Goal: Communication & Community: Answer question/provide support

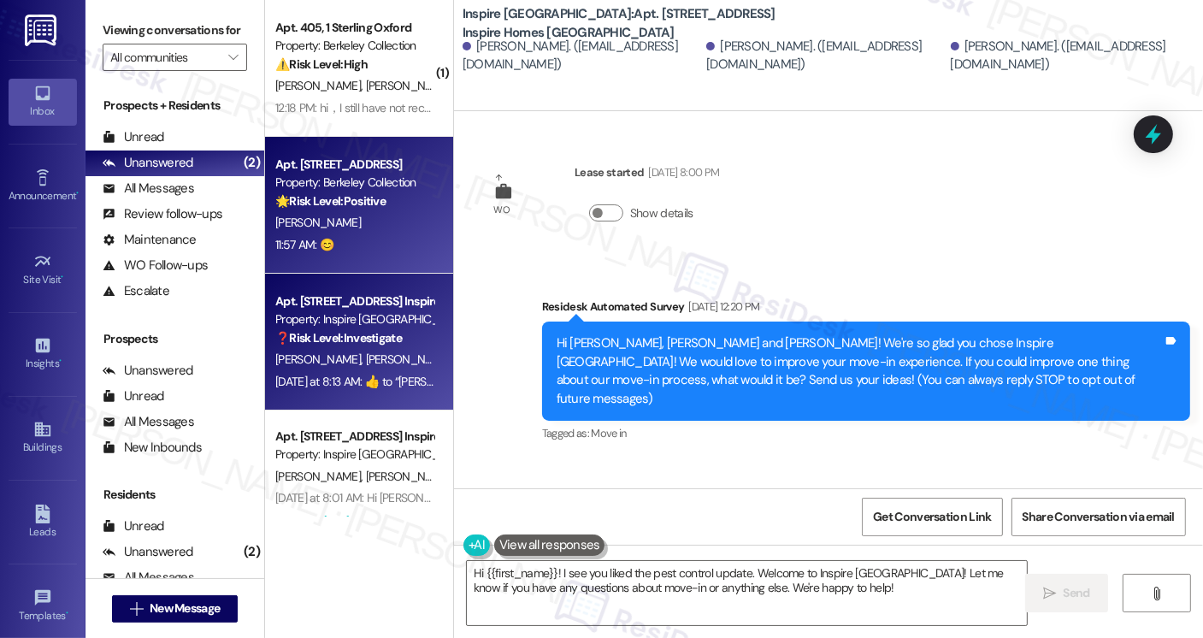
scroll to position [1636, 0]
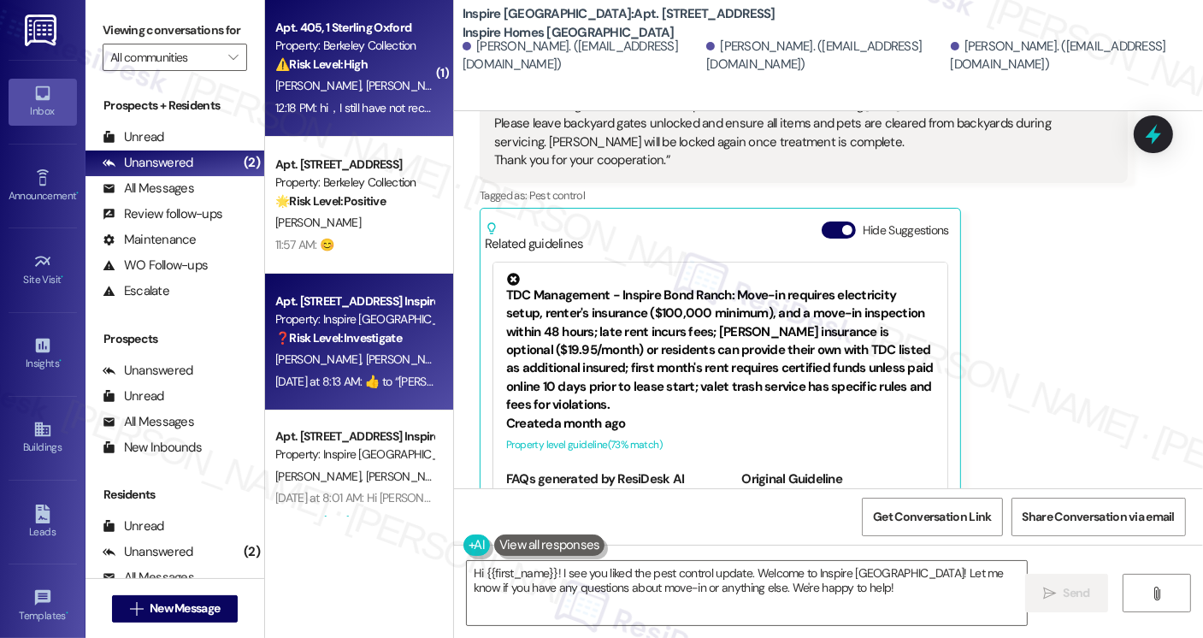
click at [346, 83] on div "[PERSON_NAME] [PERSON_NAME]" at bounding box center [355, 85] width 162 height 21
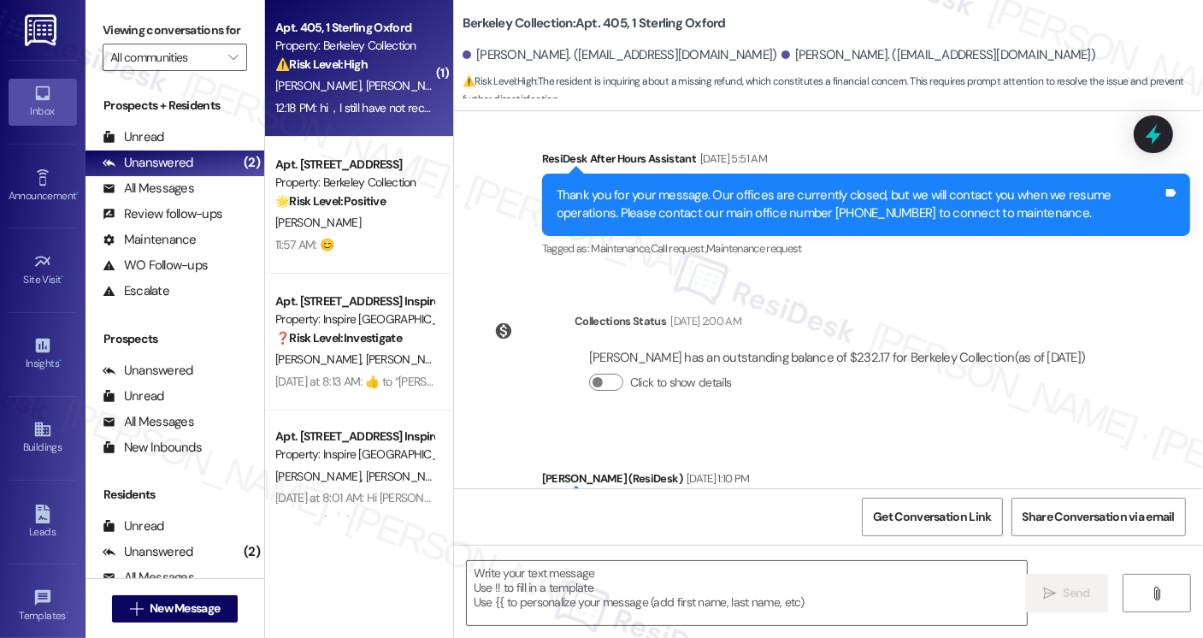
scroll to position [7565, 0]
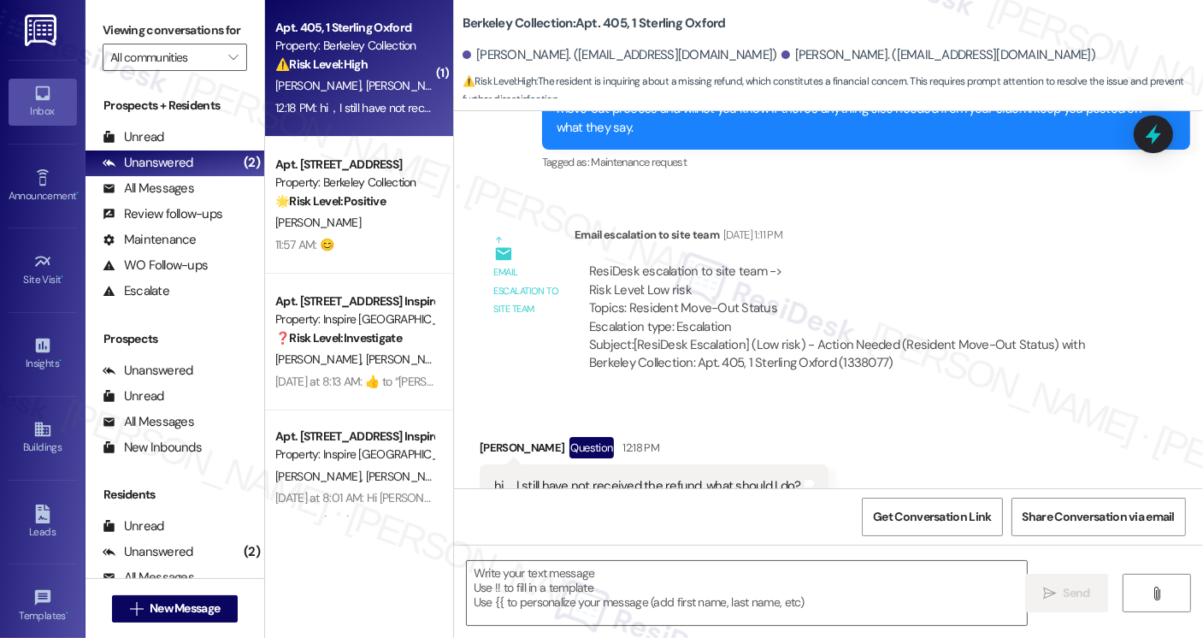
click at [614, 477] on div "hi，I still have not received the refund, what should I do?" at bounding box center [647, 486] width 307 height 18
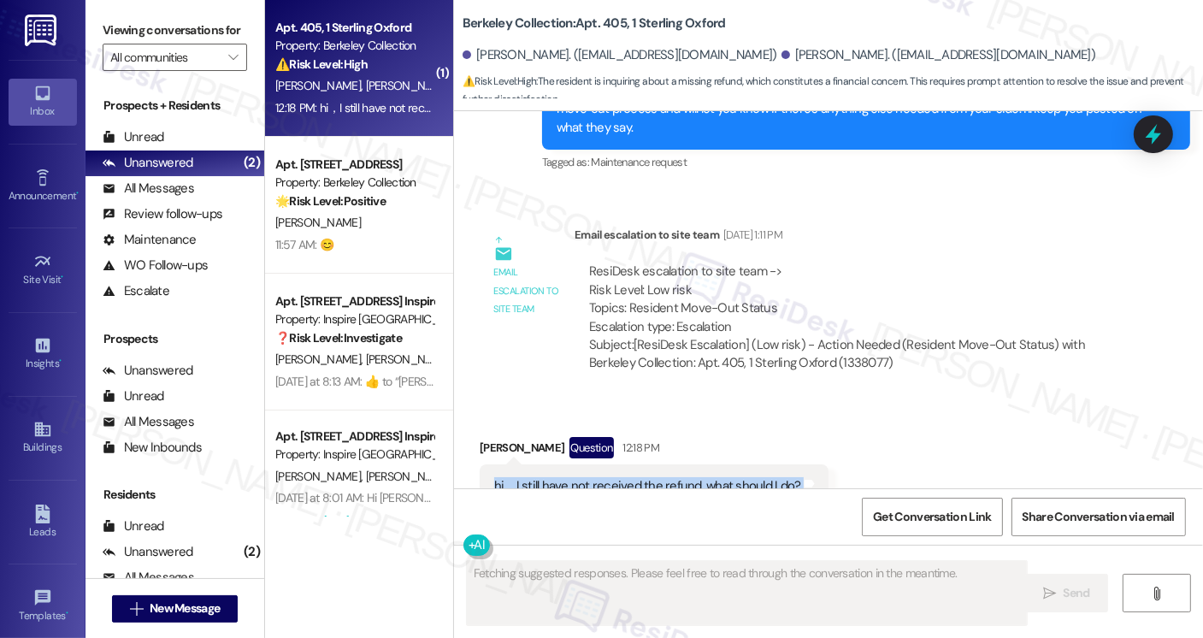
click at [614, 477] on div "hi，I still have not received the refund, what should I do?" at bounding box center [647, 486] width 307 height 18
drag, startPoint x: 622, startPoint y: 245, endPoint x: 778, endPoint y: 252, distance: 156.7
click at [778, 263] on div "ResiDesk escalation to site team -> Risk Level: Low risk Topics: Resident Move-…" at bounding box center [851, 300] width 524 height 74
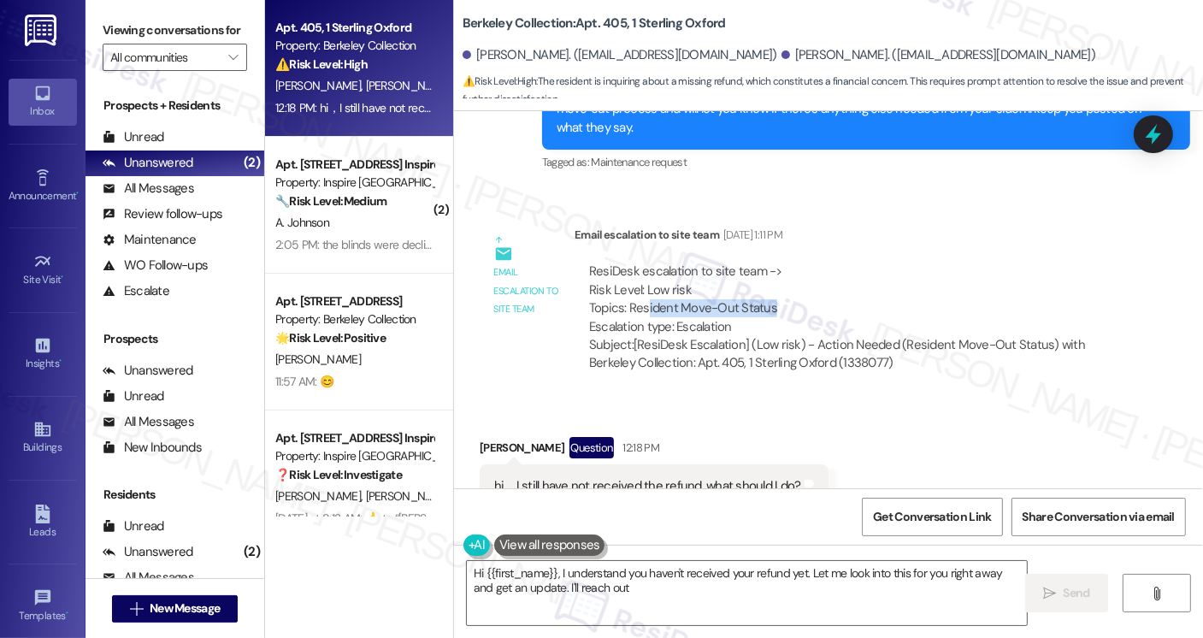
drag, startPoint x: 777, startPoint y: 252, endPoint x: 636, endPoint y: 256, distance: 140.3
click at [636, 263] on div "ResiDesk escalation to site team -> Risk Level: Low risk Topics: Resident Move-…" at bounding box center [851, 300] width 524 height 74
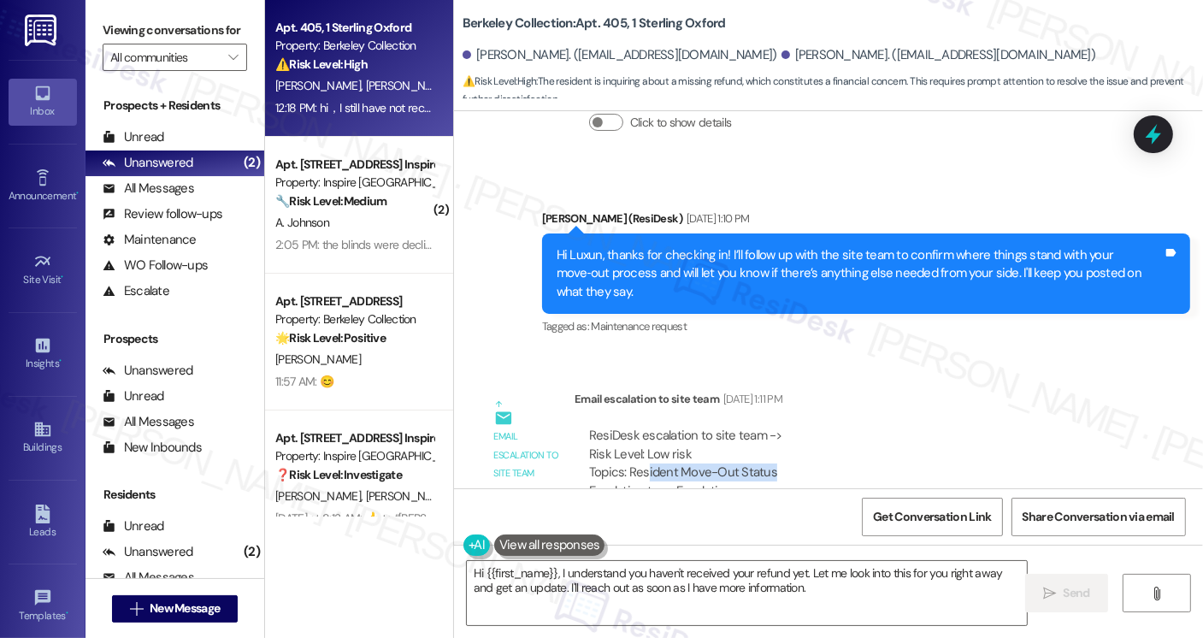
scroll to position [7565, 0]
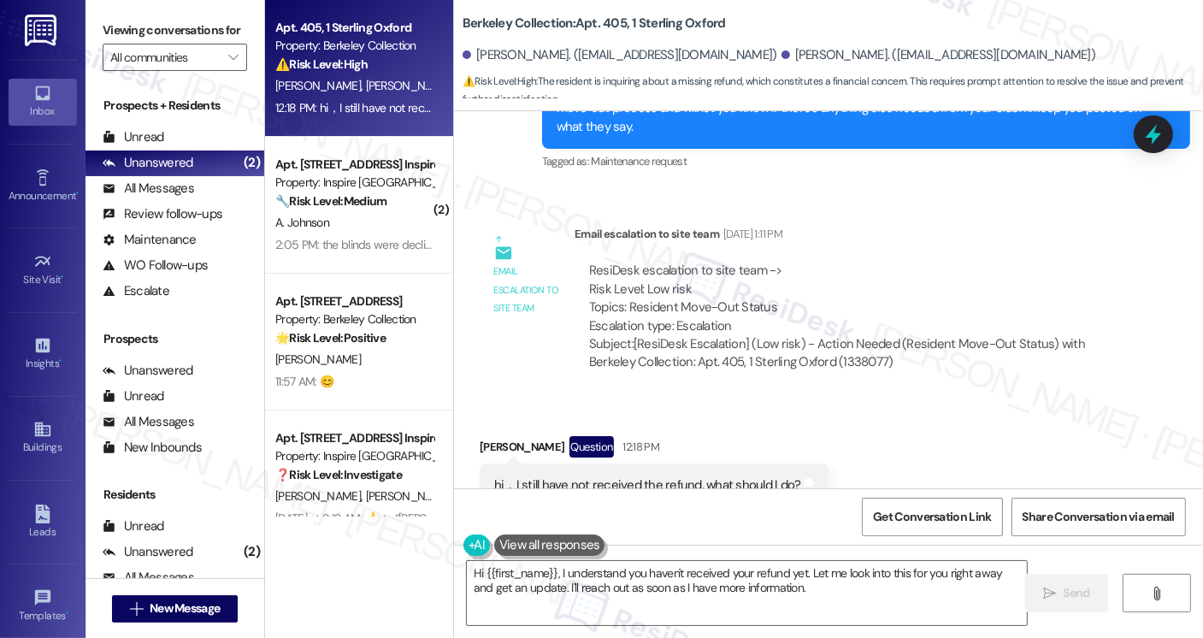
click at [647, 262] on div "ResiDesk escalation to site team -> Risk Level: Low risk Topics: Resident Move-…" at bounding box center [851, 299] width 524 height 74
drag, startPoint x: 642, startPoint y: 253, endPoint x: 787, endPoint y: 254, distance: 144.6
click at [787, 262] on div "ResiDesk escalation to site team -> Risk Level: Low risk Topics: Resident Move-…" at bounding box center [851, 299] width 524 height 74
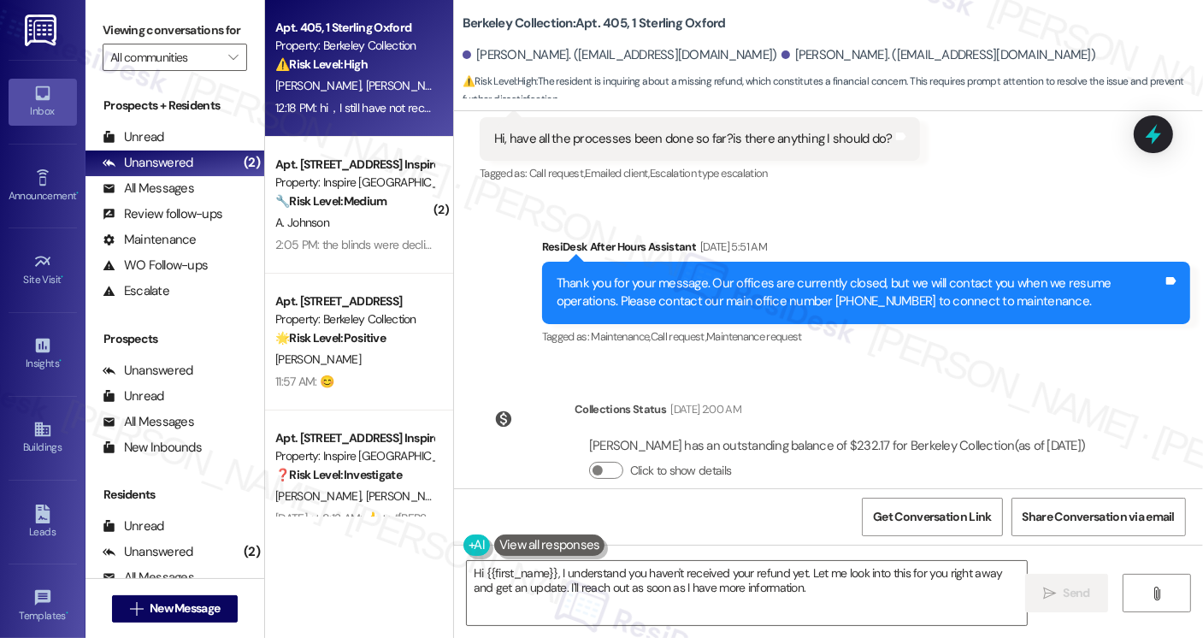
scroll to position [6796, 0]
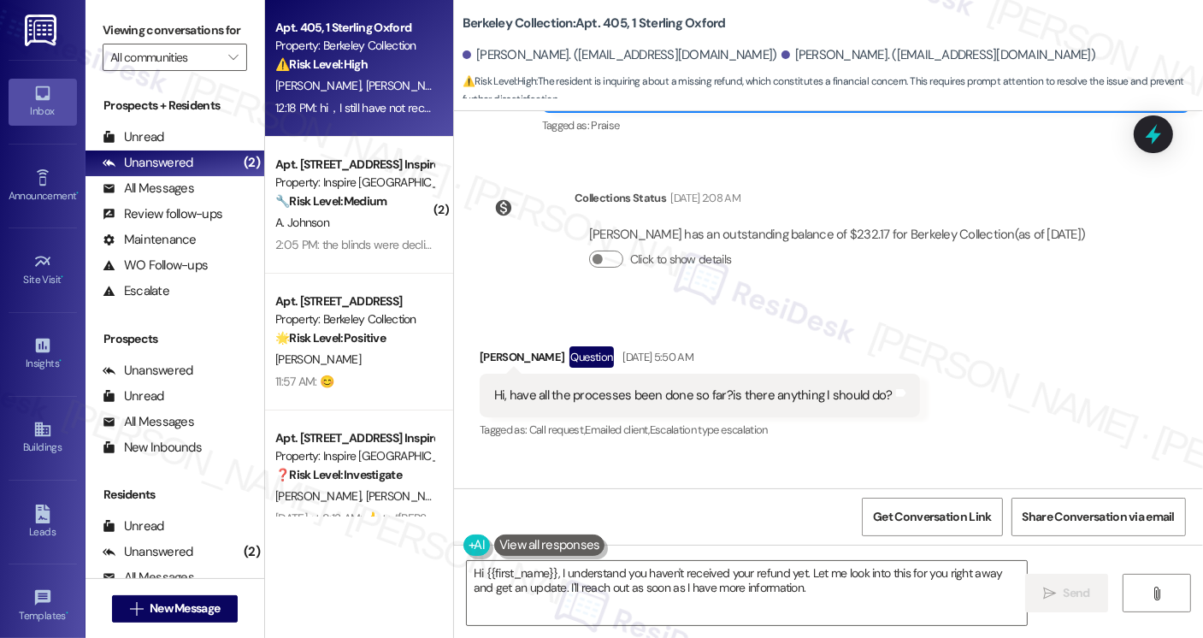
click at [652, 387] on div "Hi, have all the processes been done so far?is there anything I should do?" at bounding box center [693, 396] width 399 height 18
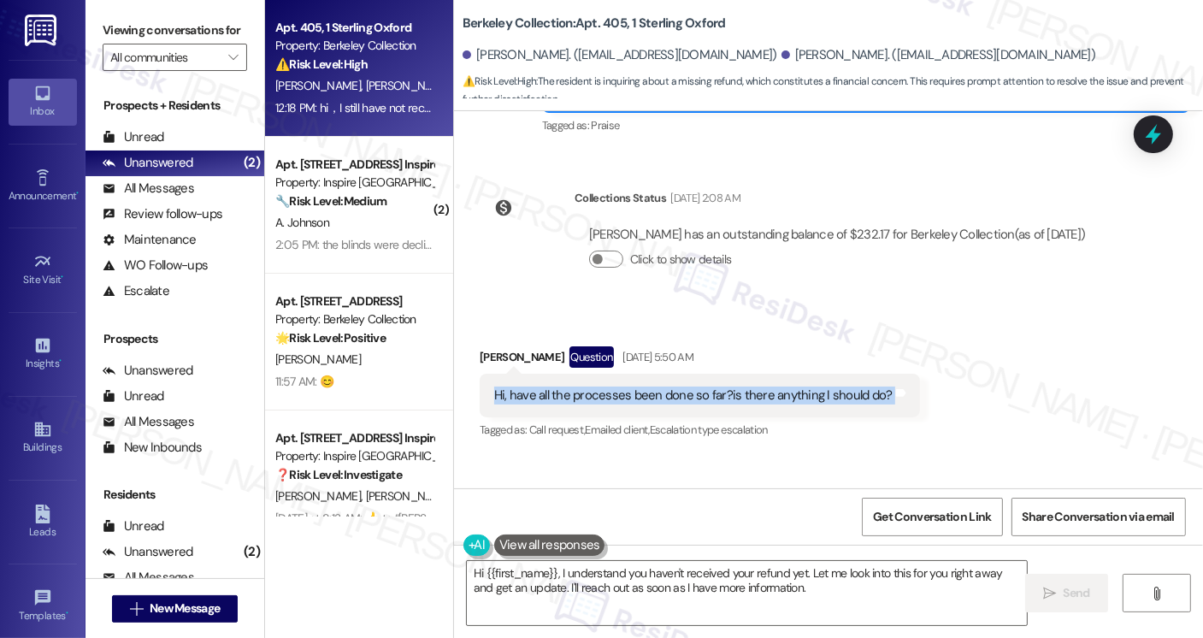
click at [652, 387] on div "Hi, have all the processes been done so far?is there anything I should do?" at bounding box center [693, 396] width 399 height 18
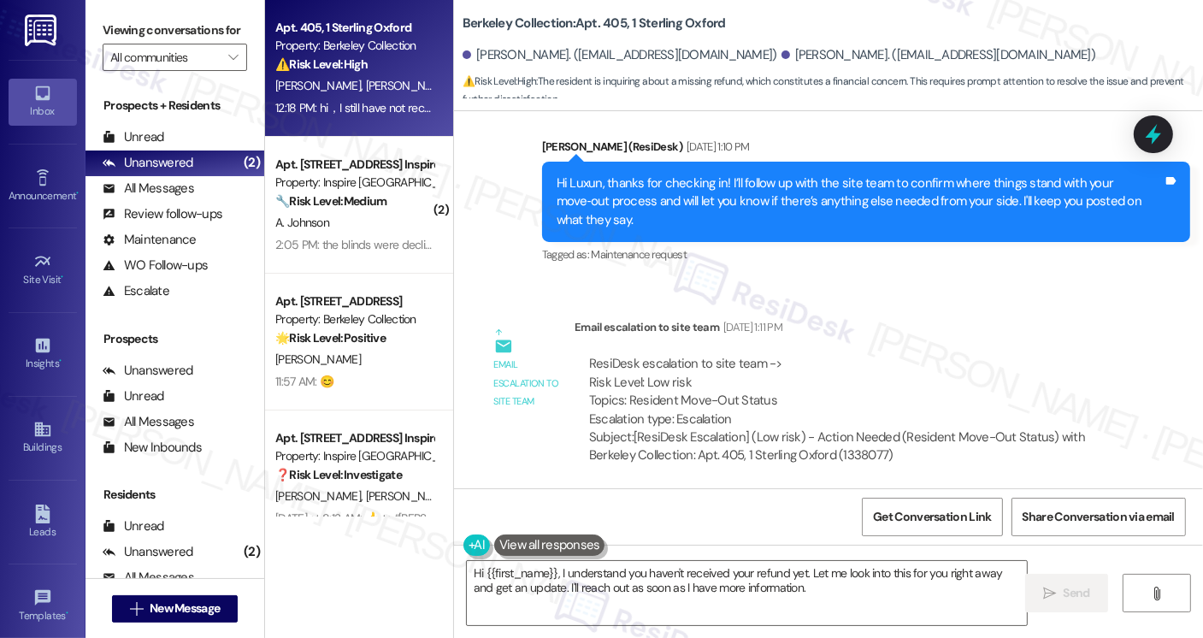
scroll to position [7565, 0]
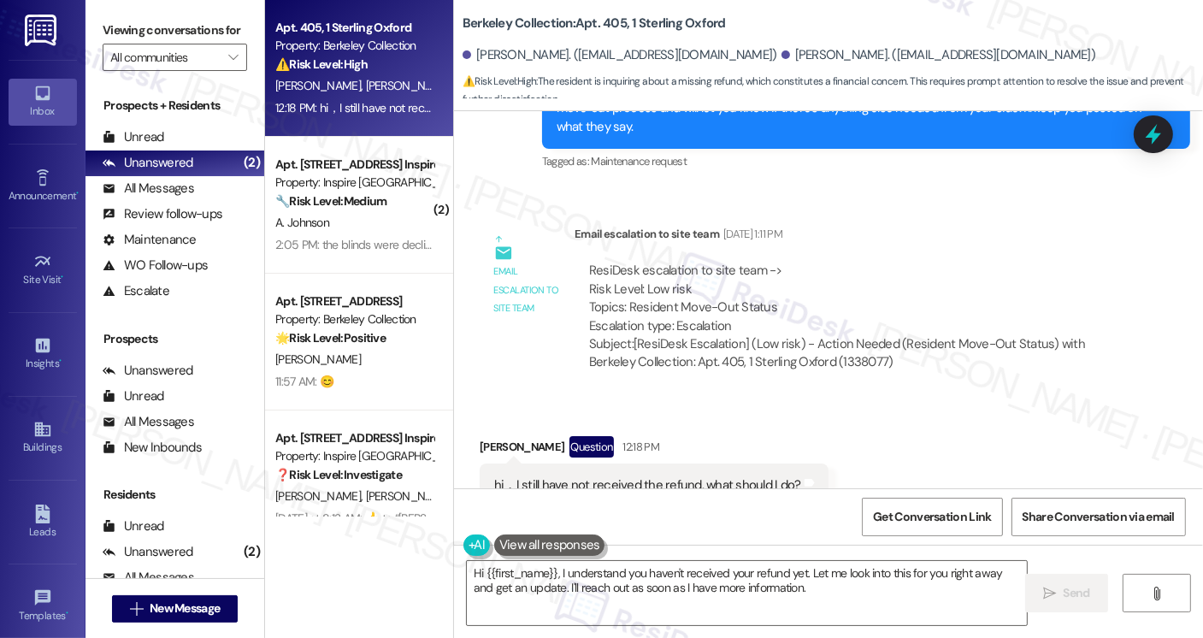
click at [627, 476] on div "hi，I still have not received the refund, what should I do?" at bounding box center [647, 485] width 307 height 18
click at [667, 569] on textarea "Hi {{first_name}}, I understand you haven't received your refund yet. Let me lo…" at bounding box center [747, 593] width 560 height 64
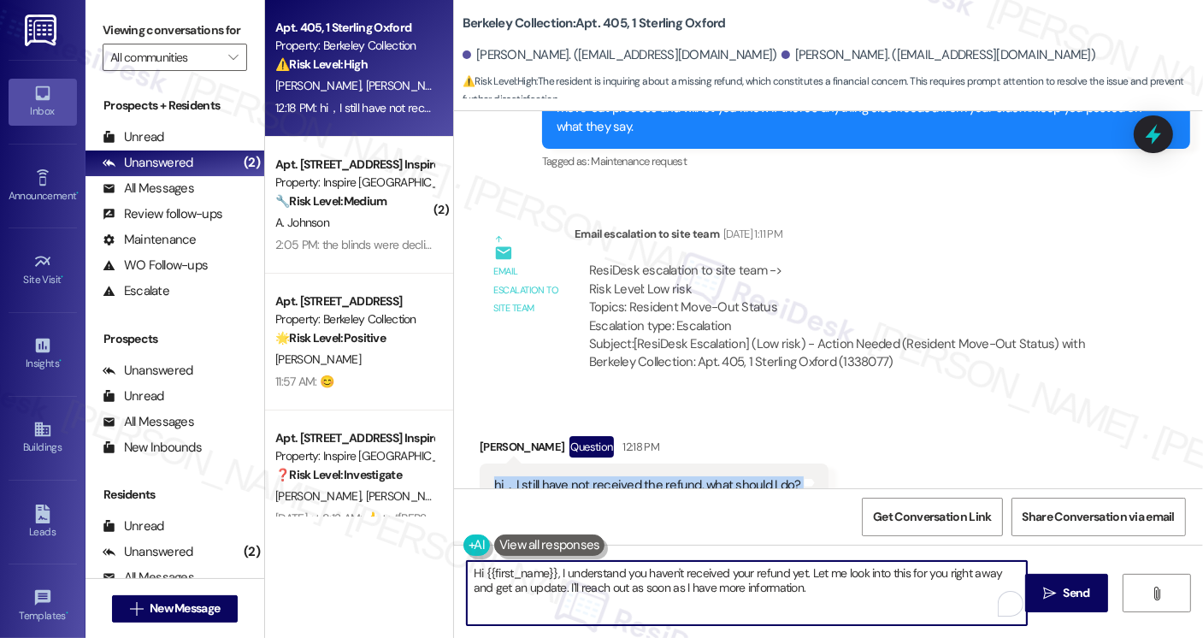
click at [667, 569] on textarea "Hi {{first_name}}, I understand you haven't received your refund yet. Let me lo…" at bounding box center [747, 593] width 560 height 64
click at [804, 578] on textarea "Hi {{first_name}}, I understand you haven't received your refund yet. Let me lo…" at bounding box center [747, 593] width 560 height 64
drag, startPoint x: 858, startPoint y: 594, endPoint x: 838, endPoint y: 571, distance: 30.3
click at [838, 571] on textarea "Hi {{first_name}}, I understand you haven't received your refund yet. Let me lo…" at bounding box center [747, 593] width 560 height 64
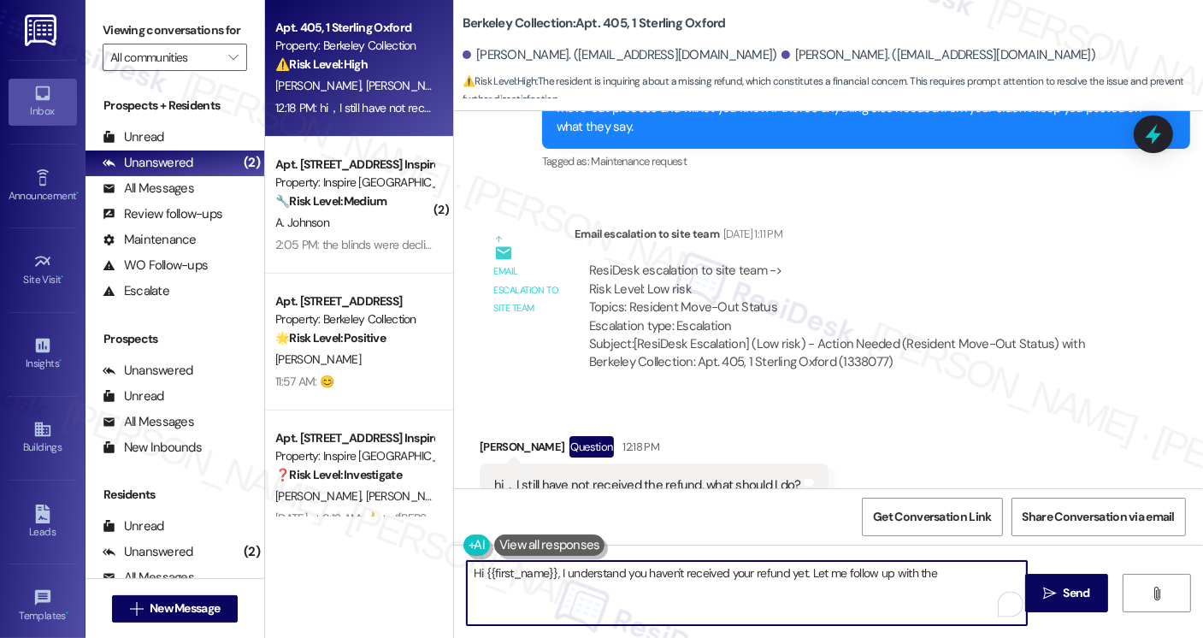
click at [651, 476] on div "hi，I still have not received the refund, what should I do?" at bounding box center [647, 485] width 307 height 18
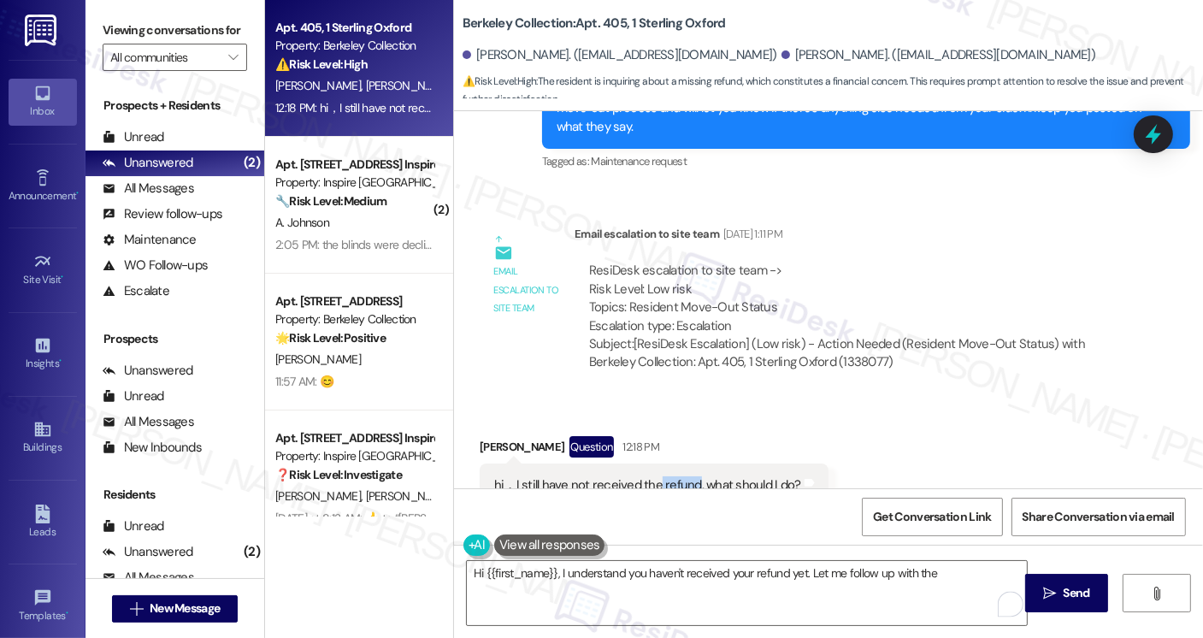
click at [647, 476] on div "hi，I still have not received the refund, what should I do?" at bounding box center [647, 485] width 307 height 18
copy div "refund"
click at [96, 34] on div "Viewing conversations for All communities " at bounding box center [175, 44] width 179 height 88
click at [99, 27] on div "Viewing conversations for All communities " at bounding box center [175, 44] width 179 height 88
click at [476, 27] on b "Berkeley Collection: Apt. 405, 1 Sterling Oxford" at bounding box center [594, 24] width 263 height 18
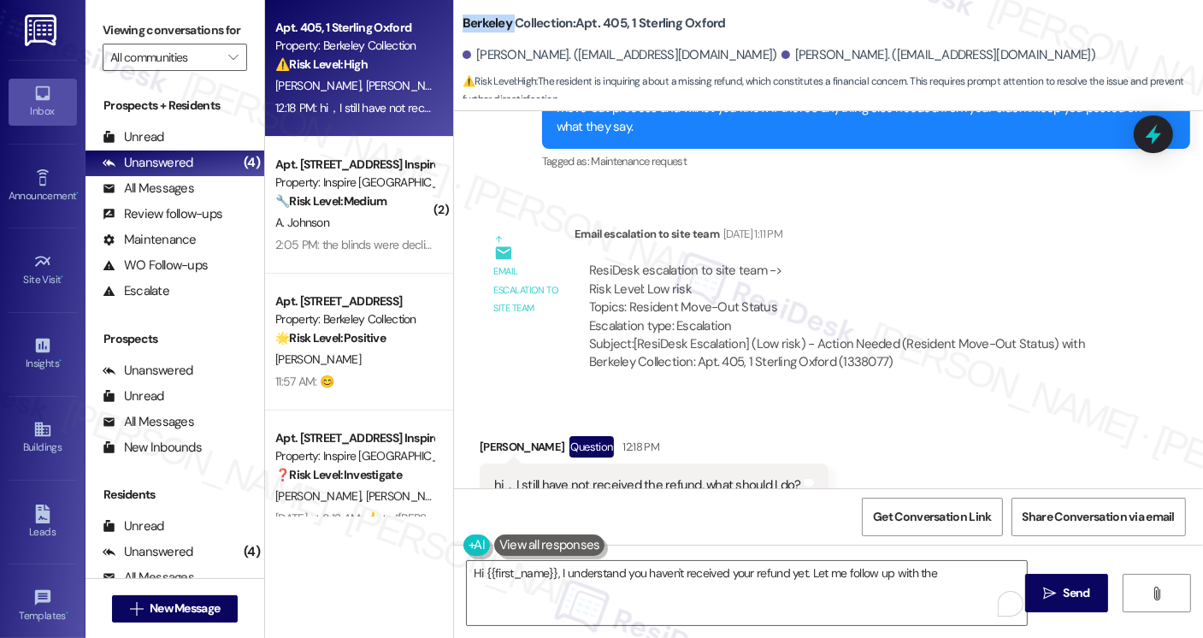
click at [476, 27] on b "Berkeley Collection: Apt. 405, 1 Sterling Oxford" at bounding box center [594, 24] width 263 height 18
copy b "Berkeley"
click at [99, 40] on div "Viewing conversations for All communities " at bounding box center [175, 44] width 179 height 88
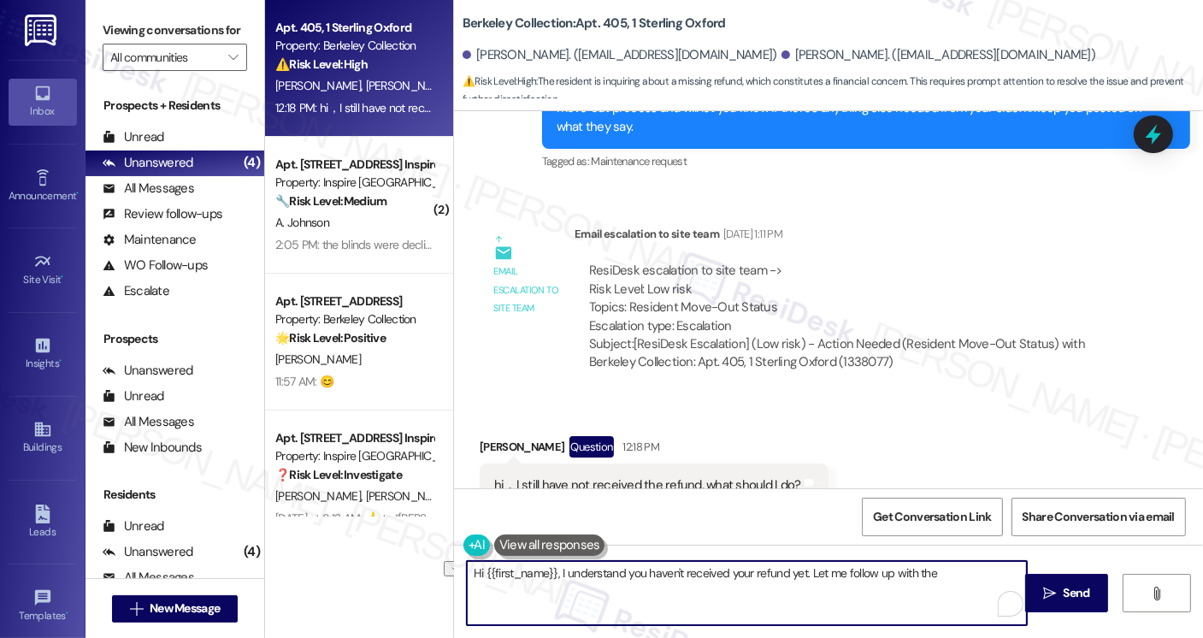
drag, startPoint x: 931, startPoint y: 577, endPoint x: 805, endPoint y: 577, distance: 126.6
click at [805, 577] on textarea "Hi {{first_name}}, I understand you haven't received your refund yet. Let me fo…" at bounding box center [747, 593] width 560 height 64
paste textarea "deposits are processed within 21 days of their move out date, and they should r…"
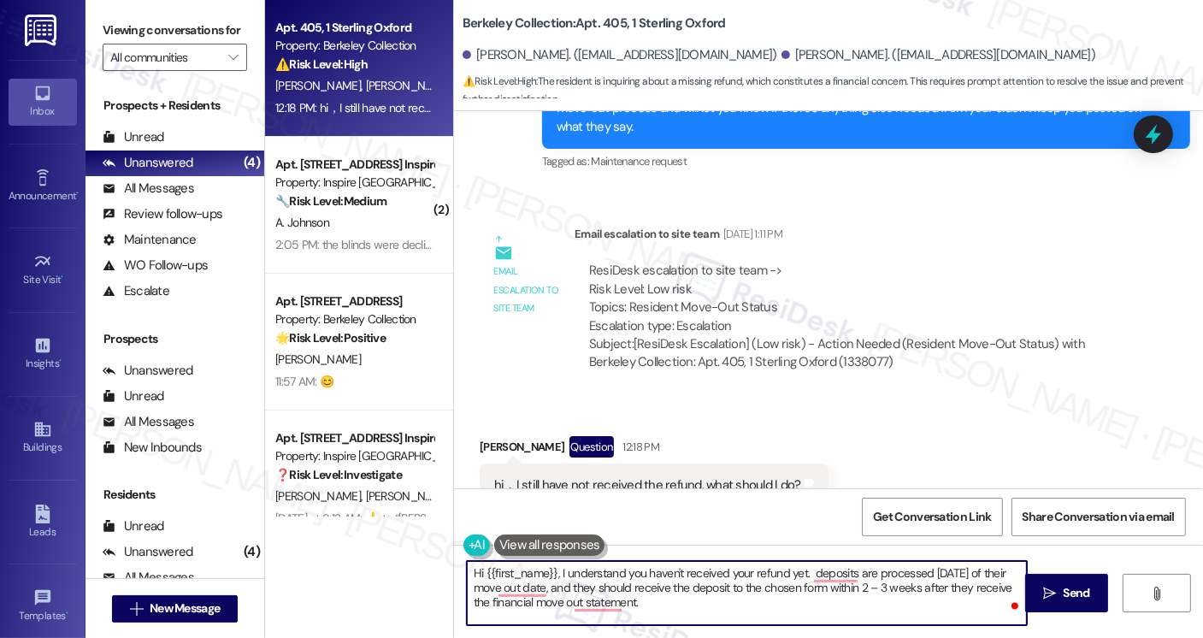
click at [494, 436] on div "Jiachen Yao Question 12:18 PM" at bounding box center [654, 449] width 349 height 27
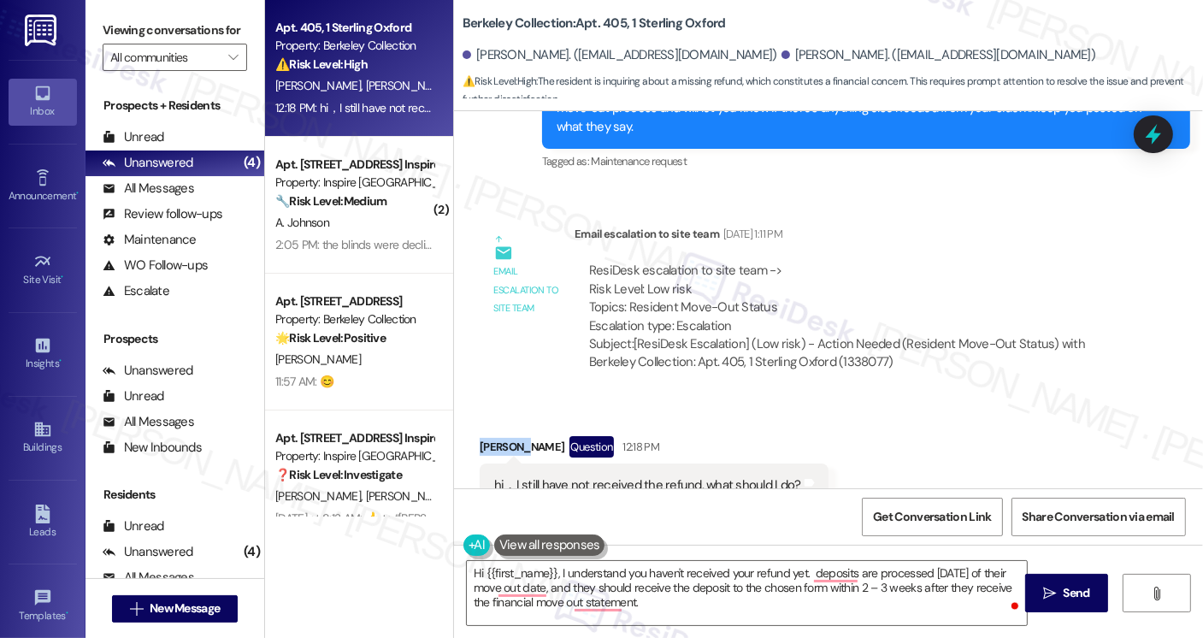
click at [494, 436] on div "Jiachen Yao Question 12:18 PM" at bounding box center [654, 449] width 349 height 27
copy div "Jiachen"
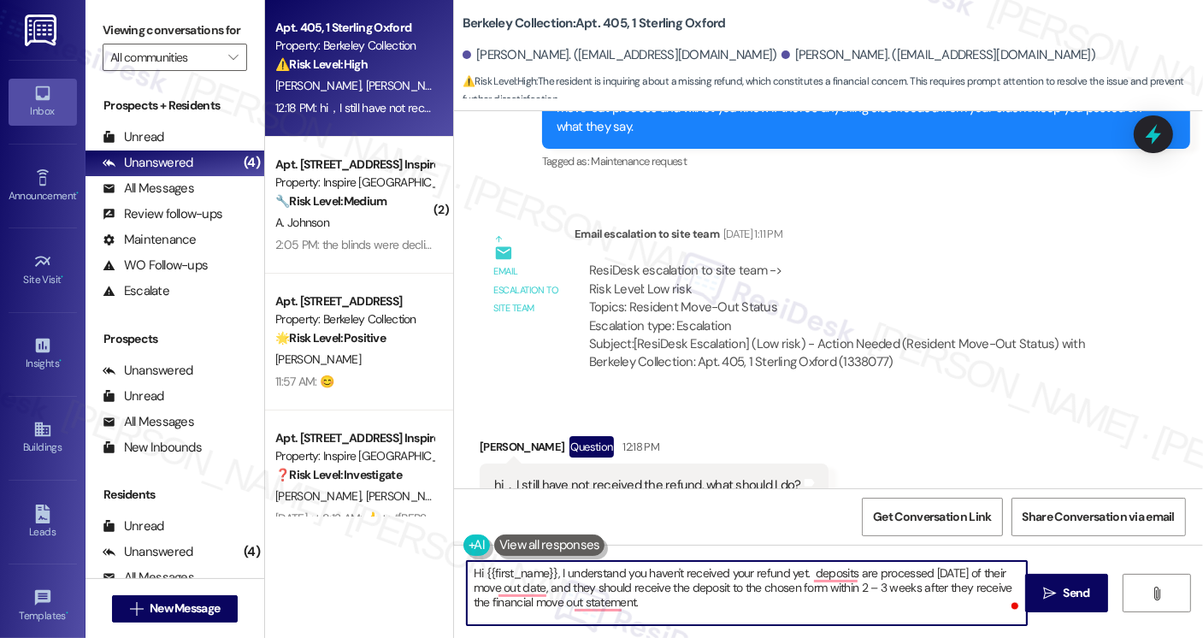
drag, startPoint x: 547, startPoint y: 571, endPoint x: 476, endPoint y: 571, distance: 71.0
click at [476, 571] on textarea "Hi {{first_name}}, I understand you haven't received your refund yet. deposits …" at bounding box center [747, 593] width 560 height 64
paste textarea "Jiachen"
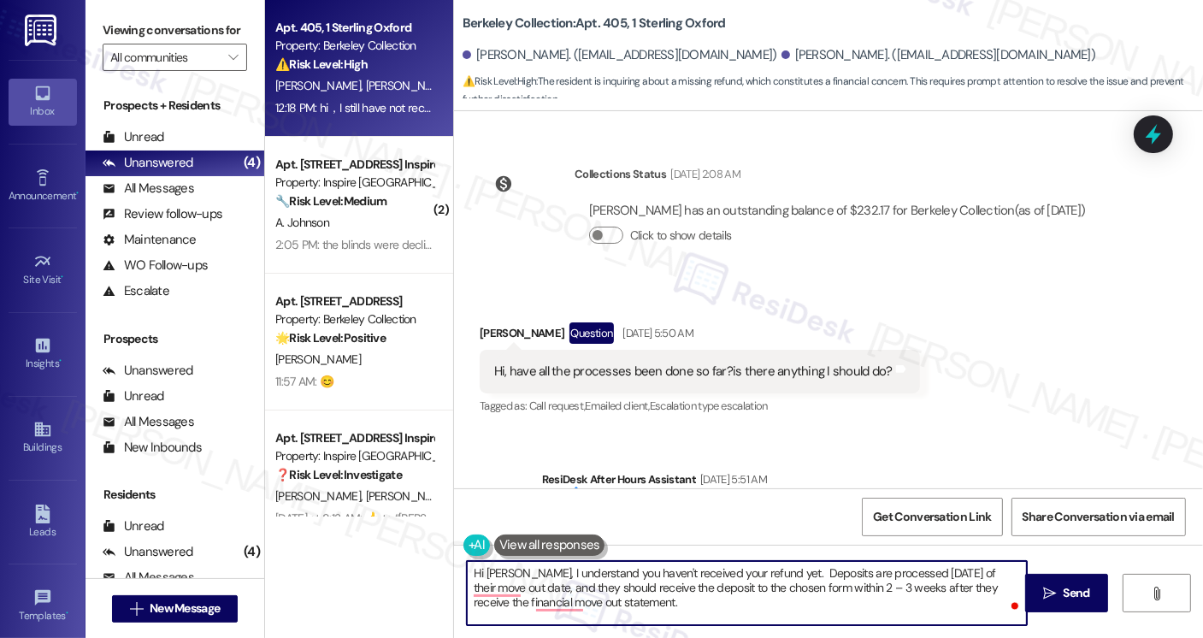
scroll to position [6796, 0]
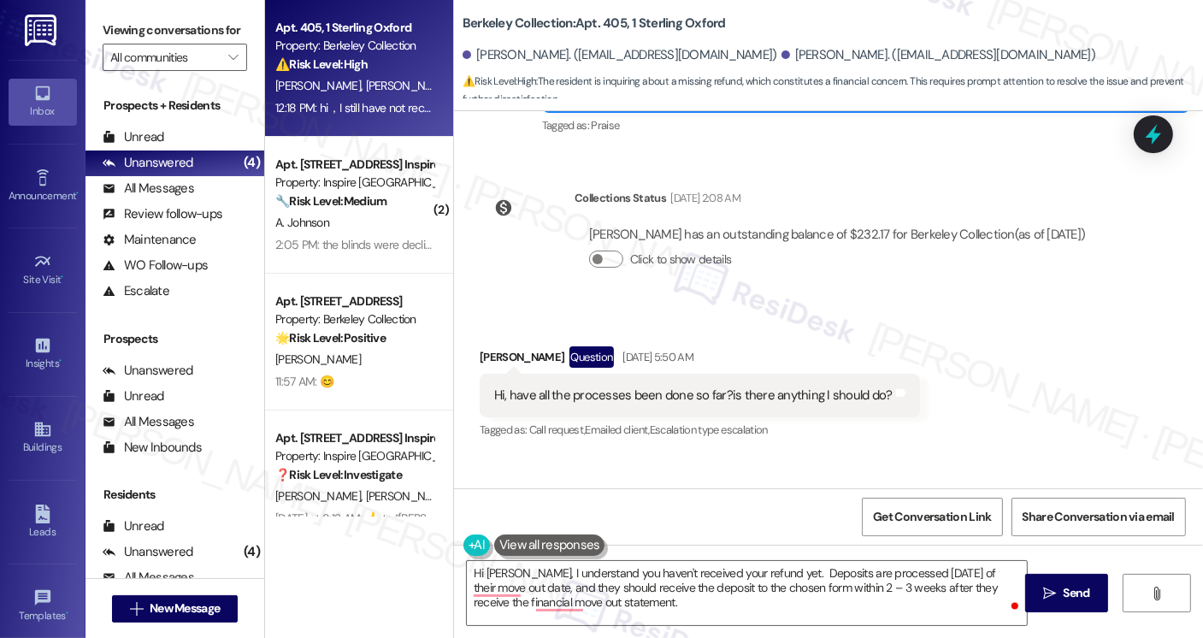
click at [747, 387] on div "Hi, have all the processes been done so far?is there anything I should do?" at bounding box center [693, 396] width 399 height 18
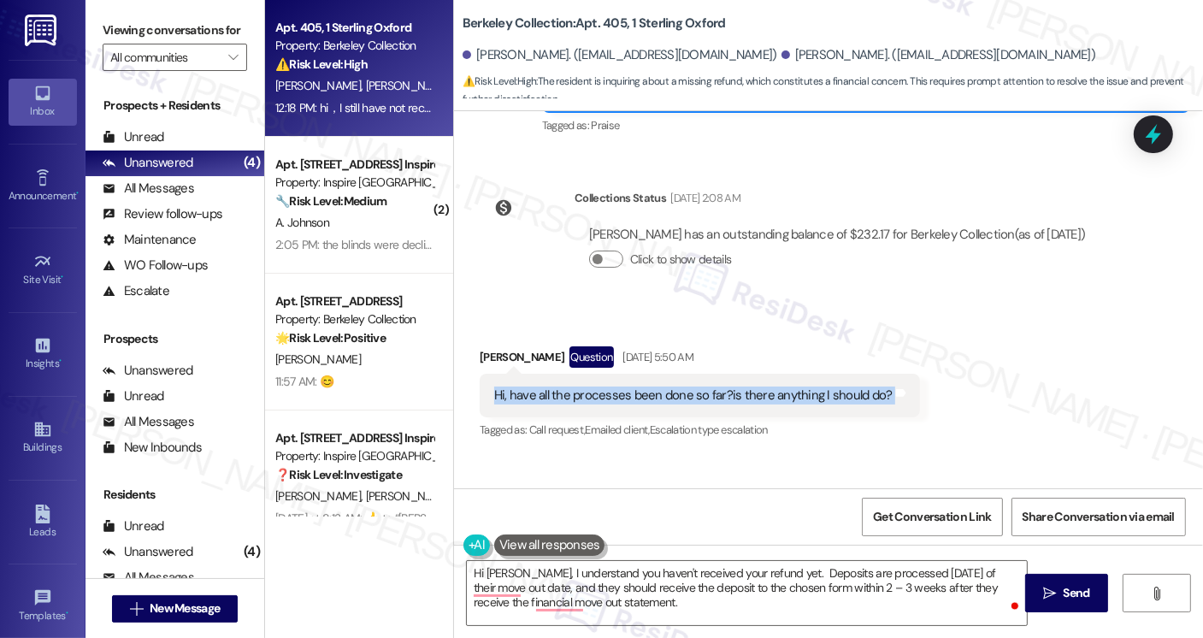
click at [747, 387] on div "Hi, have all the processes been done so far?is there anything I should do?" at bounding box center [693, 396] width 399 height 18
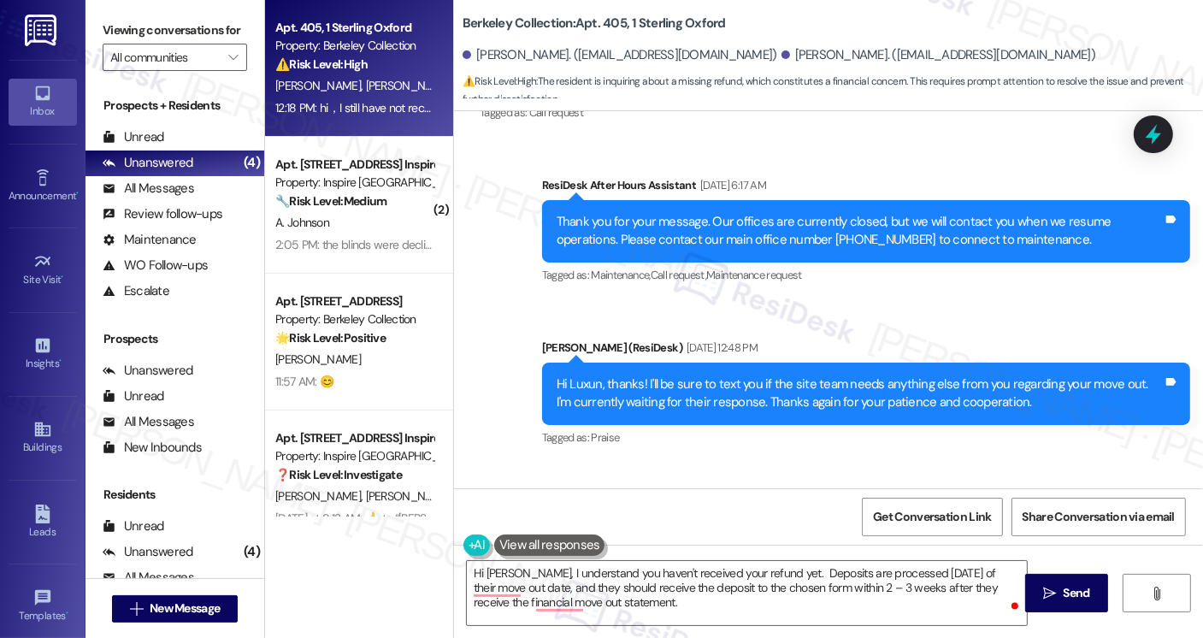
scroll to position [6453, 0]
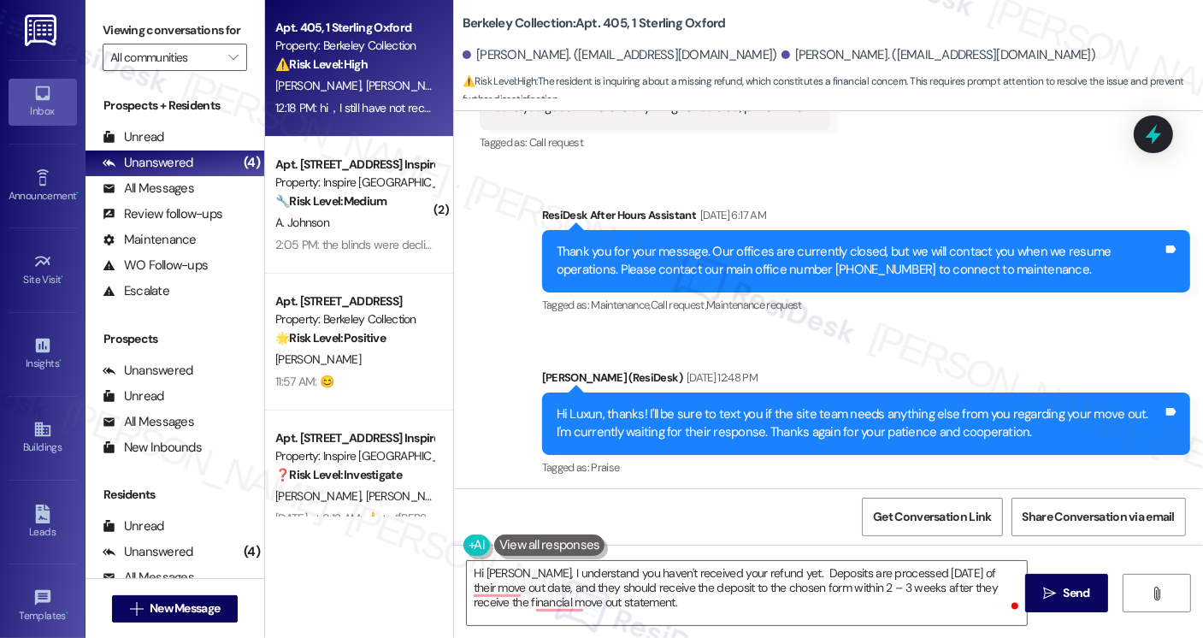
click at [101, 27] on div "Viewing conversations for All communities " at bounding box center [175, 44] width 179 height 88
drag, startPoint x: 96, startPoint y: 43, endPoint x: 112, endPoint y: 45, distance: 16.5
click at [96, 43] on div "Viewing conversations for All communities " at bounding box center [175, 44] width 179 height 88
click at [98, 9] on div "Viewing conversations for All communities " at bounding box center [175, 44] width 179 height 88
click at [103, 34] on label "Viewing conversations for" at bounding box center [175, 30] width 145 height 27
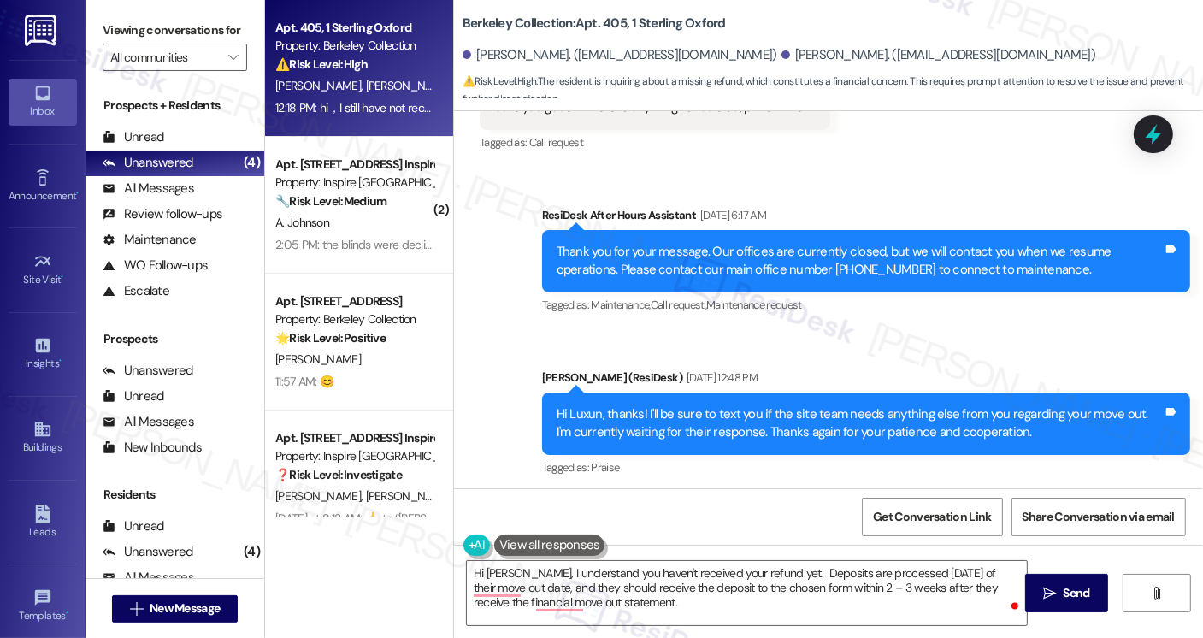
click at [573, 405] on div "Hi Luxun, thanks! I'll be sure to text you if the site team needs anything else…" at bounding box center [860, 423] width 606 height 37
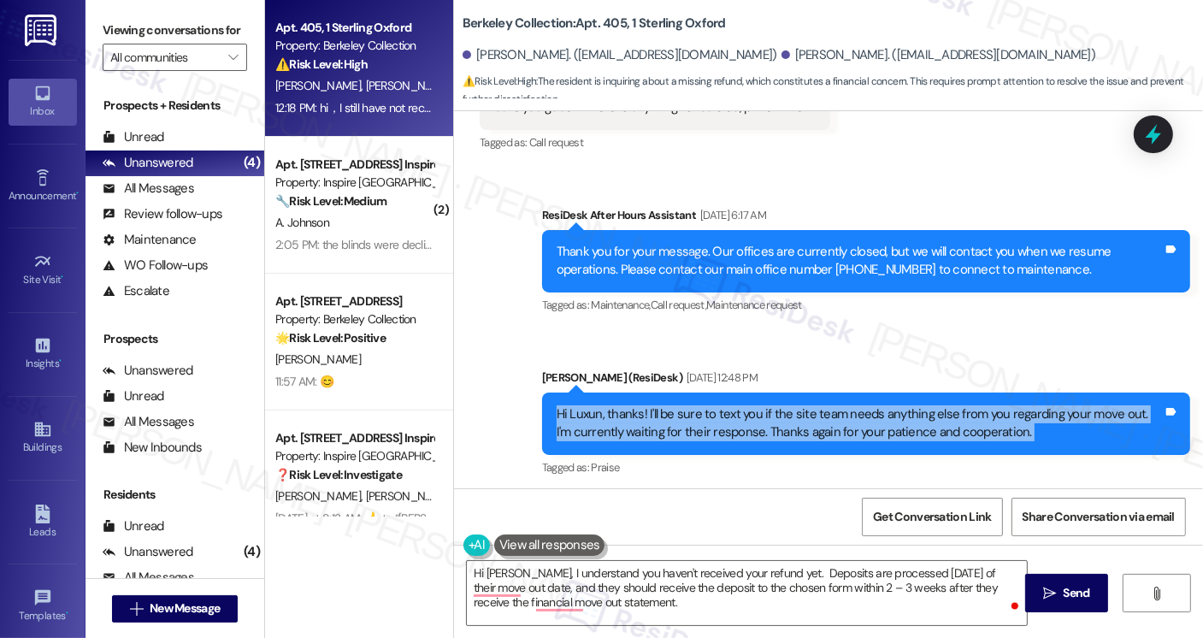
click at [573, 405] on div "Hi Luxun, thanks! I'll be sure to text you if the site team needs anything else…" at bounding box center [860, 423] width 606 height 37
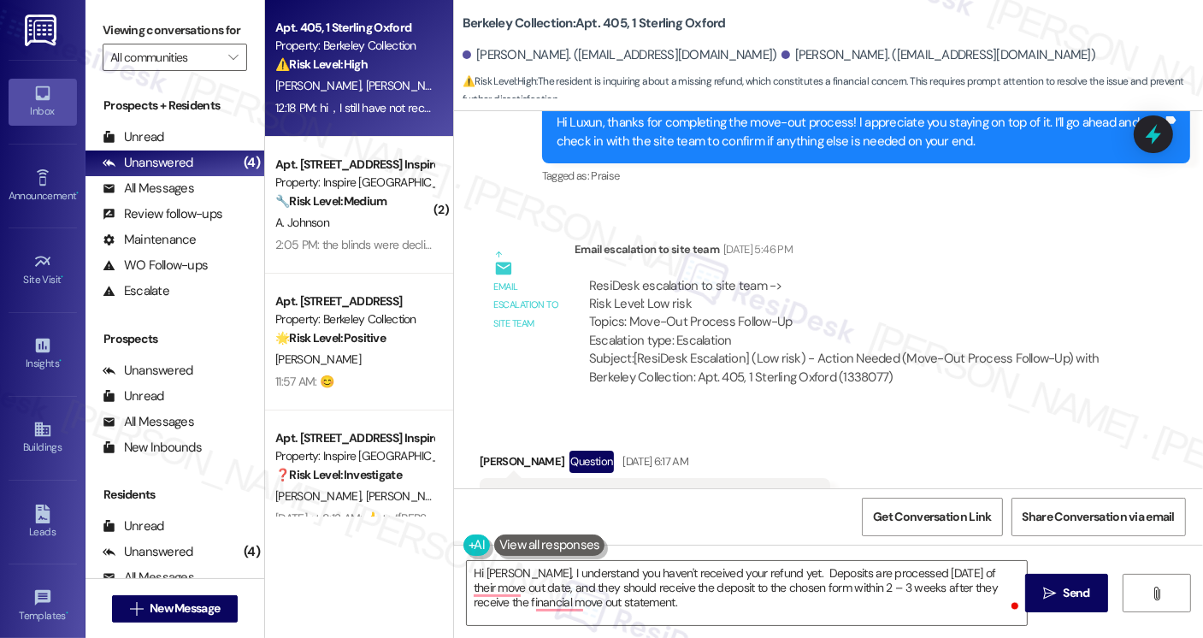
scroll to position [6026, 0]
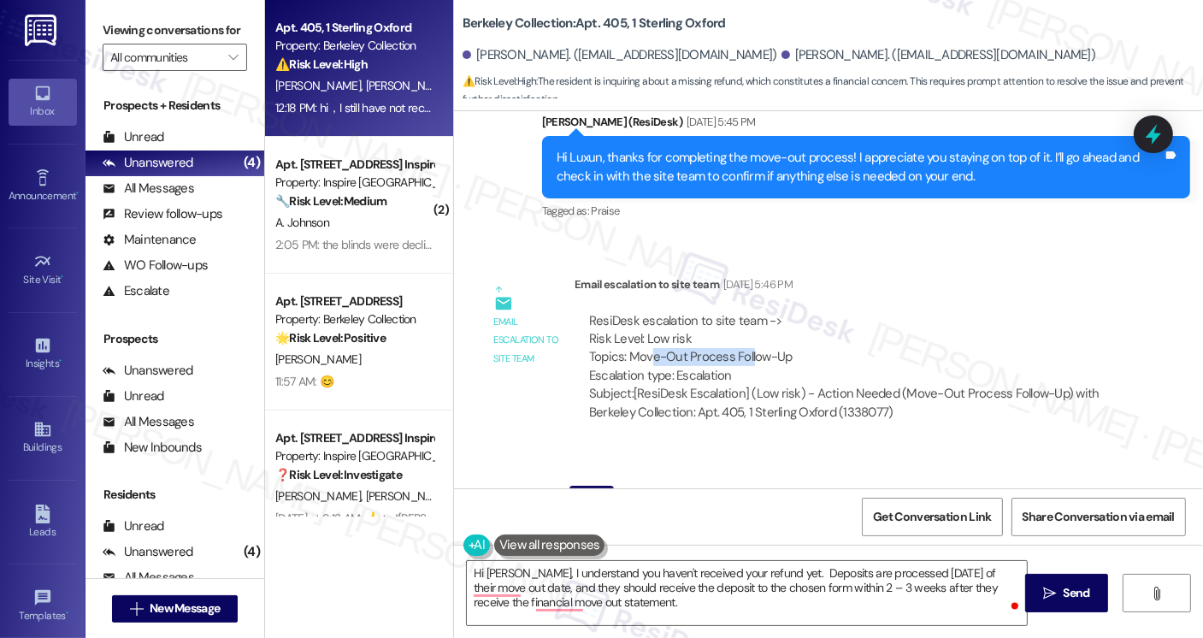
drag, startPoint x: 641, startPoint y: 318, endPoint x: 744, endPoint y: 314, distance: 102.7
click at [744, 314] on div "ResiDesk escalation to site team -> Risk Level: Low risk Topics: Move-Out Proce…" at bounding box center [851, 349] width 524 height 74
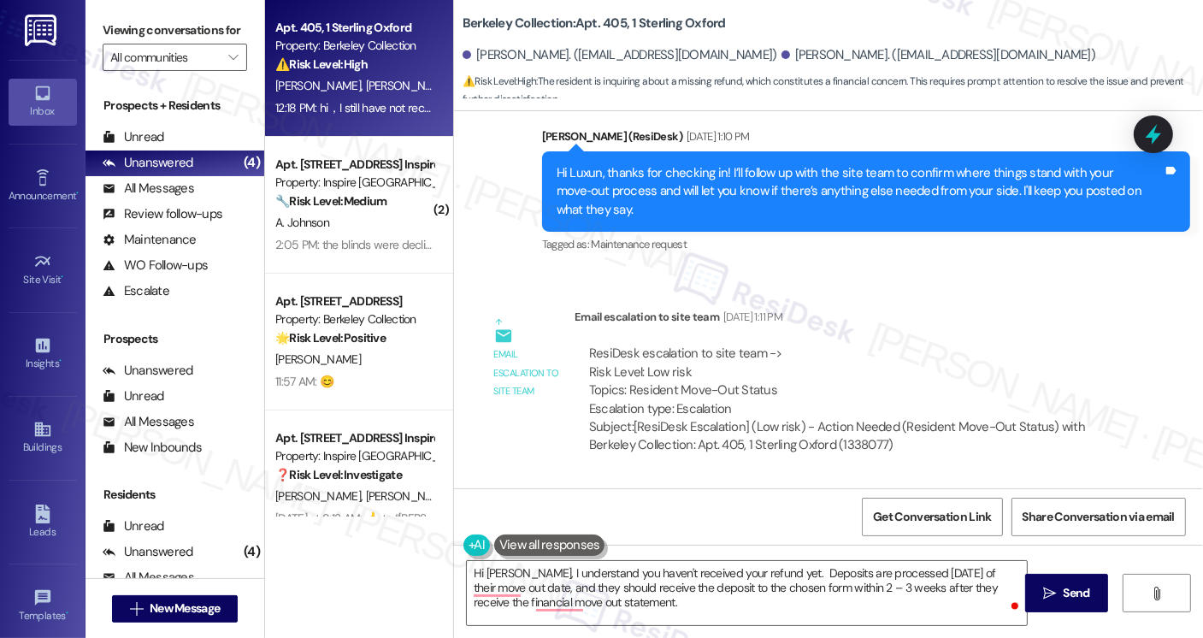
scroll to position [7565, 0]
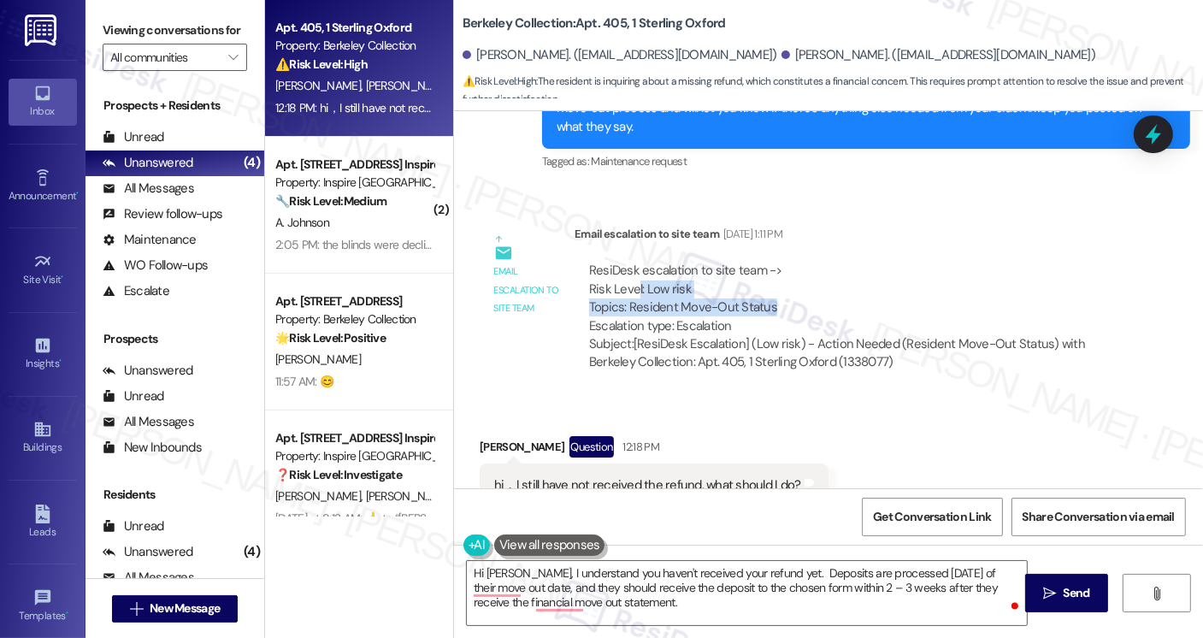
drag, startPoint x: 627, startPoint y: 239, endPoint x: 763, endPoint y: 245, distance: 136.2
click at [763, 262] on div "ResiDesk escalation to site team -> Risk Level: Low risk Topics: Resident Move-…" at bounding box center [851, 299] width 524 height 74
click at [581, 476] on div "hi，I still have not received the refund, what should I do?" at bounding box center [647, 485] width 307 height 18
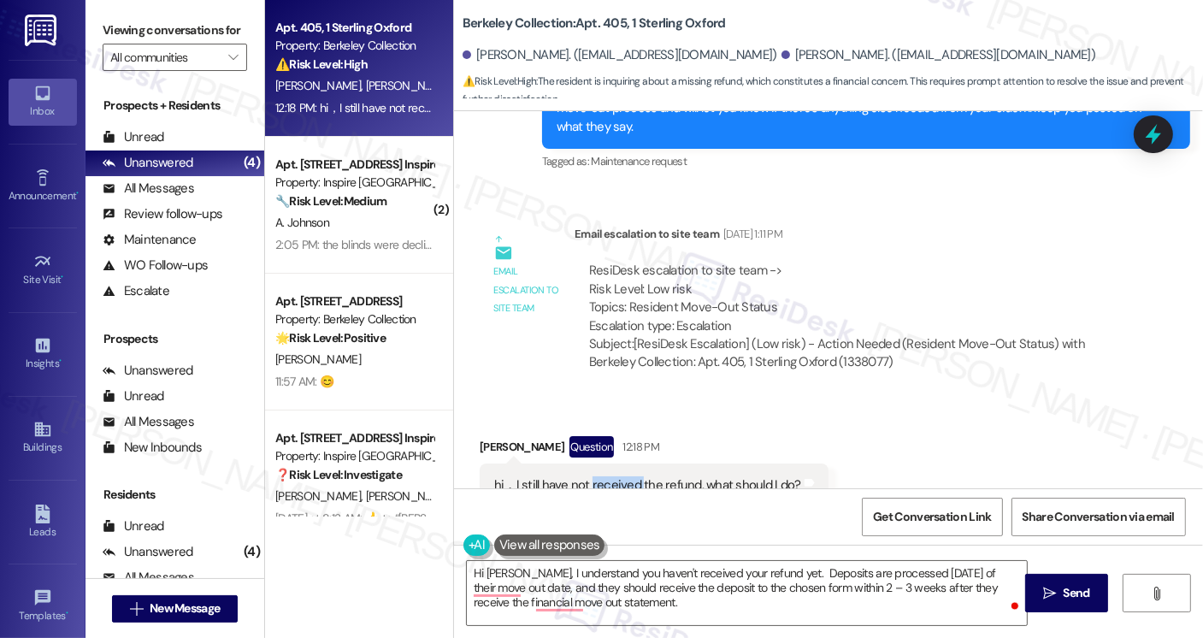
click at [581, 476] on div "hi，I still have not received the refund, what should I do?" at bounding box center [647, 485] width 307 height 18
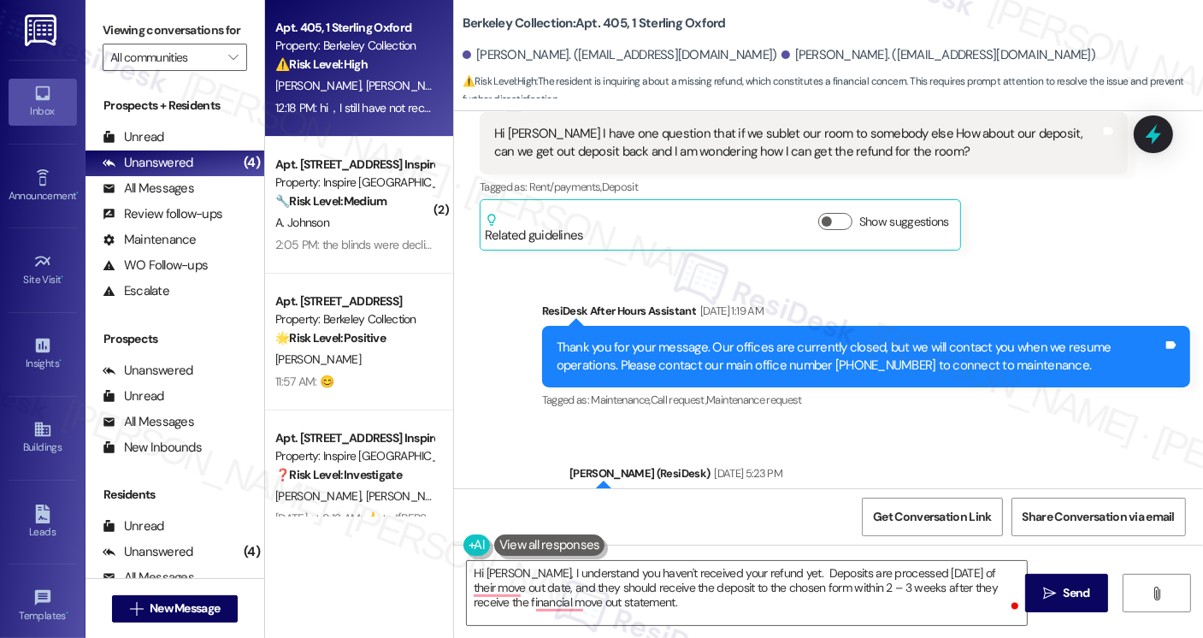
scroll to position [867, 0]
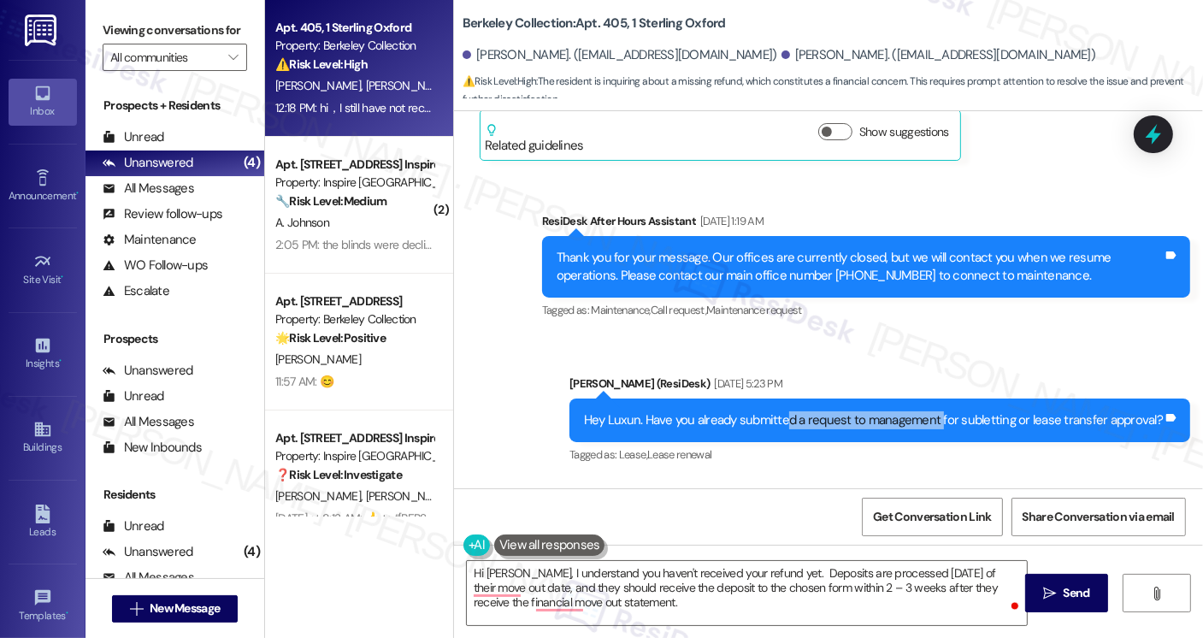
drag, startPoint x: 793, startPoint y: 402, endPoint x: 943, endPoint y: 411, distance: 150.8
click at [943, 411] on div "Hey Luxun. Have you already submitted a request to management for subletting or…" at bounding box center [880, 421] width 621 height 44
click at [1000, 411] on div "Hey Luxun. Have you already submitted a request to management for subletting or…" at bounding box center [873, 420] width 579 height 18
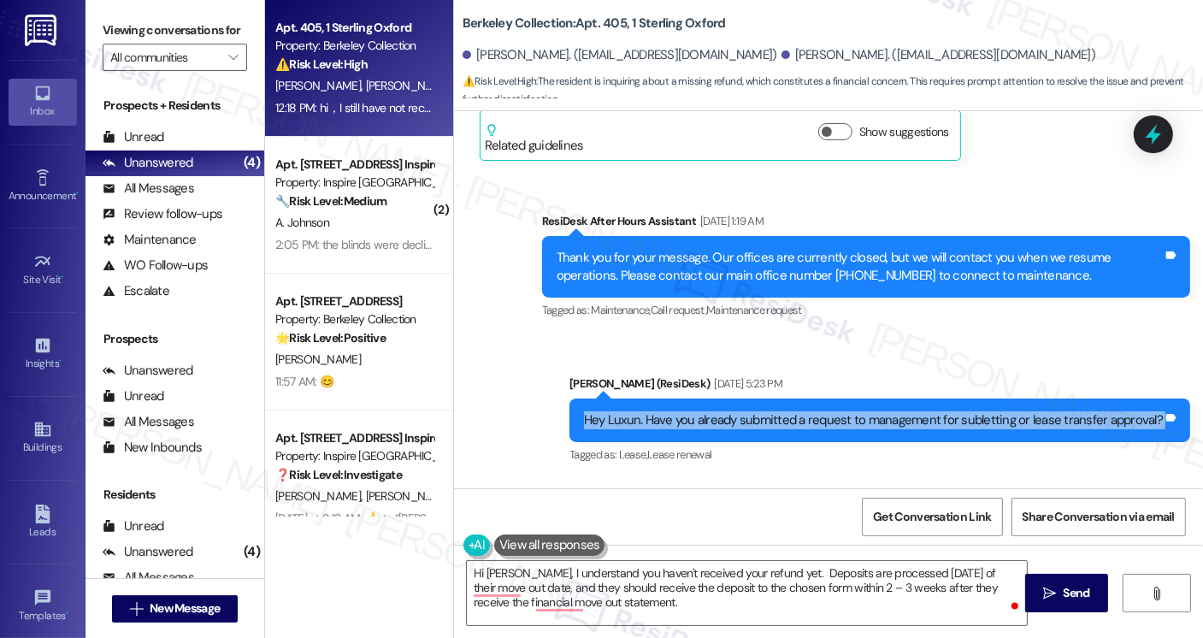
click at [1000, 411] on div "Hey Luxun. Have you already submitted a request to management for subletting or…" at bounding box center [873, 420] width 579 height 18
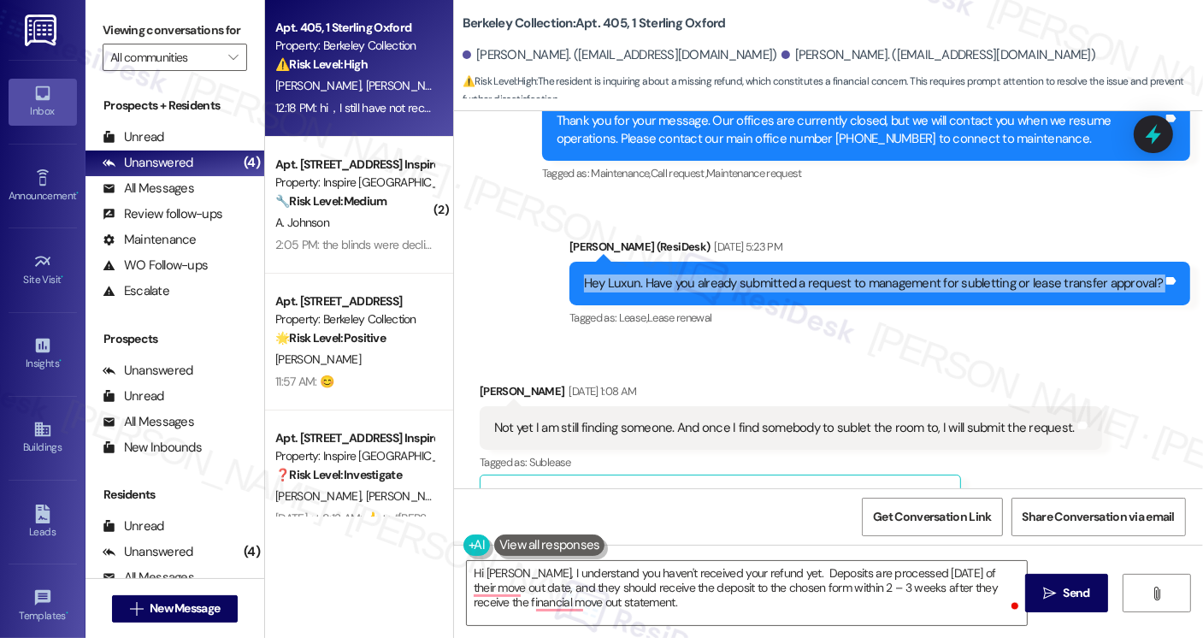
scroll to position [1124, 0]
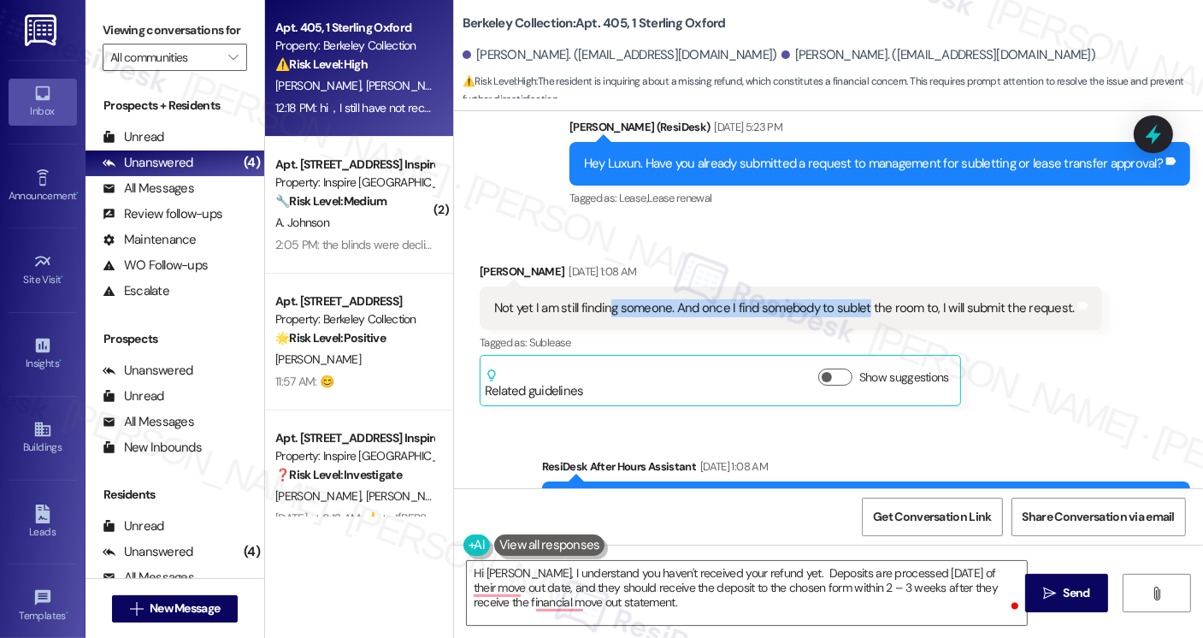
drag, startPoint x: 603, startPoint y: 287, endPoint x: 856, endPoint y: 304, distance: 253.8
click at [856, 304] on div "Not yet I am still finding someone. And once I find somebody to sublet the room…" at bounding box center [791, 309] width 623 height 44
click at [887, 299] on div "Not yet I am still finding someone. And once I find somebody to sublet the room…" at bounding box center [784, 308] width 581 height 18
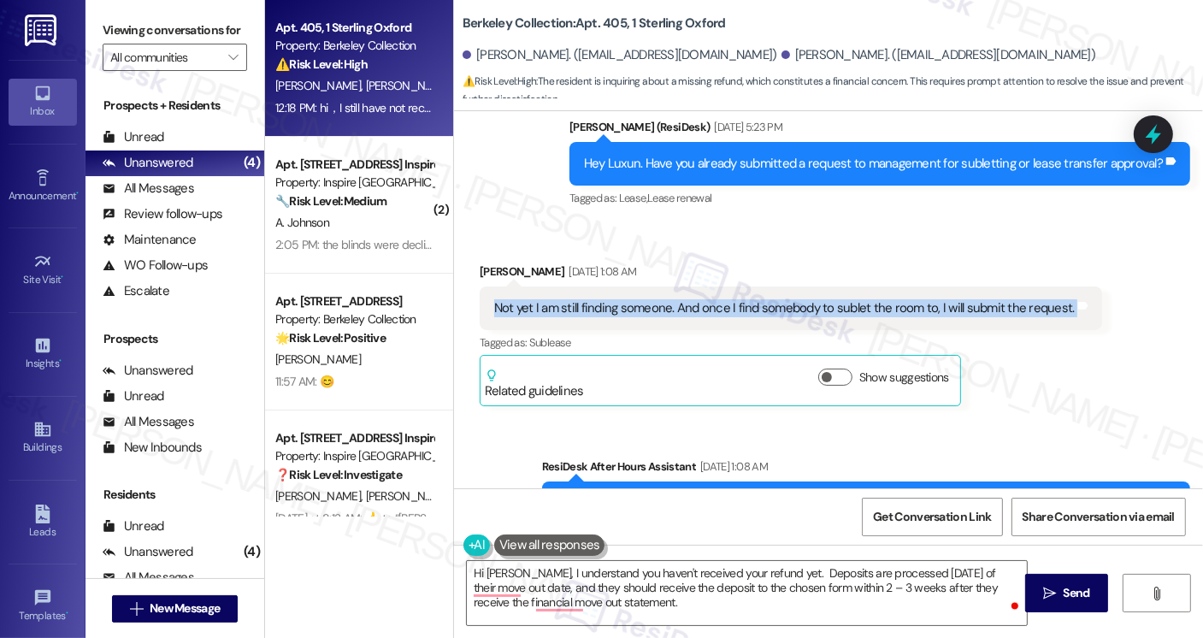
click at [887, 299] on div "Not yet I am still finding someone. And once I find somebody to sublet the room…" at bounding box center [784, 308] width 581 height 18
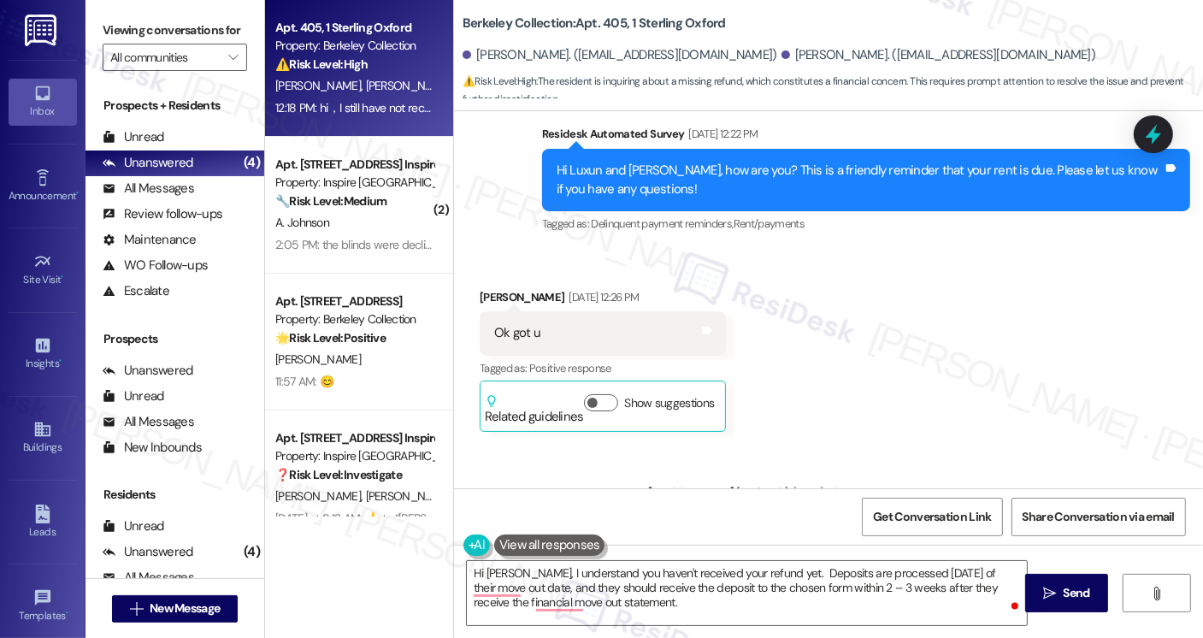
scroll to position [1979, 0]
click at [876, 163] on div "Hi Luxun and Jiachen, how are you? This is a friendly reminder that your rent i…" at bounding box center [860, 181] width 606 height 37
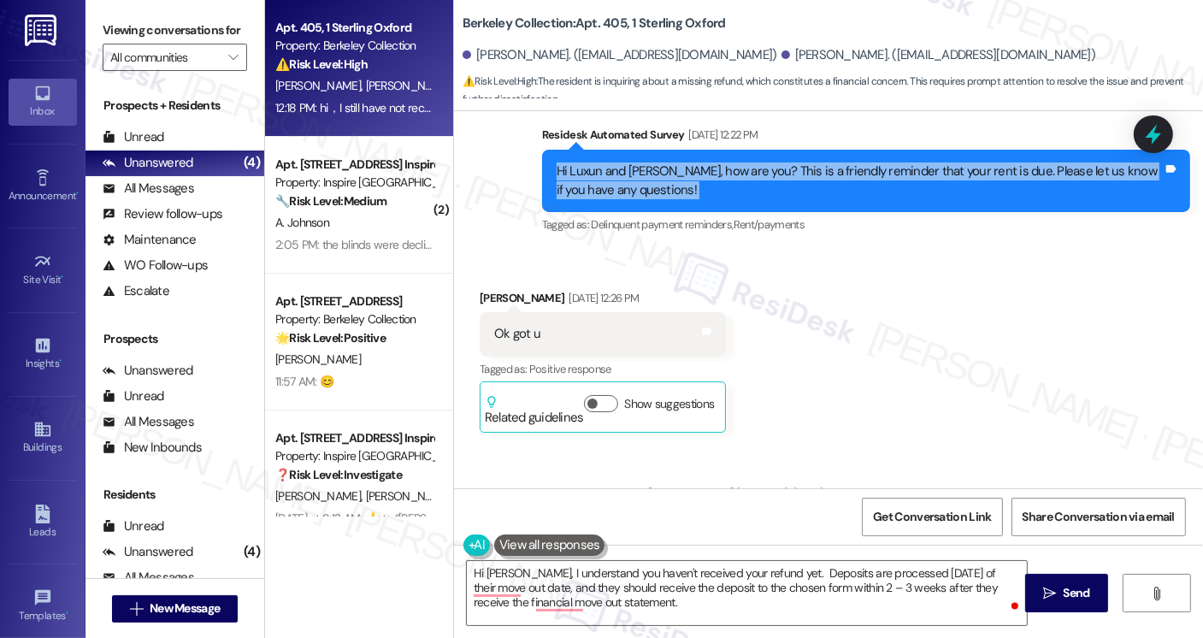
click at [876, 163] on div "Hi Luxun and Jiachen, how are you? This is a friendly reminder that your rent i…" at bounding box center [860, 181] width 606 height 37
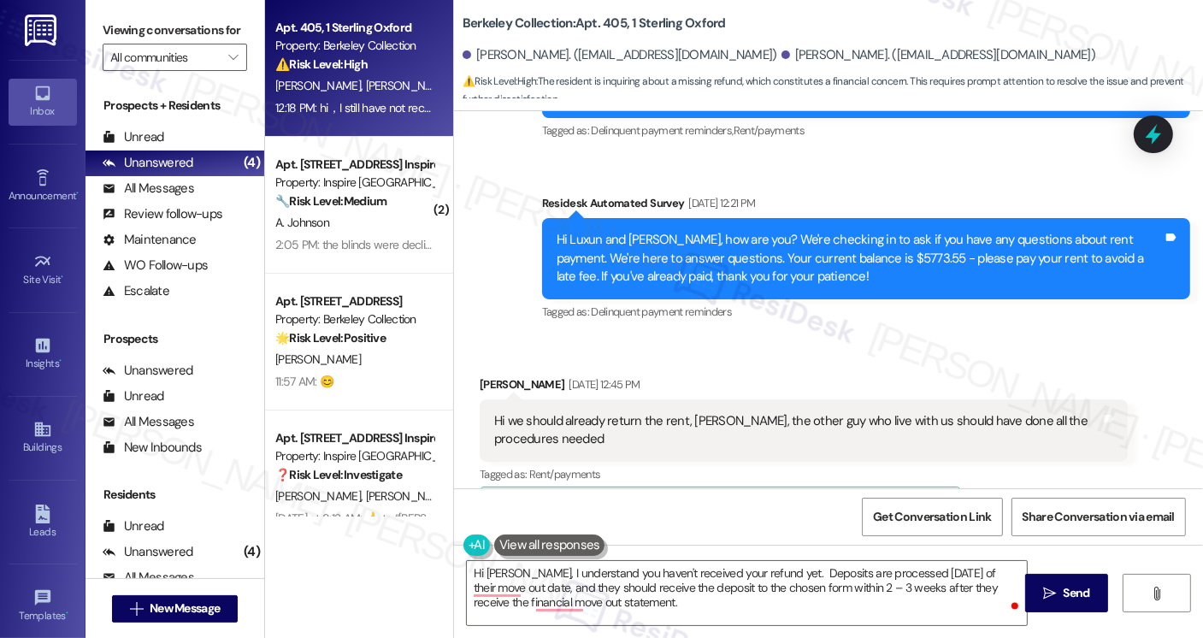
scroll to position [3262, 0]
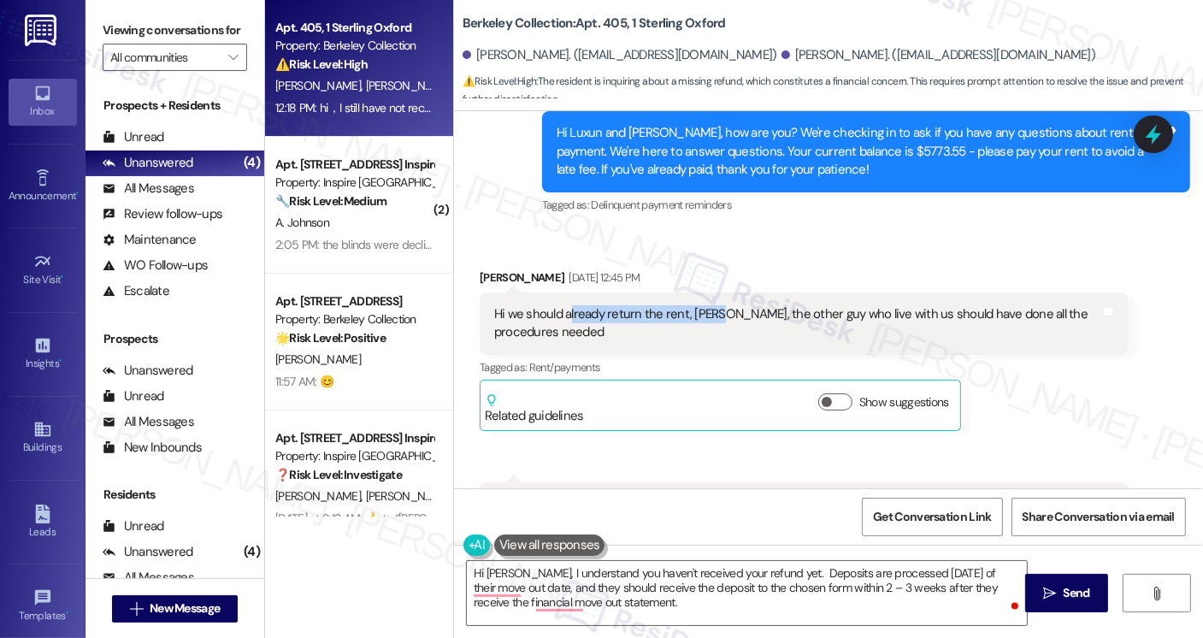
drag, startPoint x: 559, startPoint y: 273, endPoint x: 709, endPoint y: 277, distance: 149.7
click at [709, 305] on div "Hi we should already return the rent, shunyu, the other guy who live with us sh…" at bounding box center [797, 323] width 606 height 37
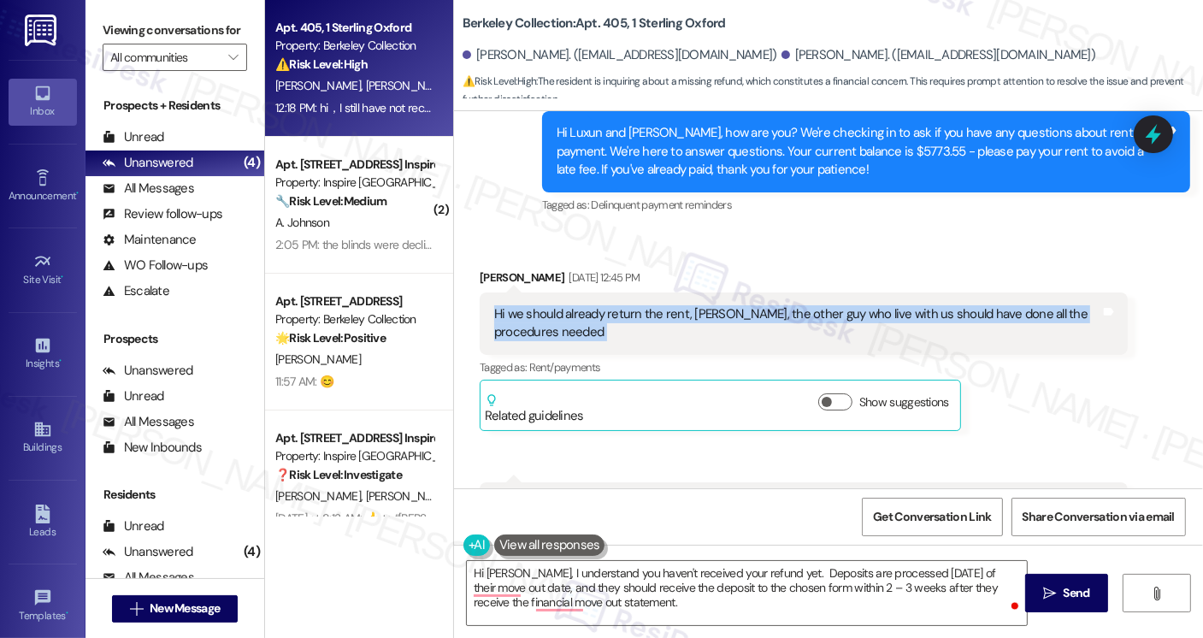
click at [709, 305] on div "Hi we should already return the rent, shunyu, the other guy who live with us sh…" at bounding box center [797, 323] width 606 height 37
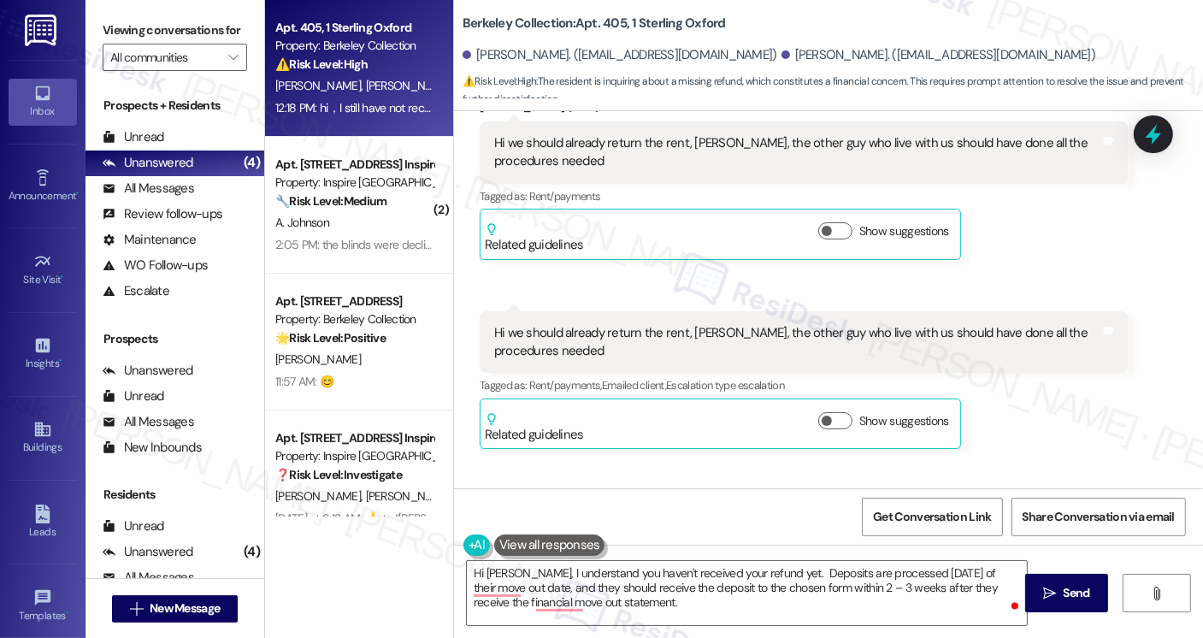
click at [596, 324] on div "Hi we should already return the rent, shunyu, the other guy who live with us sh…" at bounding box center [797, 342] width 606 height 37
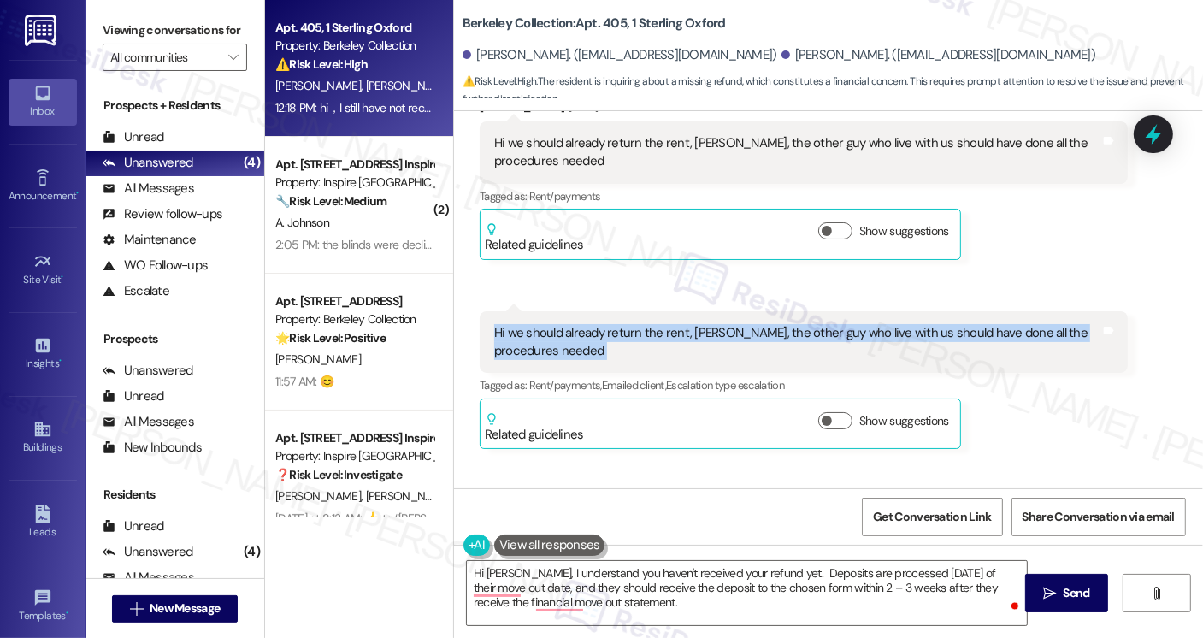
click at [596, 324] on div "Hi we should already return the rent, shunyu, the other guy who live with us sh…" at bounding box center [797, 342] width 606 height 37
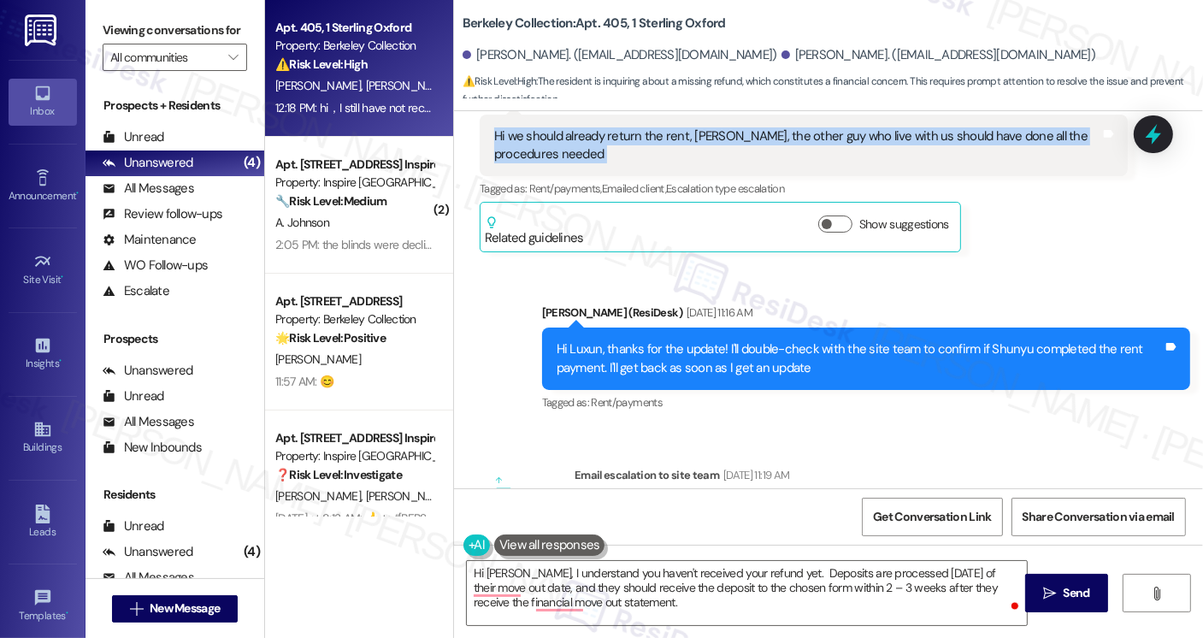
scroll to position [3861, 0]
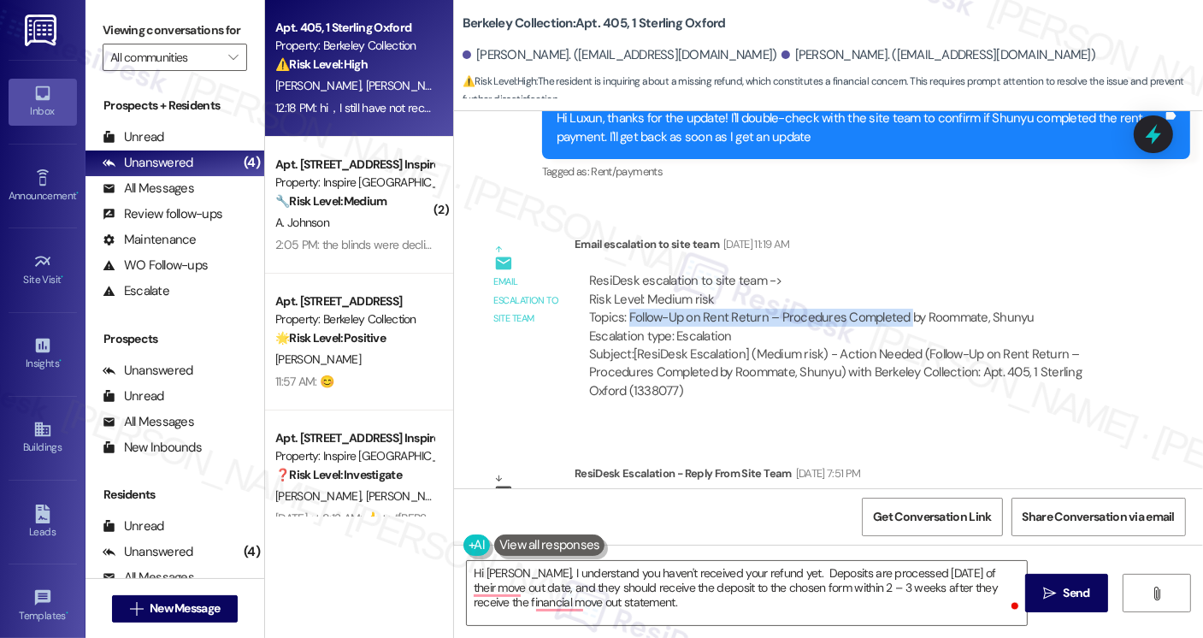
drag, startPoint x: 623, startPoint y: 276, endPoint x: 896, endPoint y: 277, distance: 273.7
click at [896, 277] on div "ResiDesk escalation to site team -> Risk Level: Medium risk Topics: Follow-Up o…" at bounding box center [851, 309] width 524 height 74
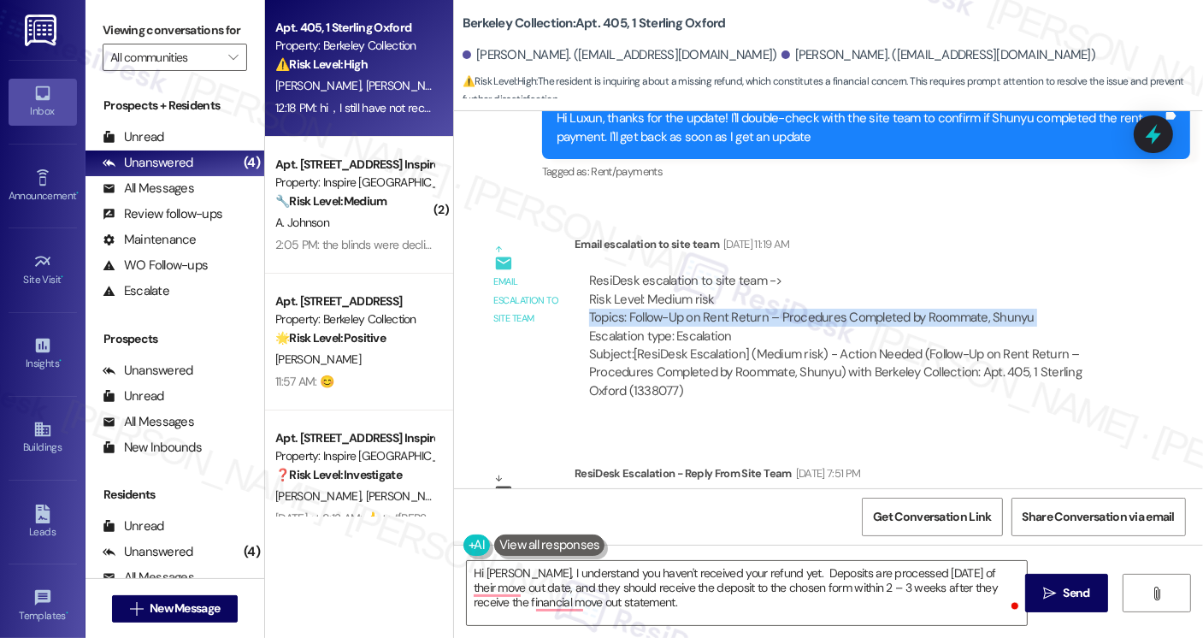
click at [906, 275] on div "ResiDesk escalation to site team -> Risk Level: Medium risk Topics: Follow-Up o…" at bounding box center [851, 309] width 524 height 74
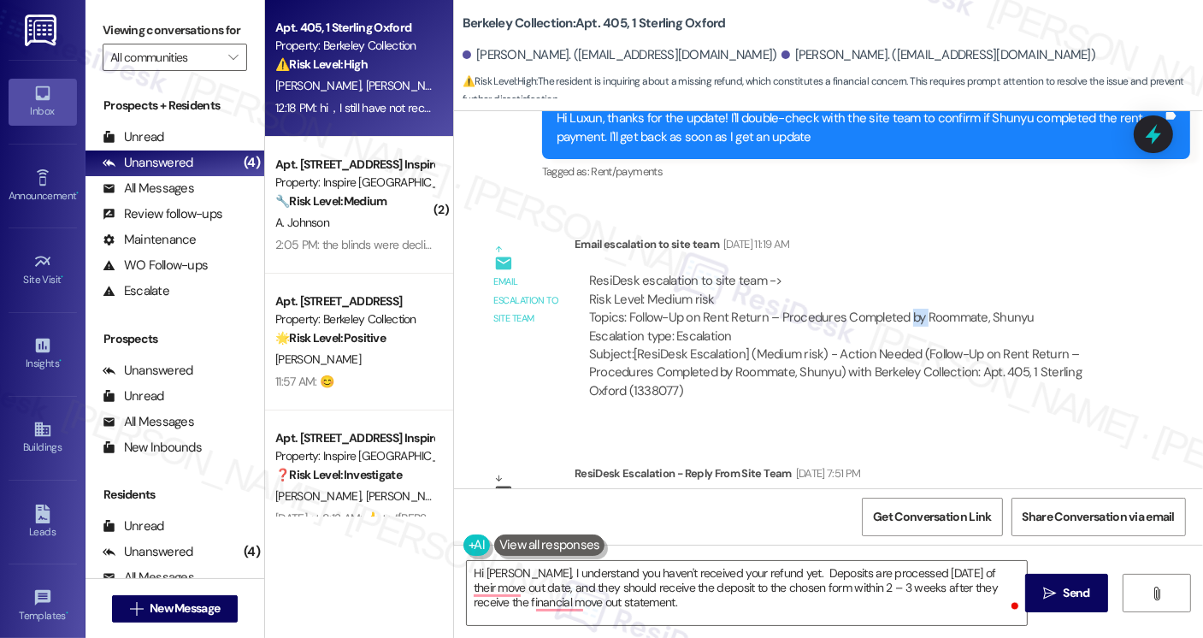
click at [906, 275] on div "ResiDesk escalation to site team -> Risk Level: Medium risk Topics: Follow-Up o…" at bounding box center [851, 309] width 524 height 74
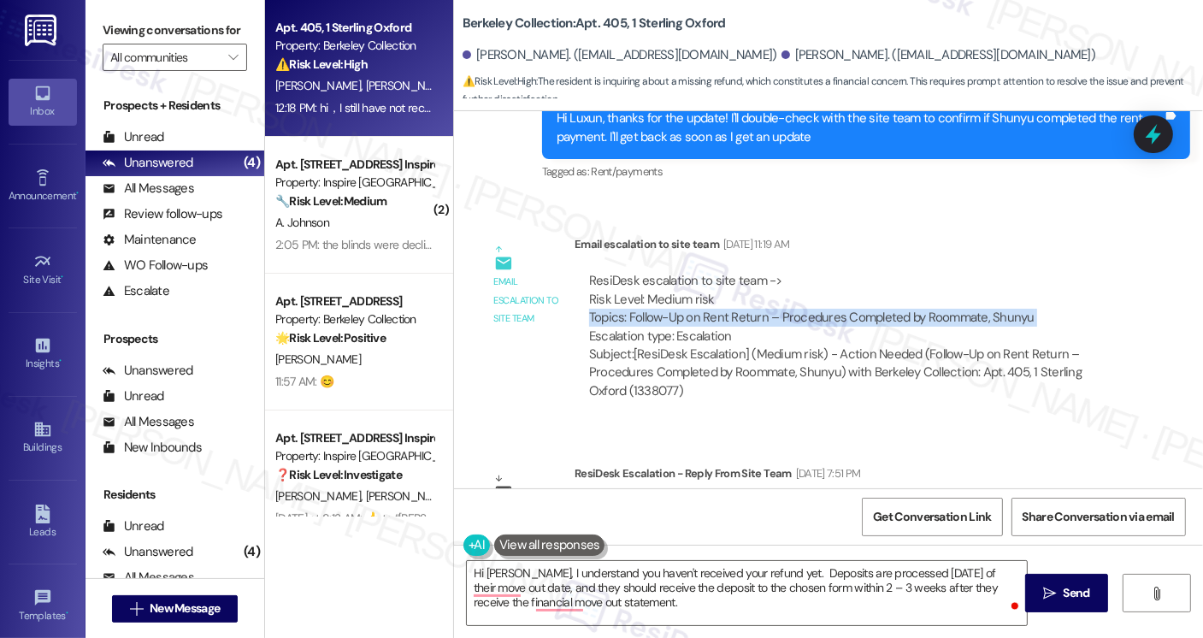
click at [906, 275] on div "ResiDesk escalation to site team -> Risk Level: Medium risk Topics: Follow-Up o…" at bounding box center [851, 309] width 524 height 74
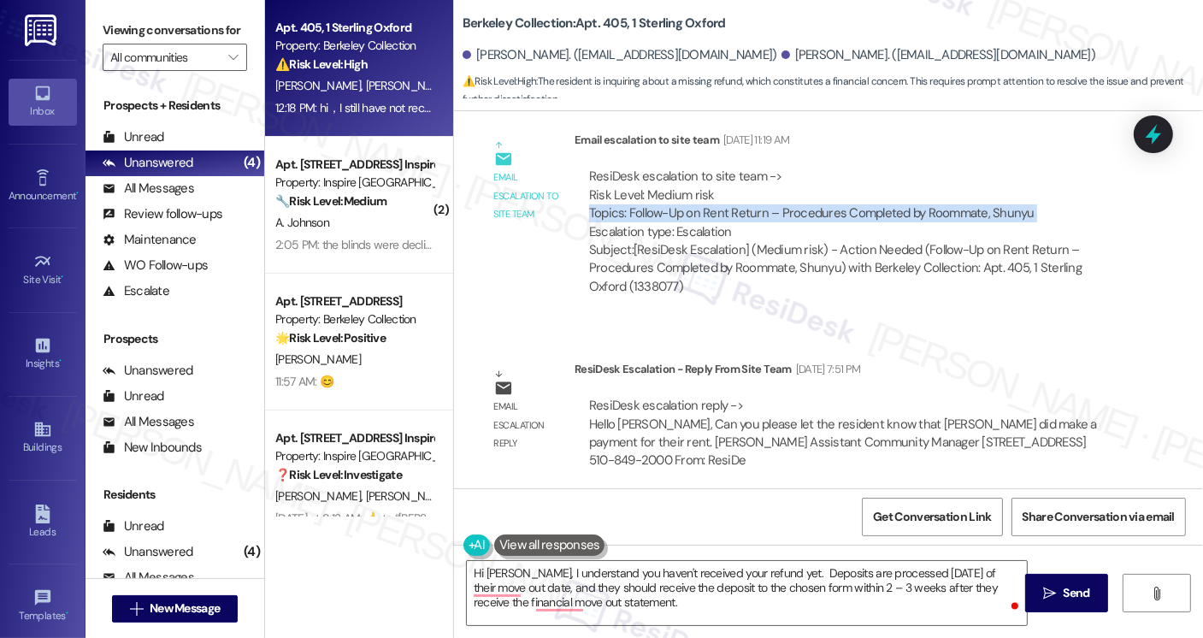
scroll to position [4203, 0]
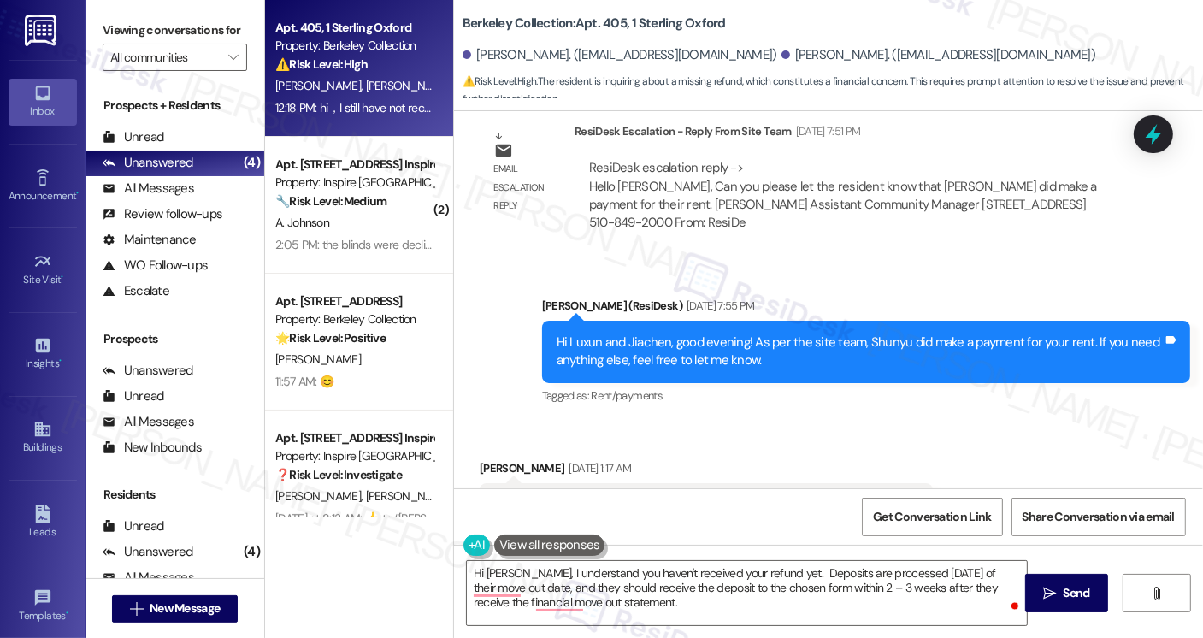
click at [602, 334] on div "Hi Luxun and Jiachen, good evening! As per the site team, Shunyu did make a pay…" at bounding box center [860, 352] width 606 height 37
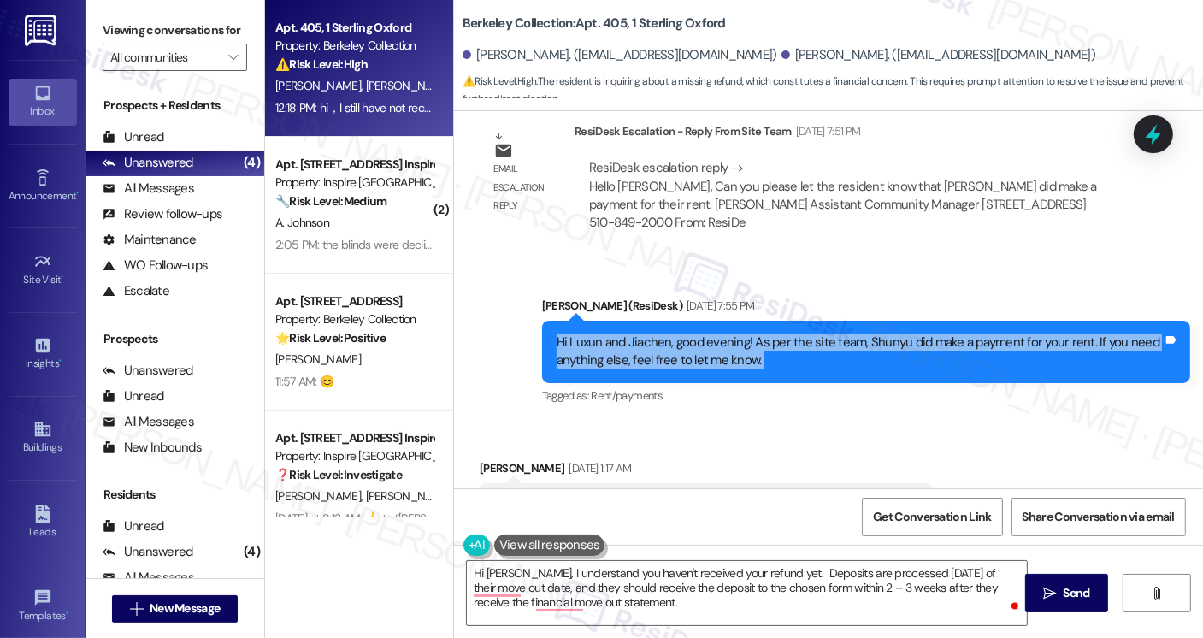
click at [602, 334] on div "Hi Luxun and Jiachen, good evening! As per the site team, Shunyu did make a pay…" at bounding box center [860, 352] width 606 height 37
click at [866, 334] on div "Hi Luxun and Jiachen, good evening! As per the site team, Shunyu did make a pay…" at bounding box center [860, 352] width 606 height 37
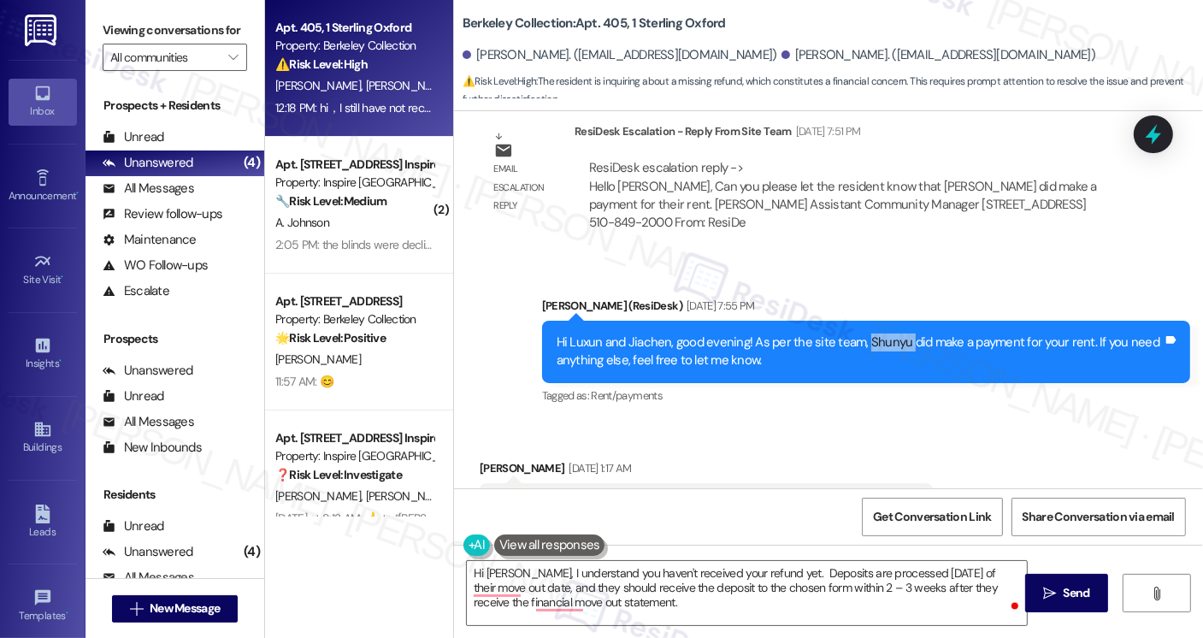
click at [866, 334] on div "Hi Luxun and Jiachen, good evening! As per the site team, Shunyu did make a pay…" at bounding box center [860, 352] width 606 height 37
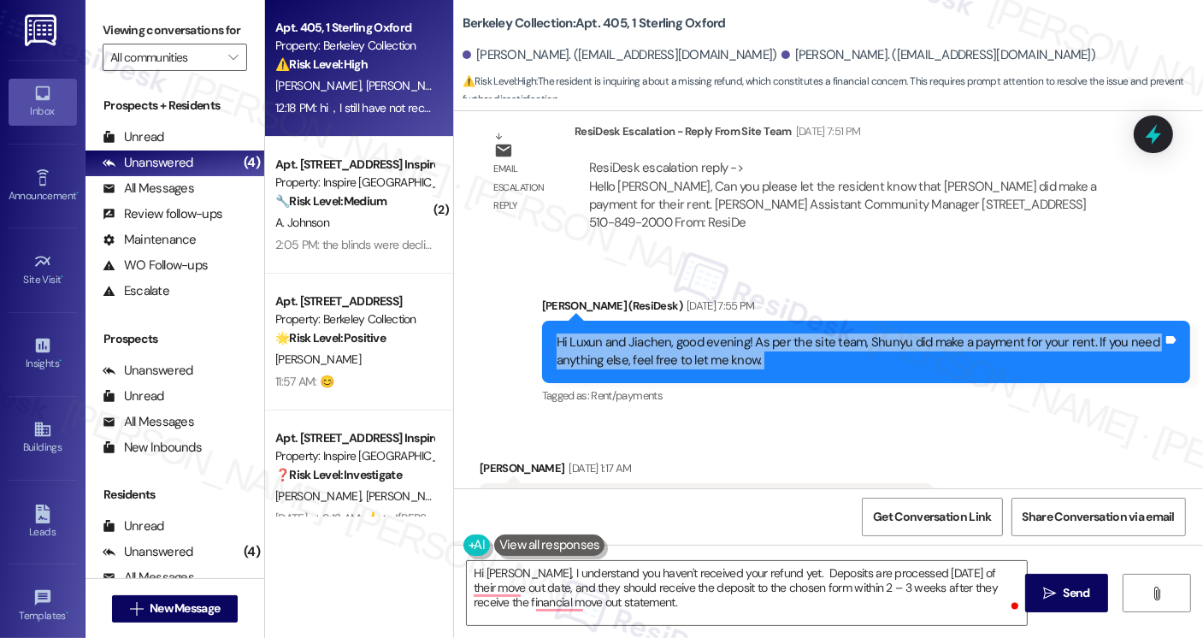
click at [866, 334] on div "Hi Luxun and Jiachen, good evening! As per the site team, Shunyu did make a pay…" at bounding box center [860, 352] width 606 height 37
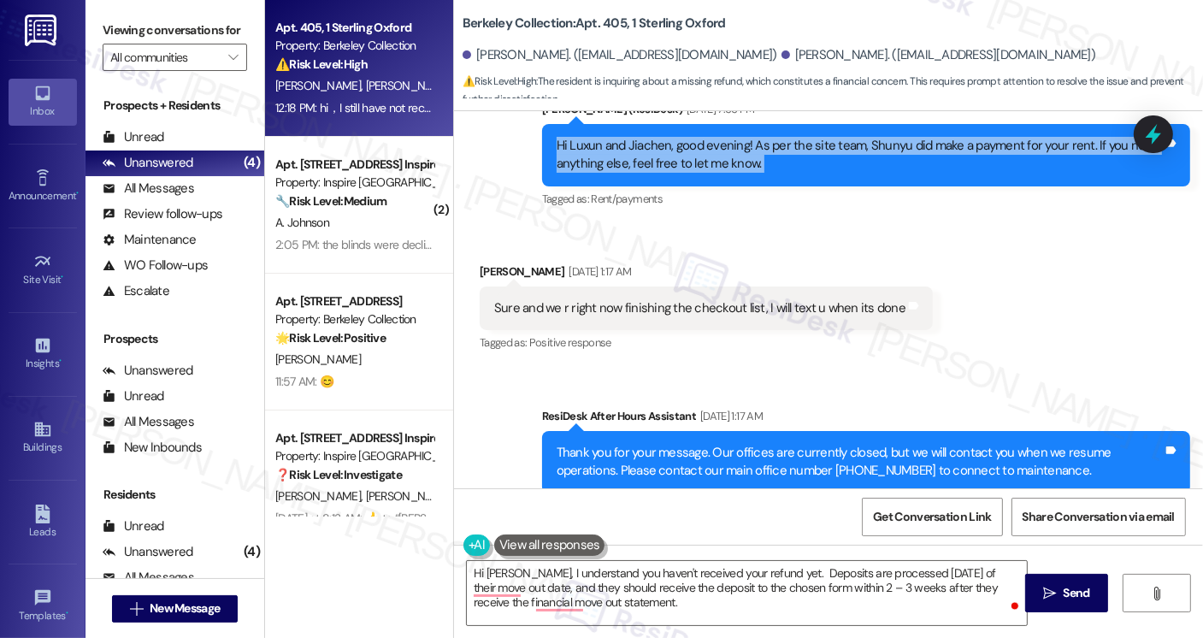
scroll to position [4289, 0]
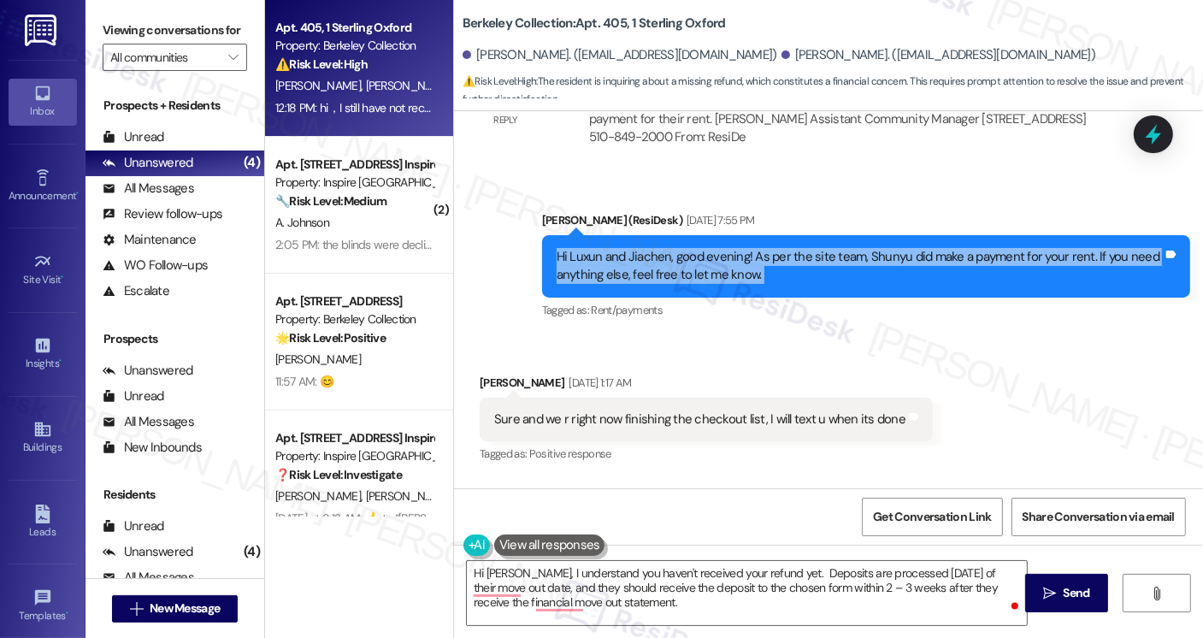
click at [644, 248] on div "Hi Luxun and Jiachen, good evening! As per the site team, Shunyu did make a pay…" at bounding box center [860, 266] width 606 height 37
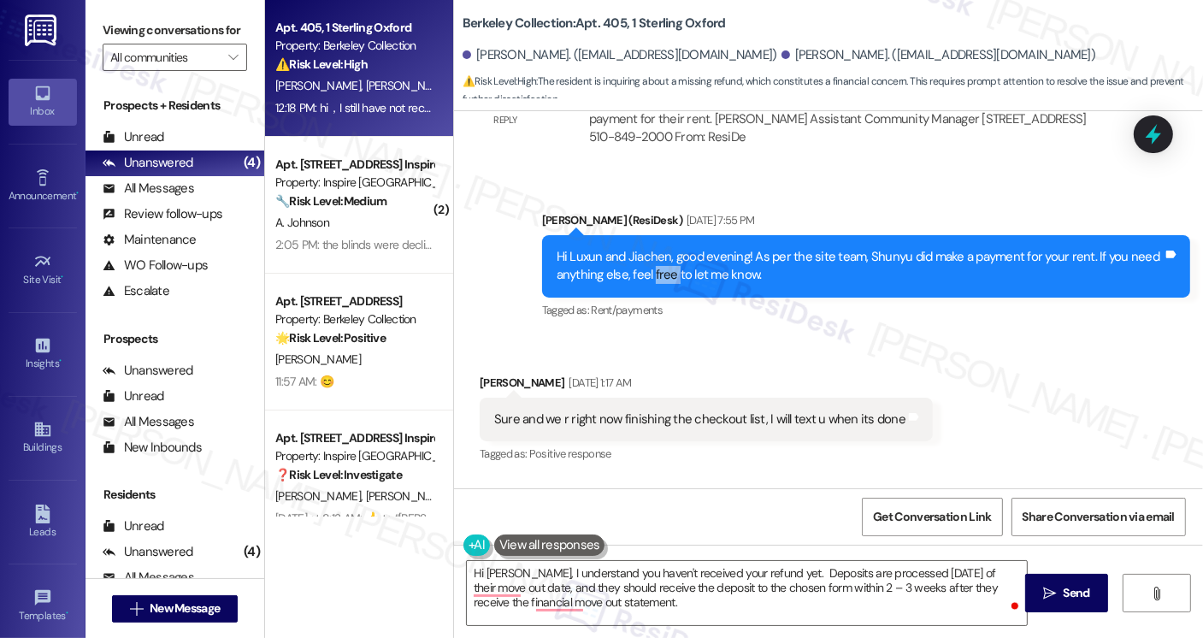
click at [644, 248] on div "Hi Luxun and Jiachen, good evening! As per the site team, Shunyu did make a pay…" at bounding box center [860, 266] width 606 height 37
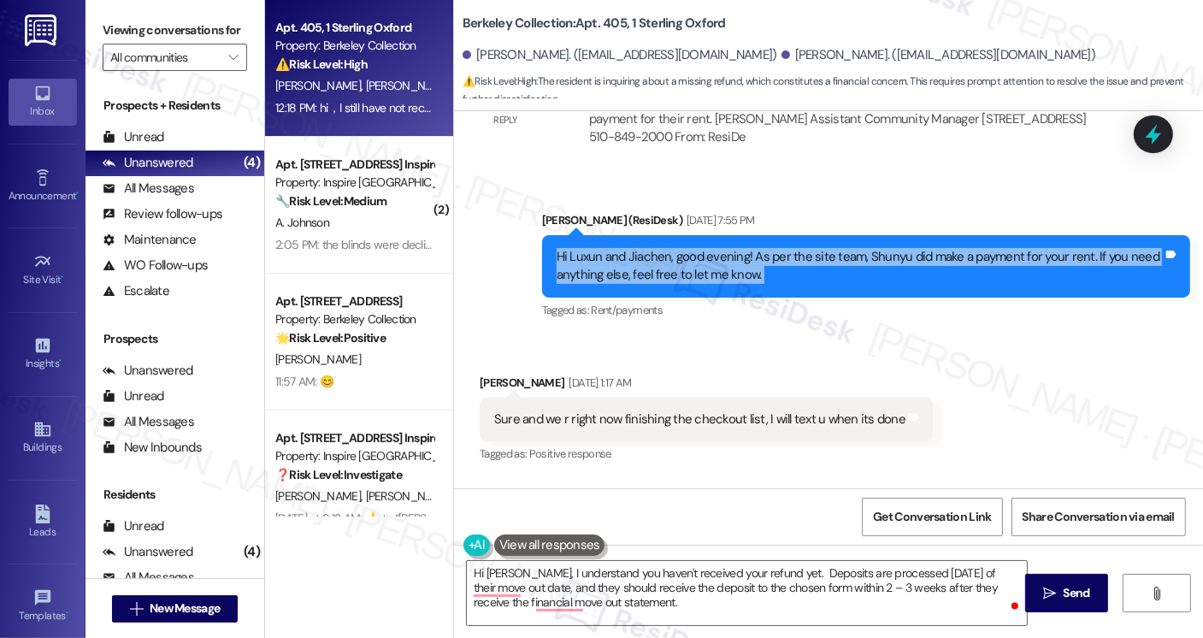
click at [644, 248] on div "Hi Luxun and Jiachen, good evening! As per the site team, Shunyu did make a pay…" at bounding box center [860, 266] width 606 height 37
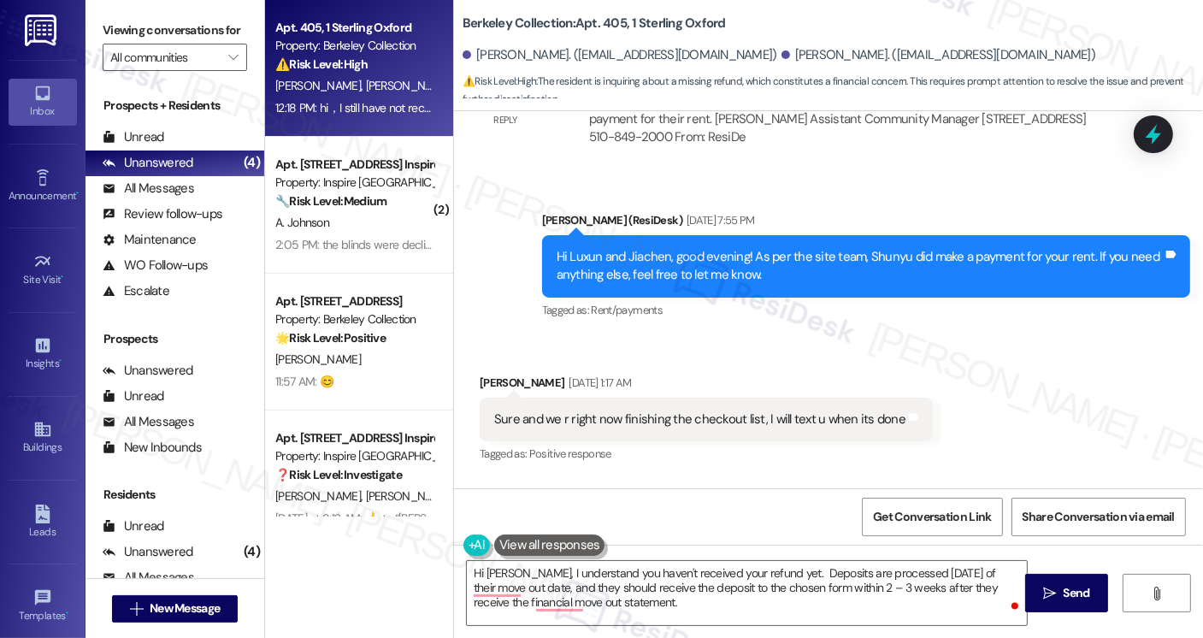
click at [568, 411] on div "Sure and we r right now finishing the checkout list, I will text u when its done" at bounding box center [699, 420] width 411 height 18
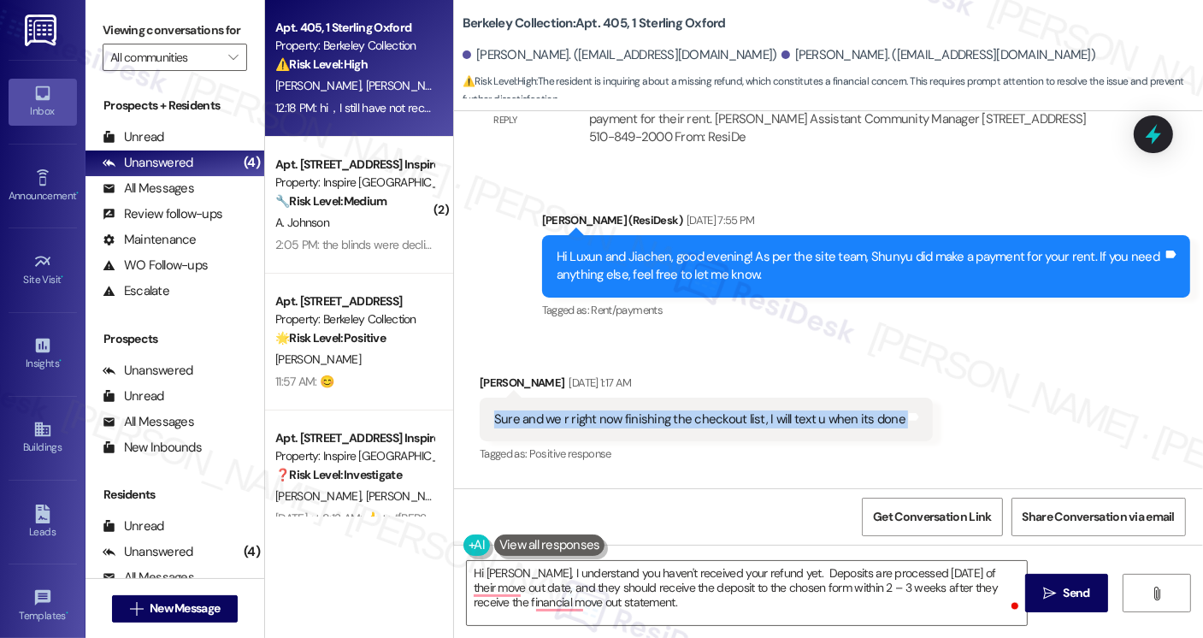
click at [568, 411] on div "Sure and we r right now finishing the checkout list, I will text u when its done" at bounding box center [699, 420] width 411 height 18
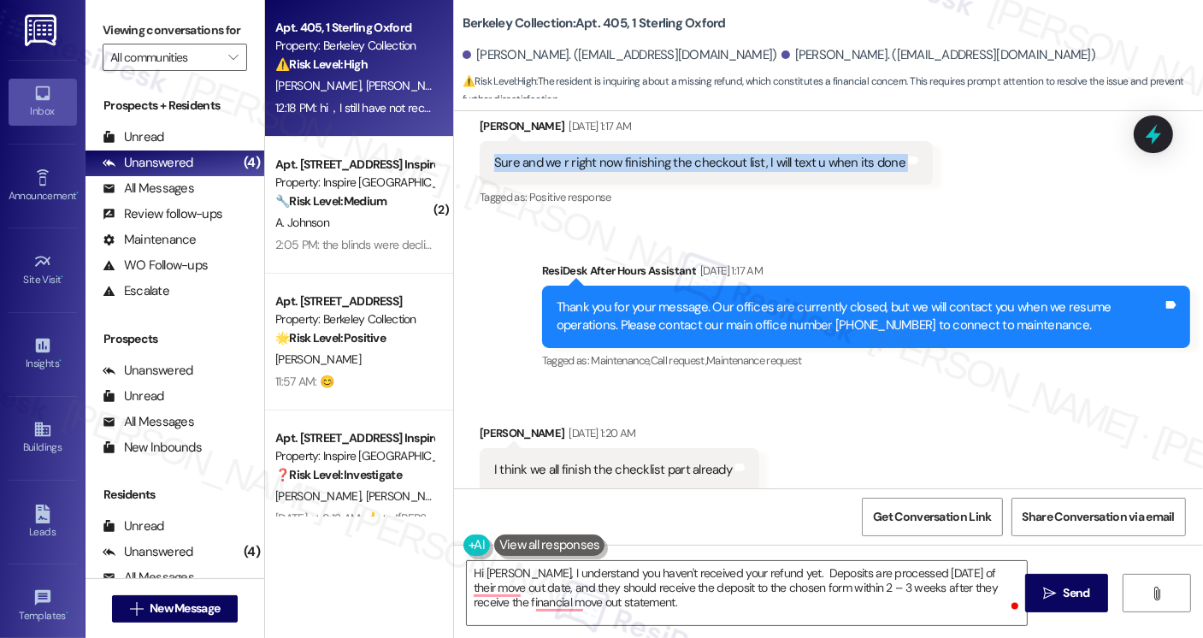
scroll to position [4716, 0]
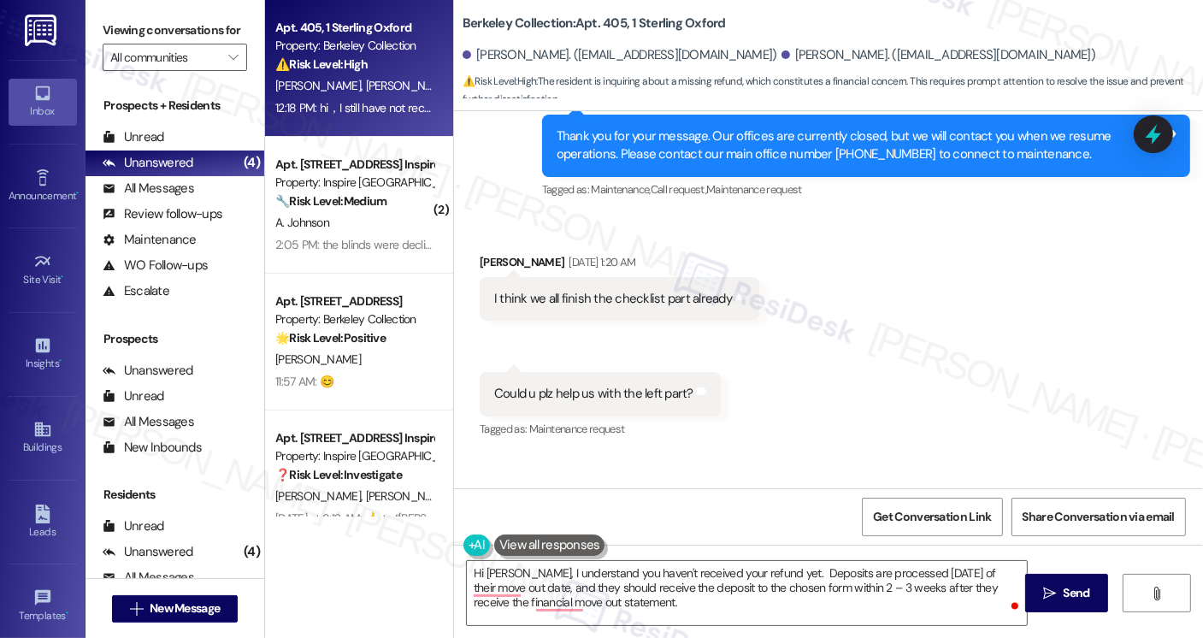
click at [612, 290] on div "I think we all finish the checklist part already" at bounding box center [613, 299] width 238 height 18
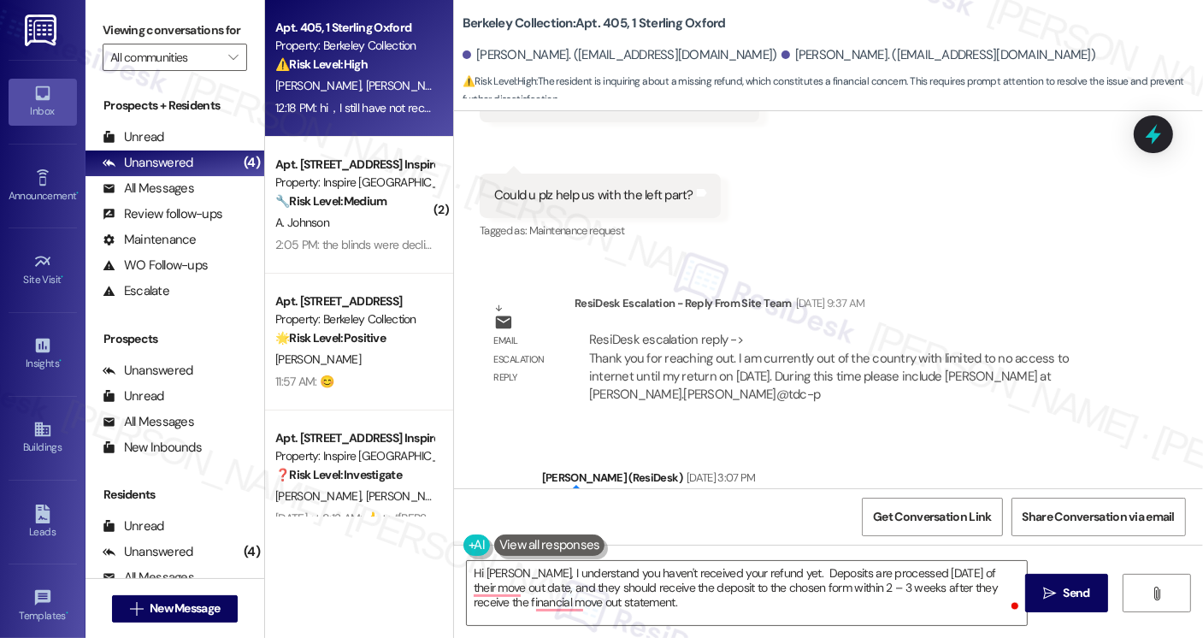
scroll to position [4887, 0]
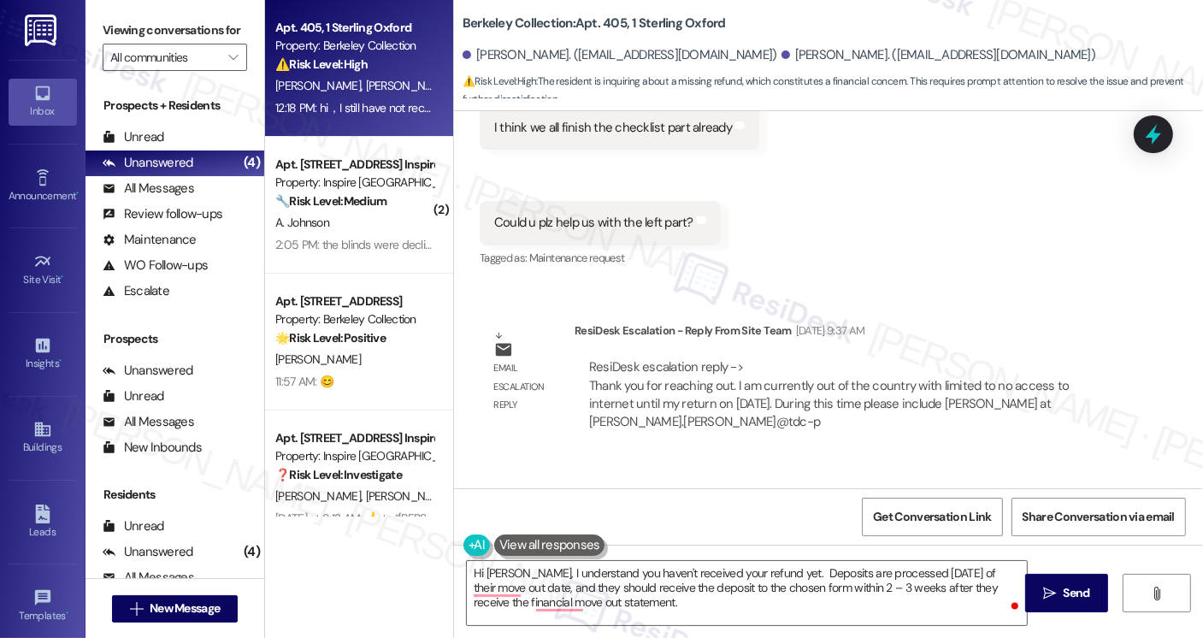
click at [615, 214] on div "Could u plz help us with the left part?" at bounding box center [593, 223] width 199 height 18
click at [616, 214] on div "Could u plz help us with the left part?" at bounding box center [593, 223] width 199 height 18
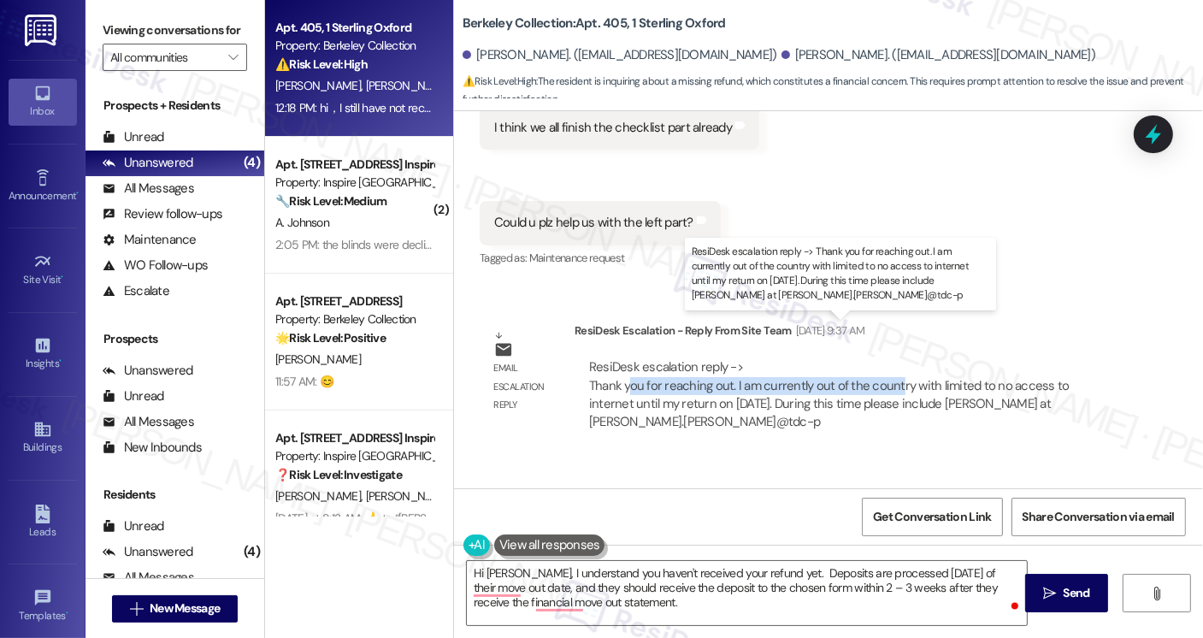
drag, startPoint x: 618, startPoint y: 352, endPoint x: 889, endPoint y: 351, distance: 270.3
click at [889, 358] on div "ResiDesk escalation reply -> Thank you for reaching out. I am currently out of …" at bounding box center [829, 394] width 481 height 72
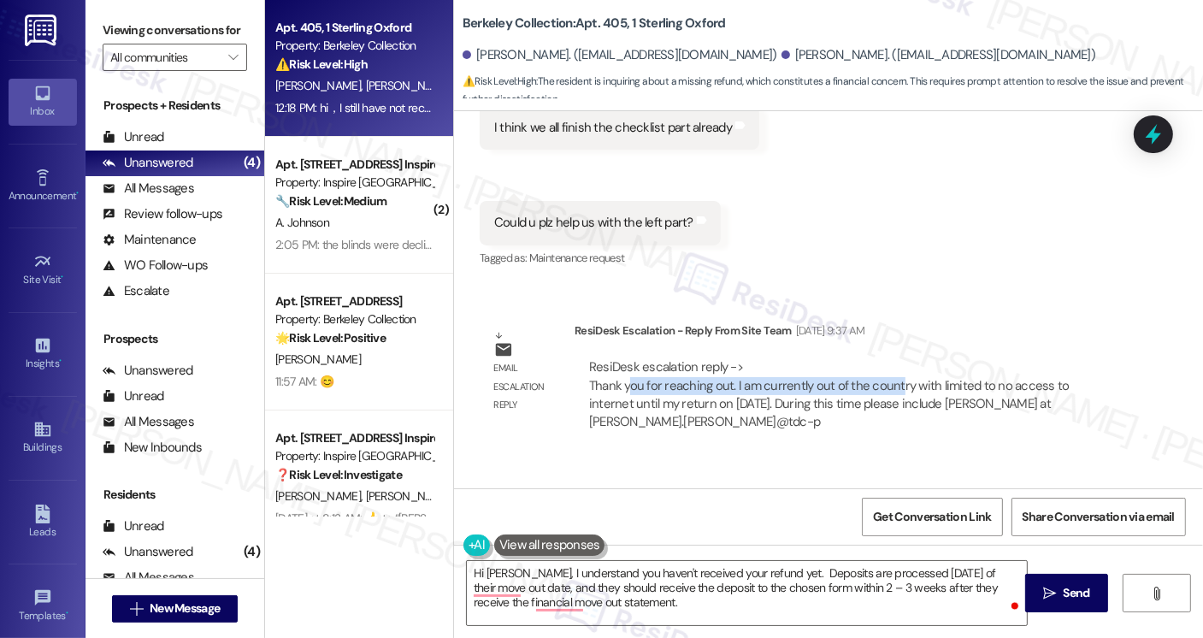
scroll to position [5144, 0]
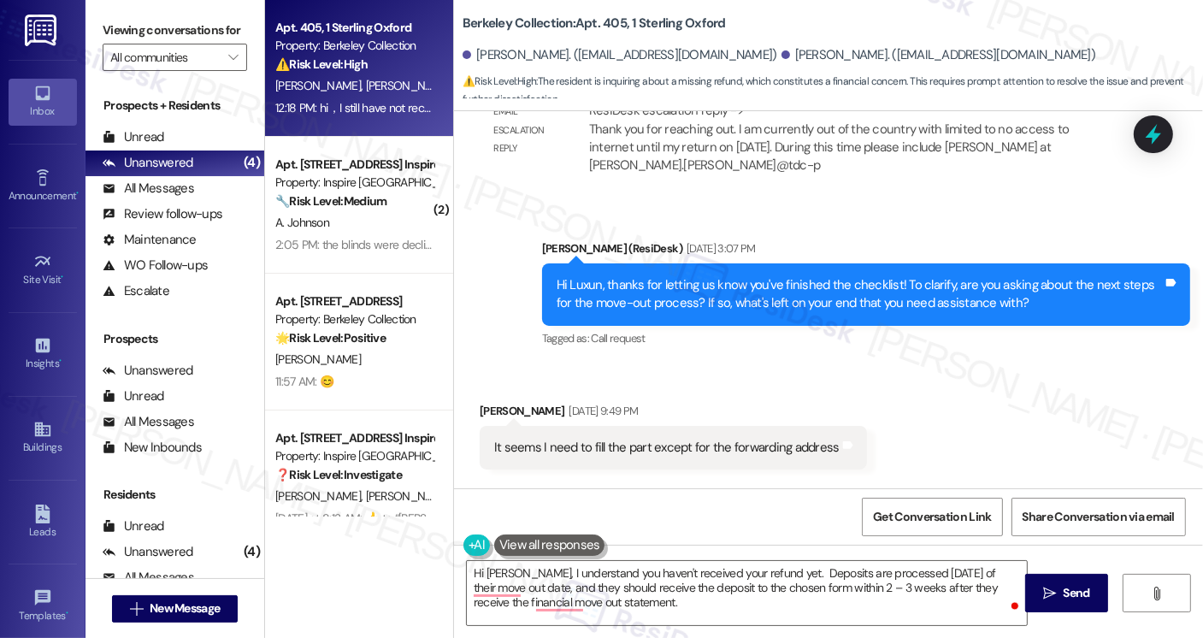
click at [601, 276] on div "Hi Luxun, thanks for letting us know you've finished the checklist! To clarify,…" at bounding box center [860, 294] width 606 height 37
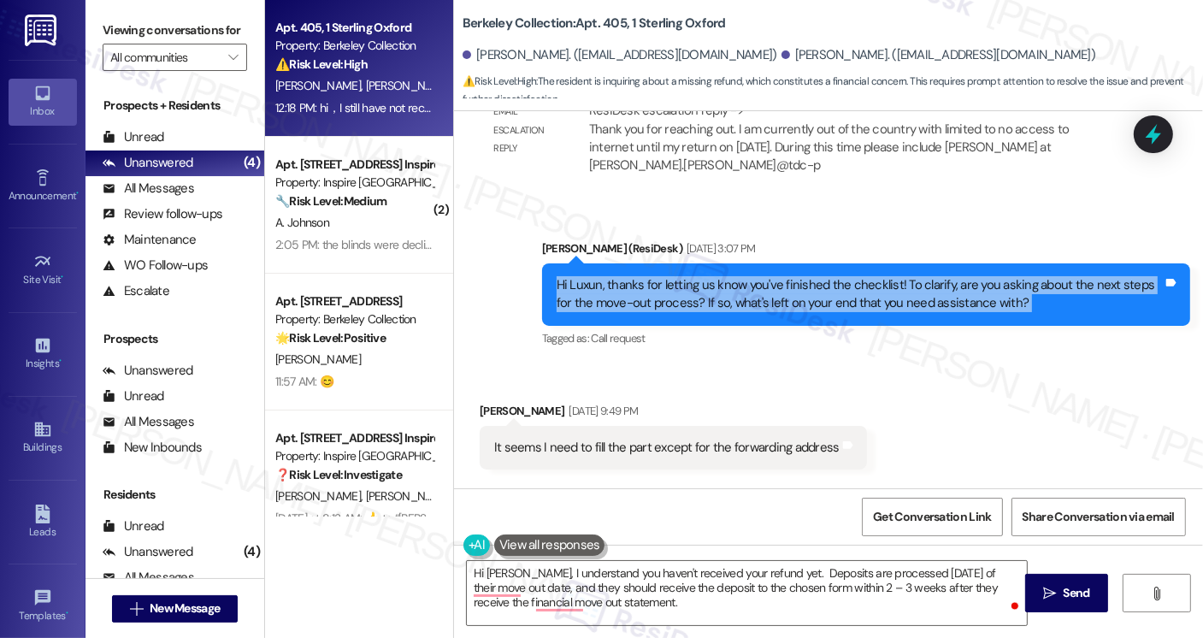
click at [601, 276] on div "Hi Luxun, thanks for letting us know you've finished the checklist! To clarify,…" at bounding box center [860, 294] width 606 height 37
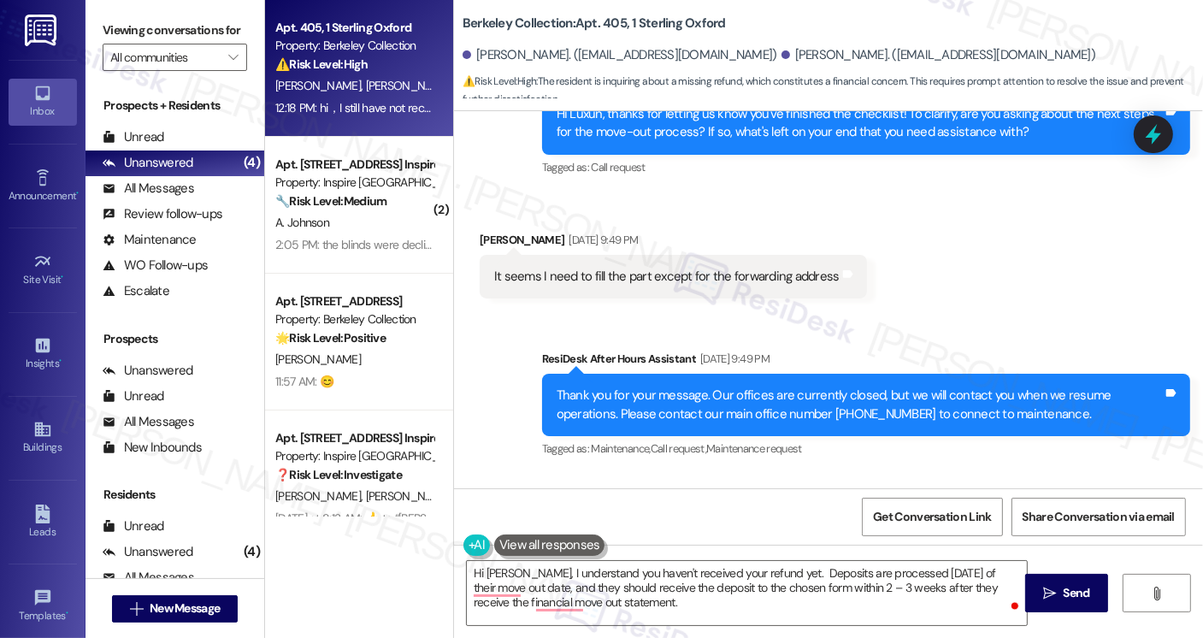
click at [627, 268] on div "It seems I need to fill the part except for the forwarding address" at bounding box center [667, 277] width 346 height 18
click at [758, 268] on div "It seems I need to fill the part except for the forwarding address" at bounding box center [667, 277] width 346 height 18
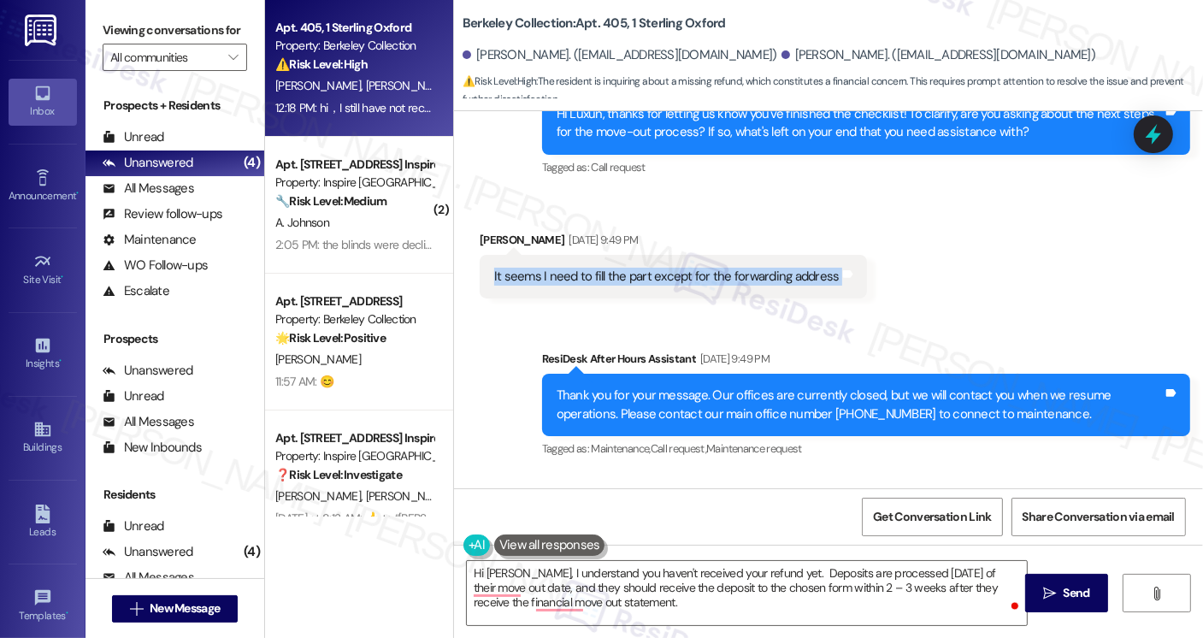
click at [758, 268] on div "It seems I need to fill the part except for the forwarding address" at bounding box center [667, 277] width 346 height 18
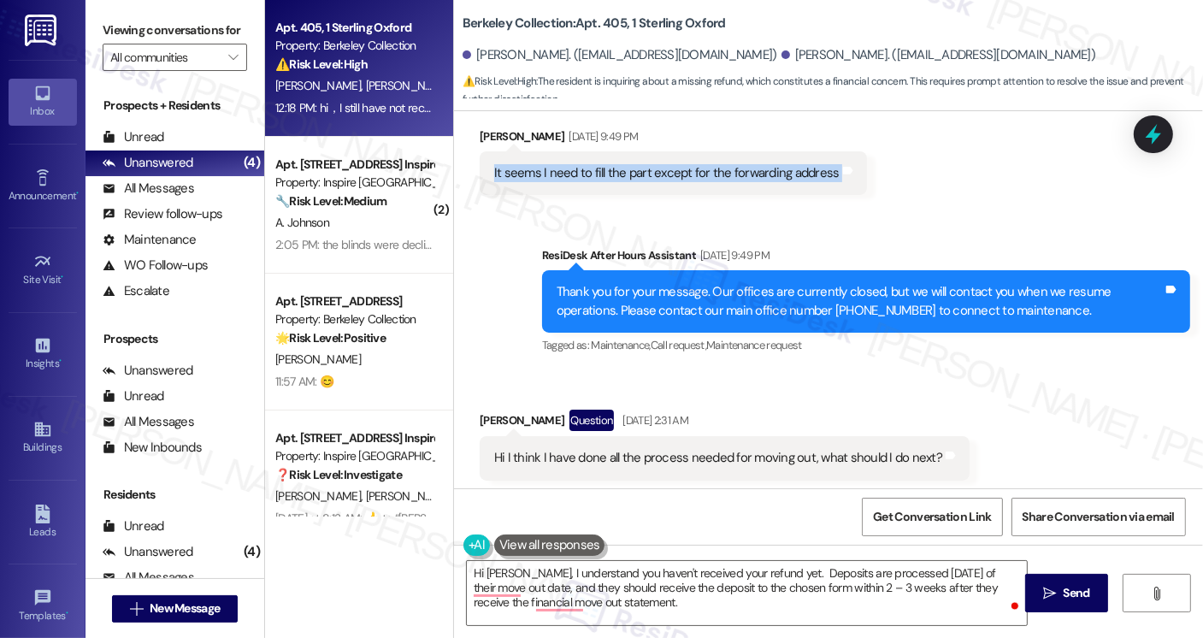
scroll to position [5572, 0]
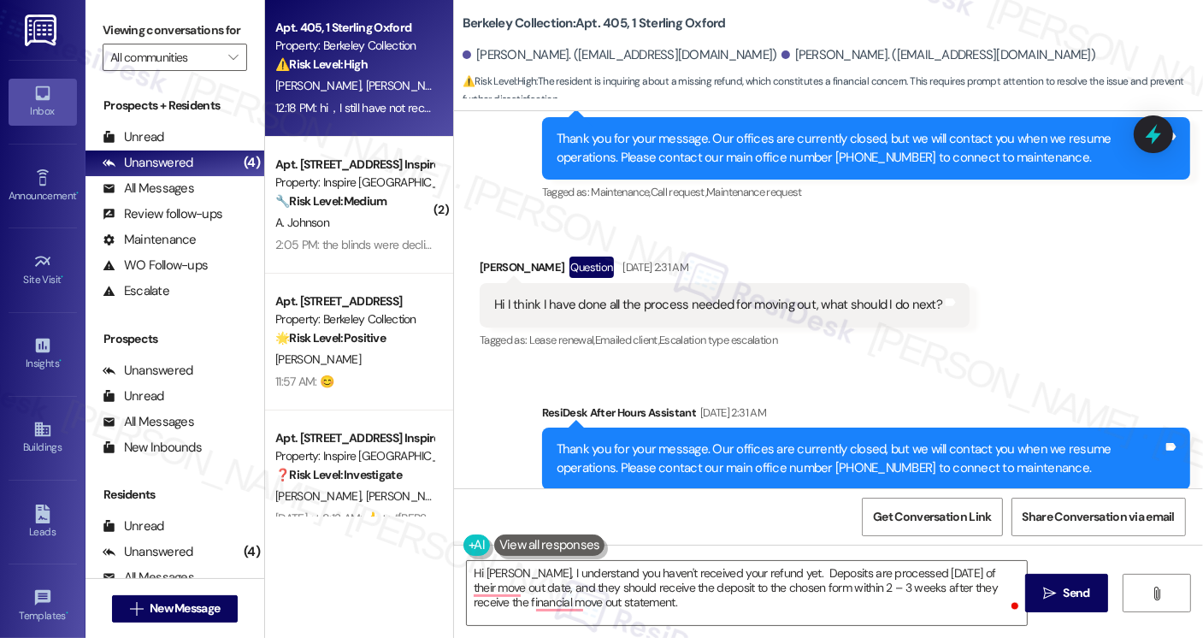
click at [575, 296] on div "Hi I think I have done all the process needed for moving out, what should I do …" at bounding box center [718, 305] width 448 height 18
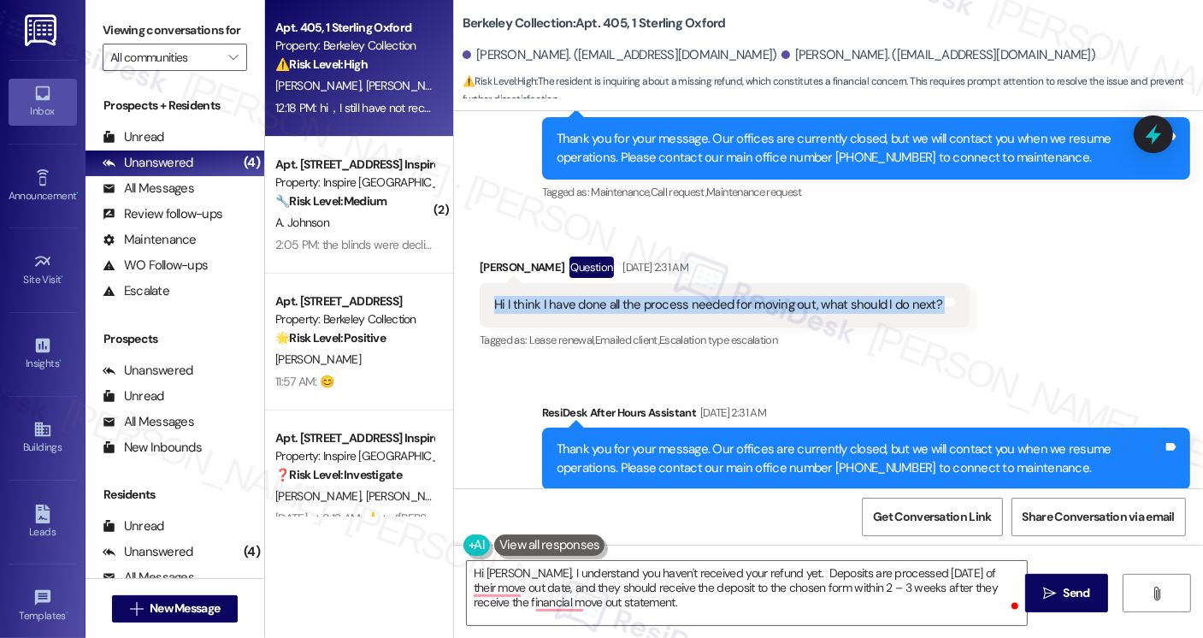
click at [575, 296] on div "Hi I think I have done all the process needed for moving out, what should I do …" at bounding box center [718, 305] width 448 height 18
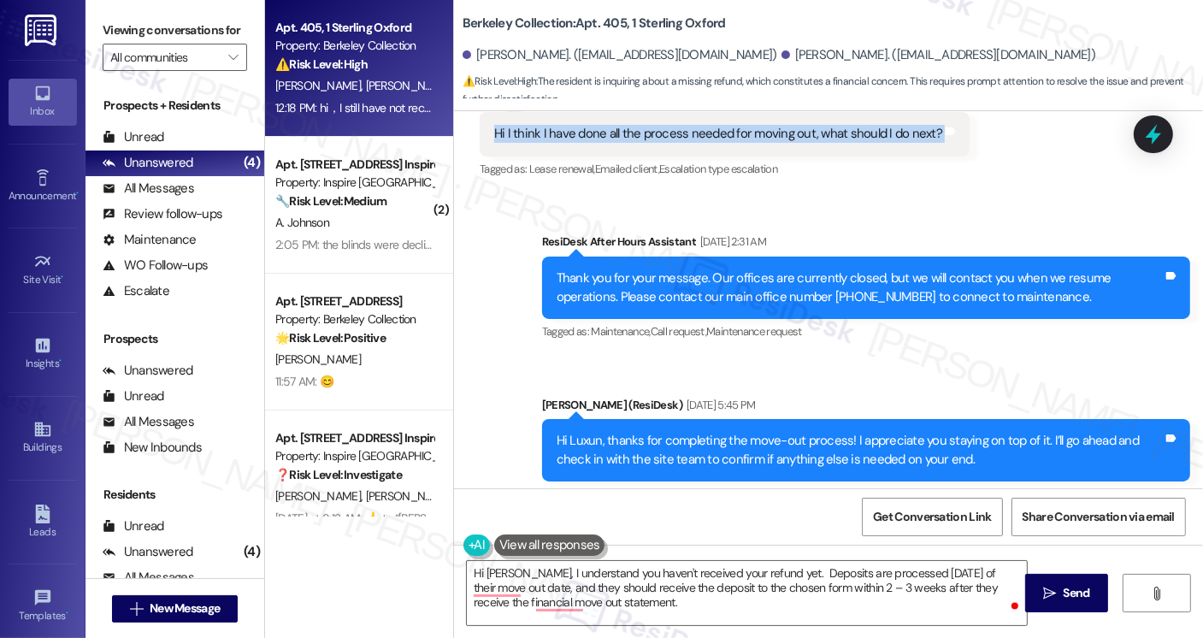
scroll to position [5914, 0]
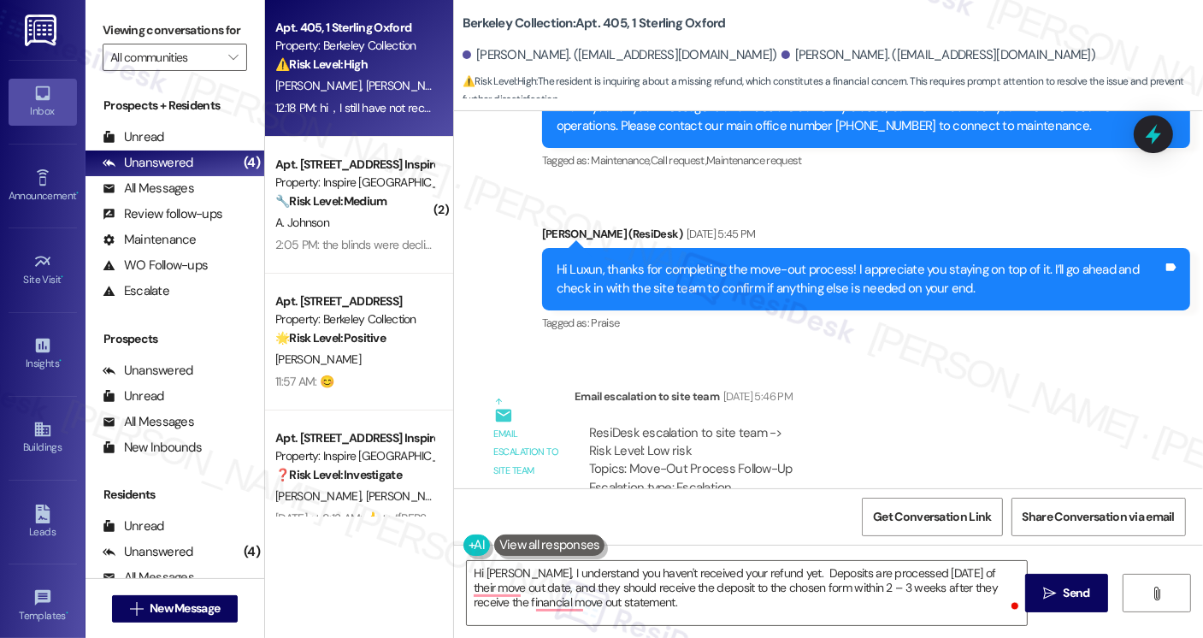
click at [660, 248] on div "Hi Luxun, thanks for completing the move-out process! I appreciate you staying …" at bounding box center [866, 279] width 648 height 62
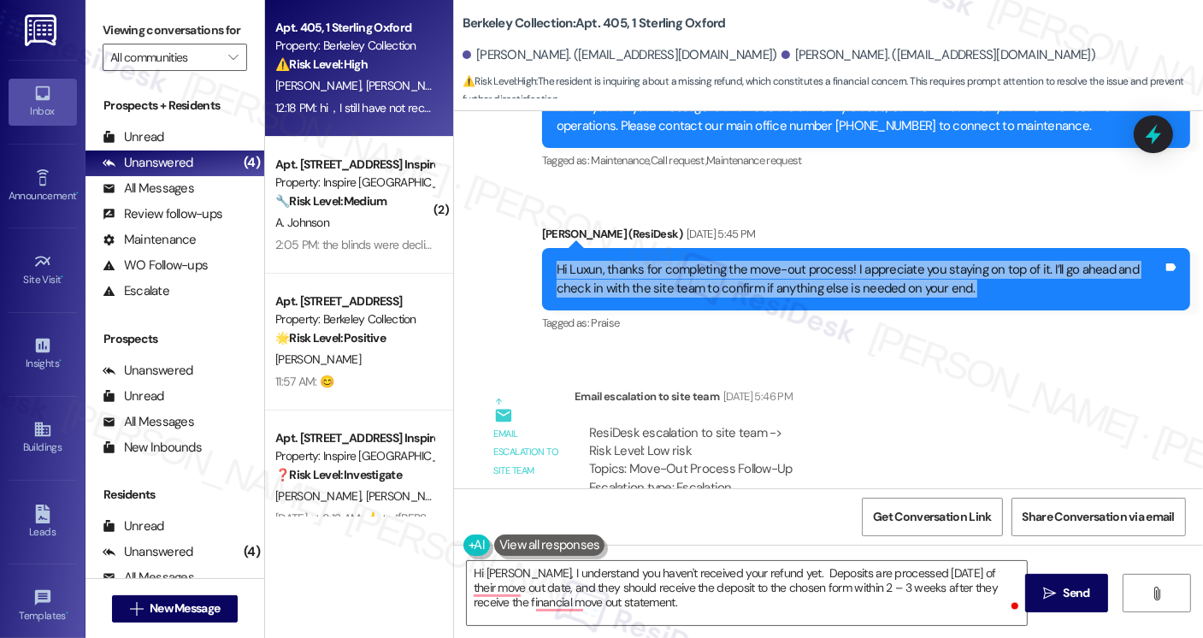
click at [660, 248] on div "Hi Luxun, thanks for completing the move-out process! I appreciate you staying …" at bounding box center [866, 279] width 648 height 62
click at [912, 261] on div "Hi Luxun, thanks for completing the move-out process! I appreciate you staying …" at bounding box center [860, 279] width 606 height 37
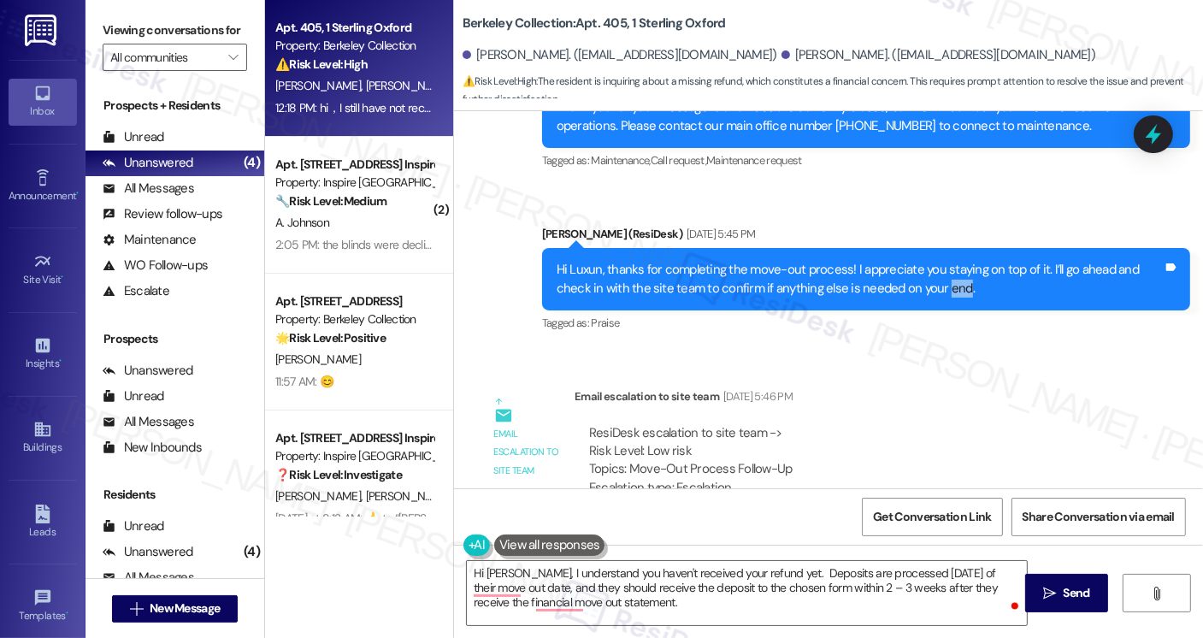
click at [912, 261] on div "Hi Luxun, thanks for completing the move-out process! I appreciate you staying …" at bounding box center [860, 279] width 606 height 37
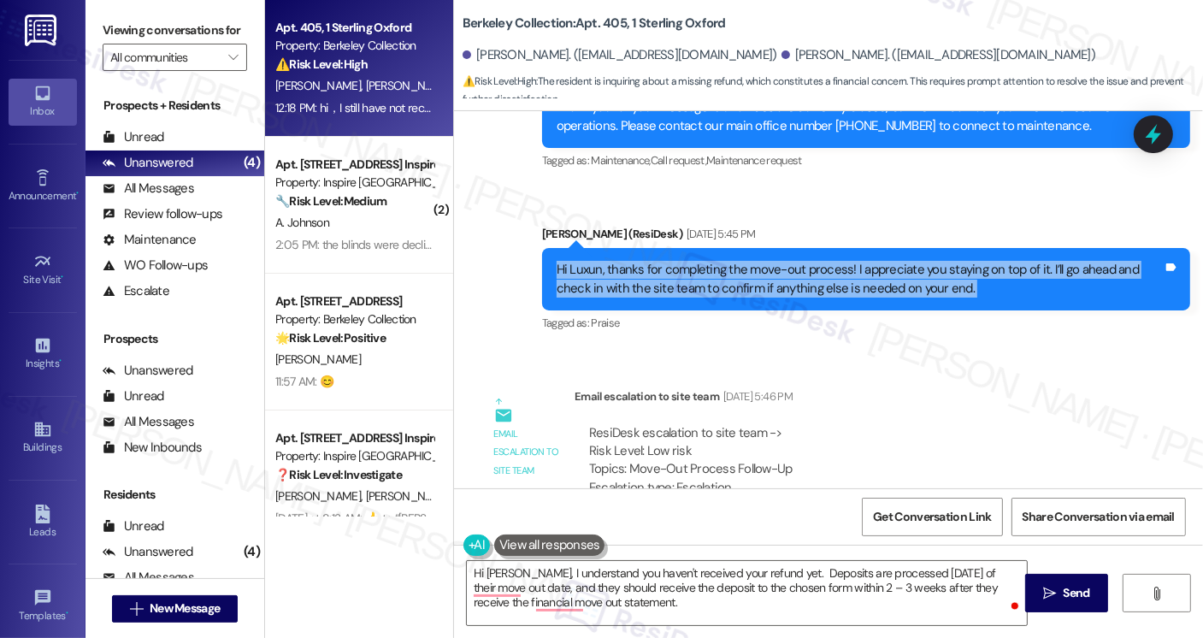
click at [912, 261] on div "Hi Luxun, thanks for completing the move-out process! I appreciate you staying …" at bounding box center [860, 279] width 606 height 37
click at [757, 261] on div "Hi Luxun, thanks for completing the move-out process! I appreciate you staying …" at bounding box center [860, 279] width 606 height 37
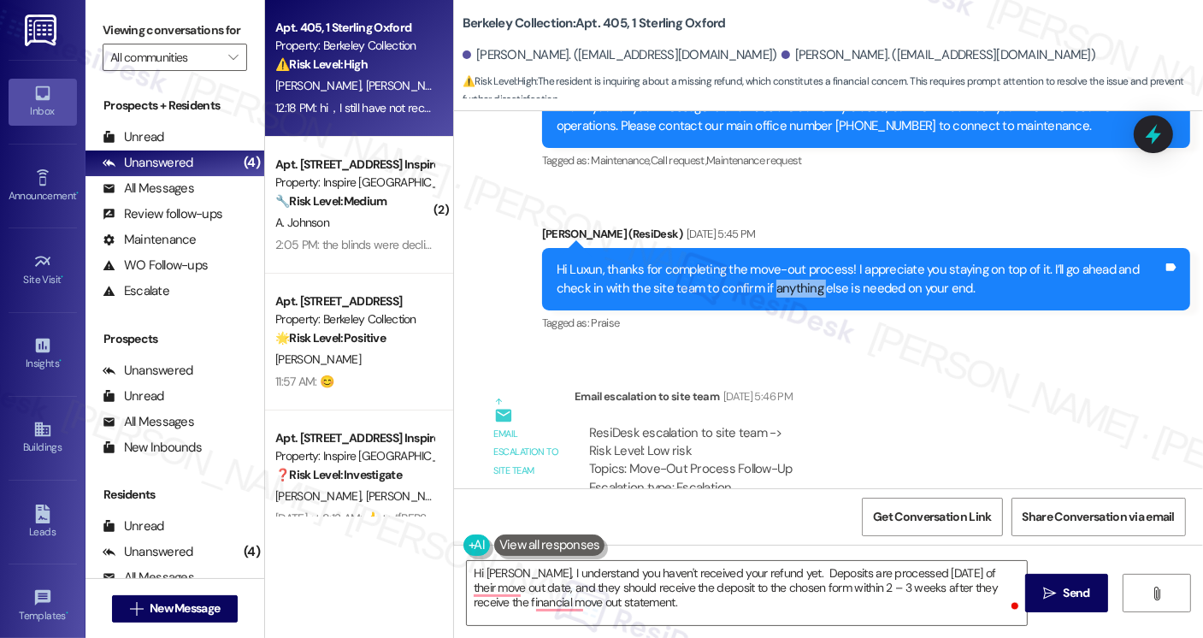
click at [757, 261] on div "Hi Luxun, thanks for completing the move-out process! I appreciate you staying …" at bounding box center [860, 279] width 606 height 37
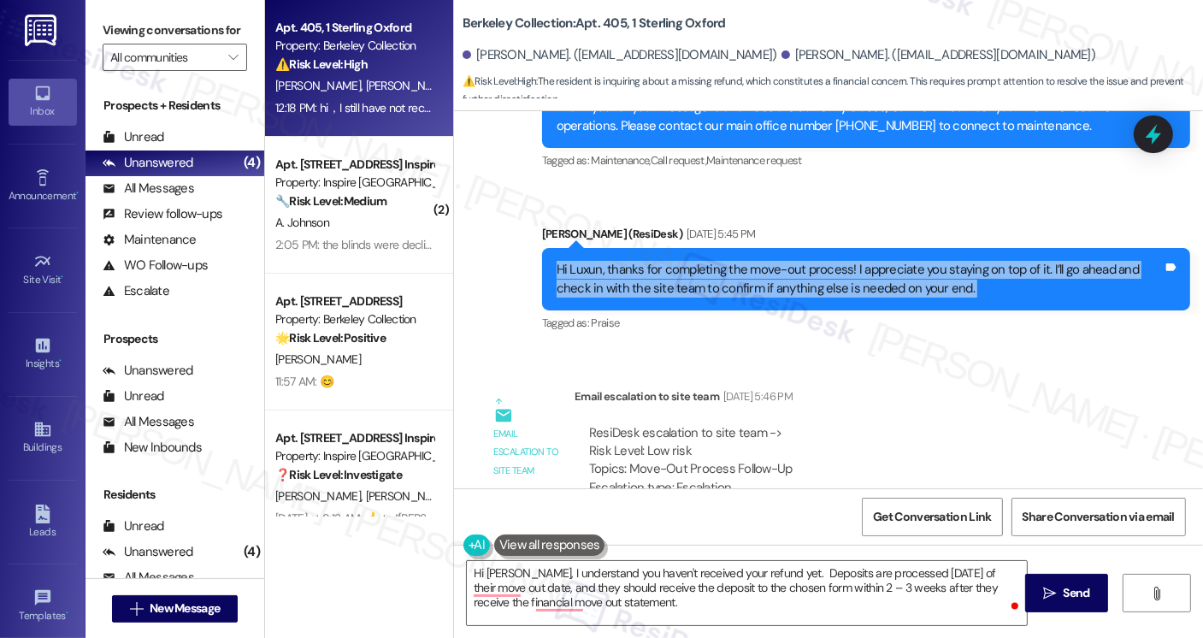
click at [757, 261] on div "Hi Luxun, thanks for completing the move-out process! I appreciate you staying …" at bounding box center [860, 279] width 606 height 37
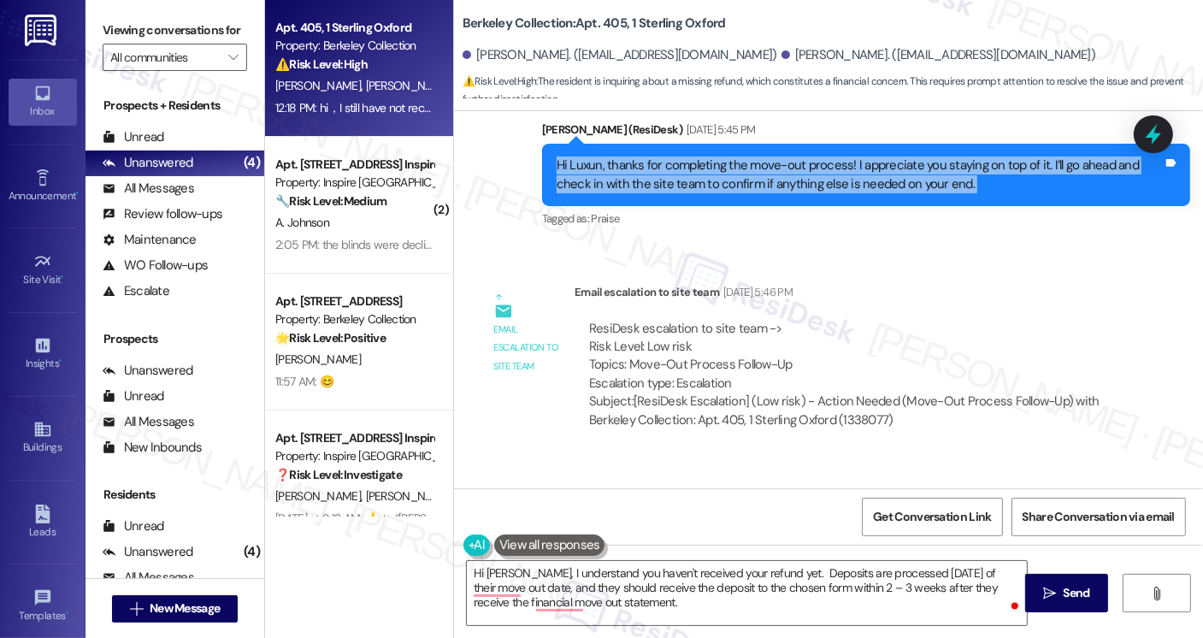
scroll to position [6170, 0]
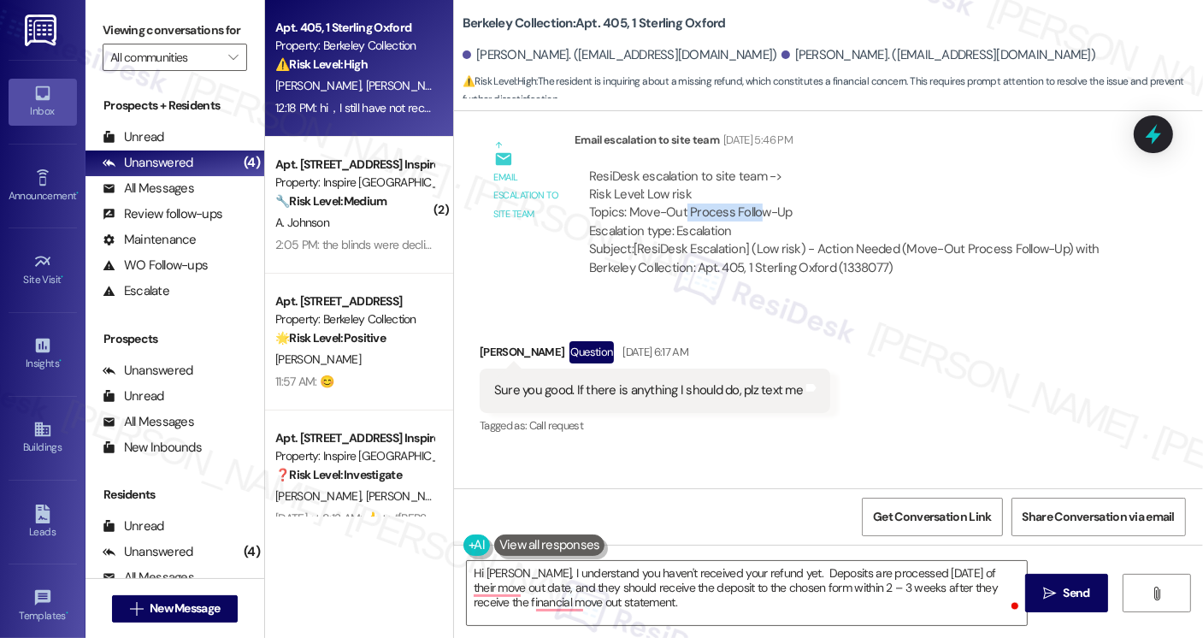
drag, startPoint x: 676, startPoint y: 170, endPoint x: 754, endPoint y: 172, distance: 77.9
click at [754, 172] on div "ResiDesk escalation to site team -> Risk Level: Low risk Topics: Move-Out Proce…" at bounding box center [851, 205] width 524 height 74
click at [507, 381] on div "Sure you good. If there is anything I should do, plz text me" at bounding box center [648, 390] width 309 height 18
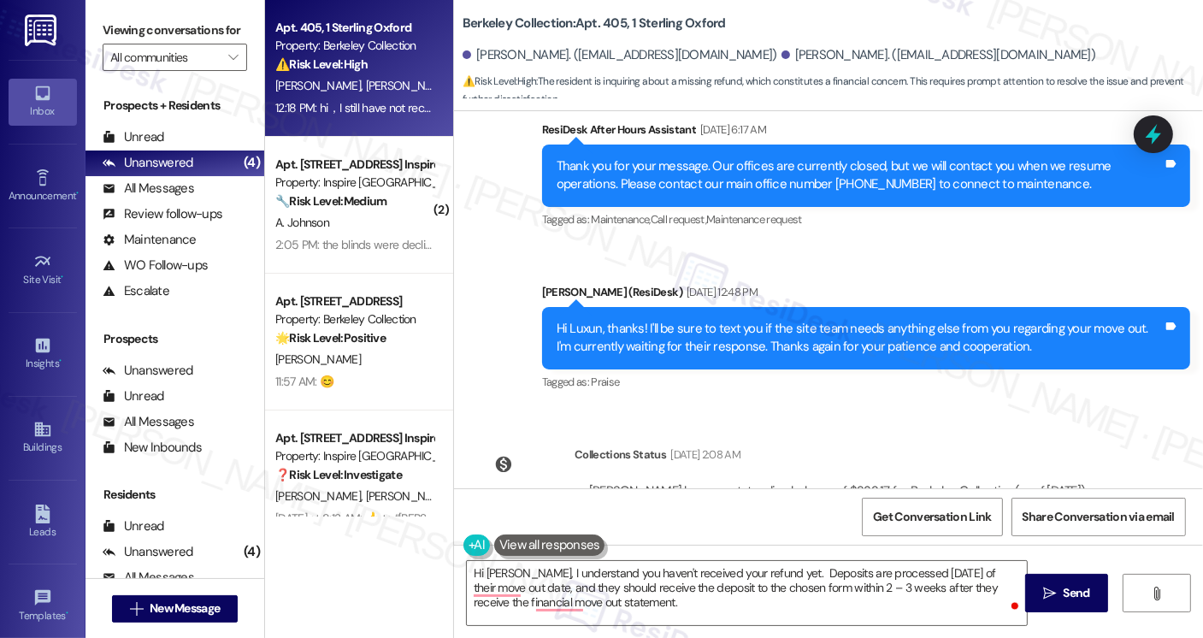
scroll to position [6512, 0]
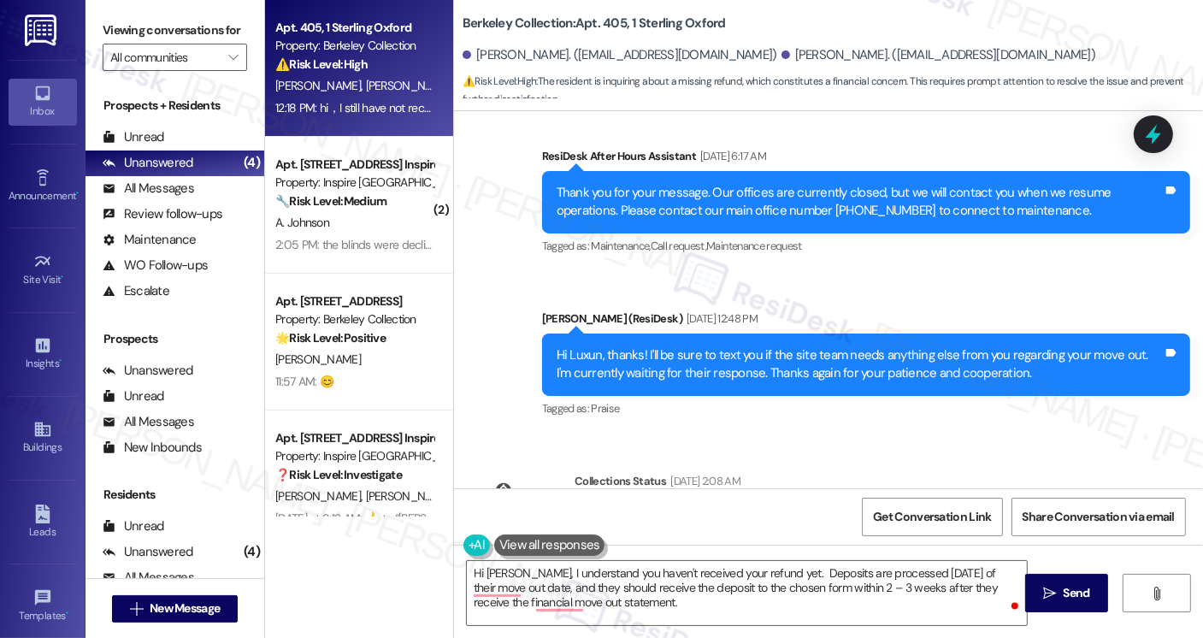
click at [661, 184] on div "Thank you for your message. Our offices are currently closed, but we will conta…" at bounding box center [860, 202] width 606 height 37
click at [653, 310] on div "Sarah (ResiDesk) Jul 24, 2025 at 12:48 PM" at bounding box center [866, 322] width 648 height 24
click at [687, 346] on div "Hi Luxun, thanks! I'll be sure to text you if the site team needs anything else…" at bounding box center [860, 364] width 606 height 37
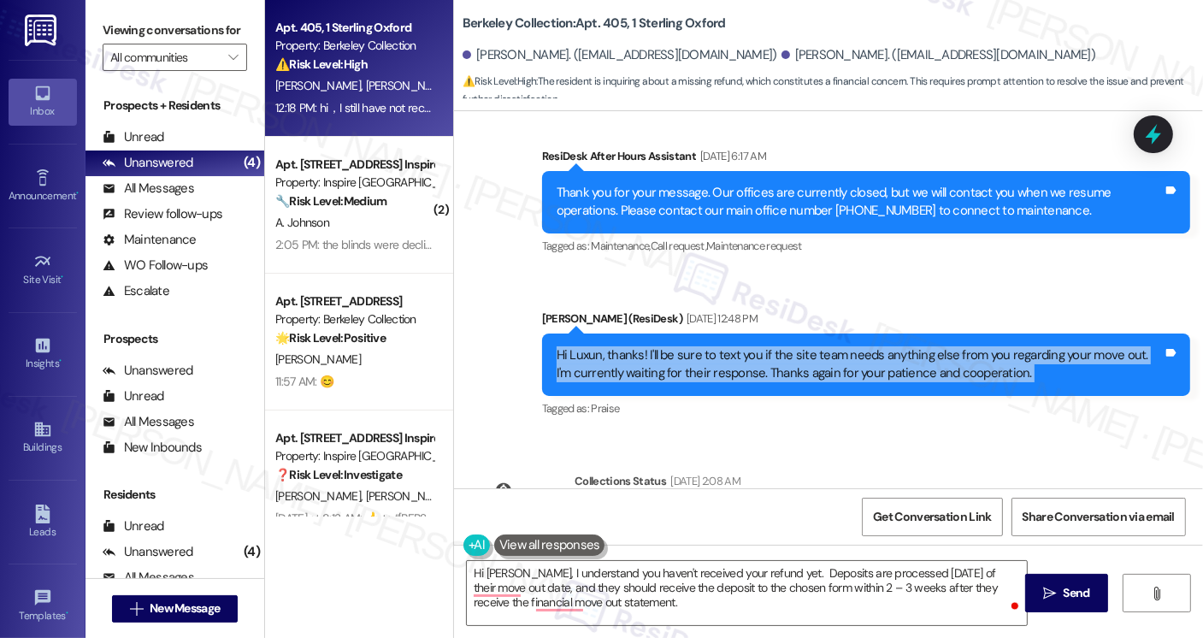
click at [687, 346] on div "Hi Luxun, thanks! I'll be sure to text you if the site team needs anything else…" at bounding box center [860, 364] width 606 height 37
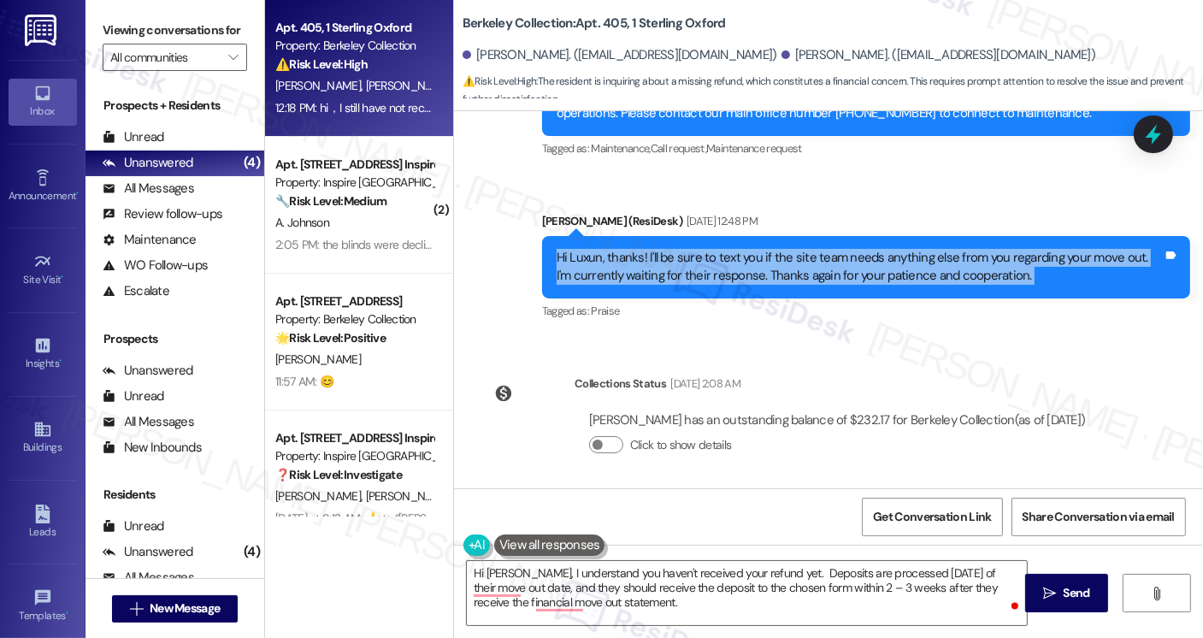
scroll to position [6598, 0]
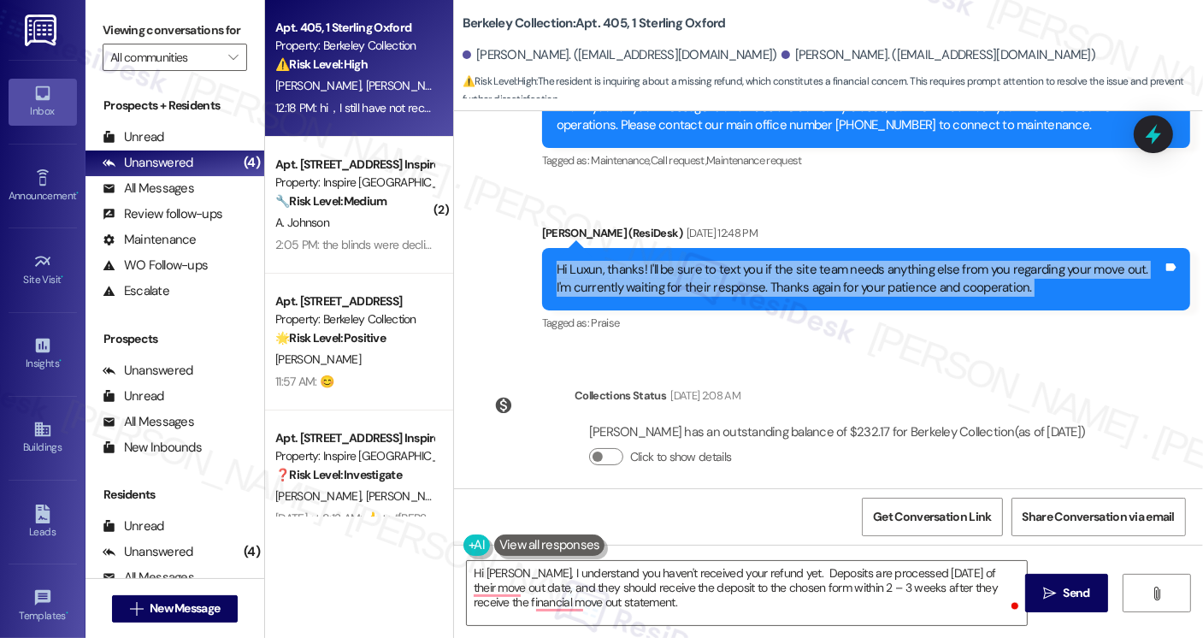
click at [677, 261] on div "Hi Luxun, thanks! I'll be sure to text you if the site team needs anything else…" at bounding box center [860, 279] width 606 height 37
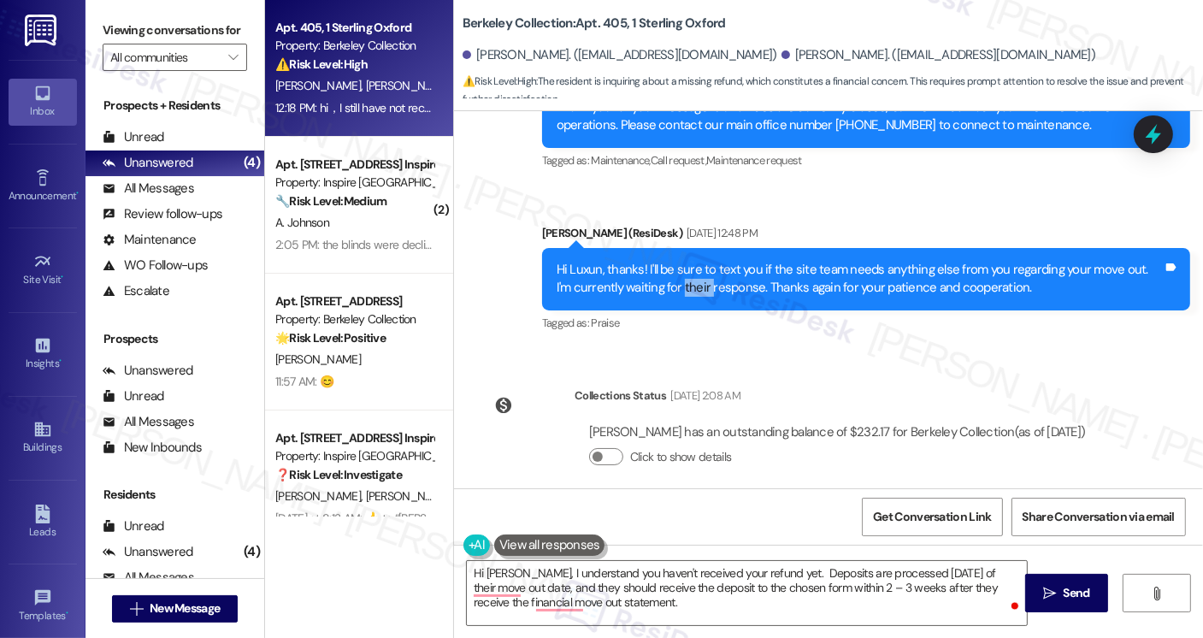
click at [677, 261] on div "Hi Luxun, thanks! I'll be sure to text you if the site team needs anything else…" at bounding box center [860, 279] width 606 height 37
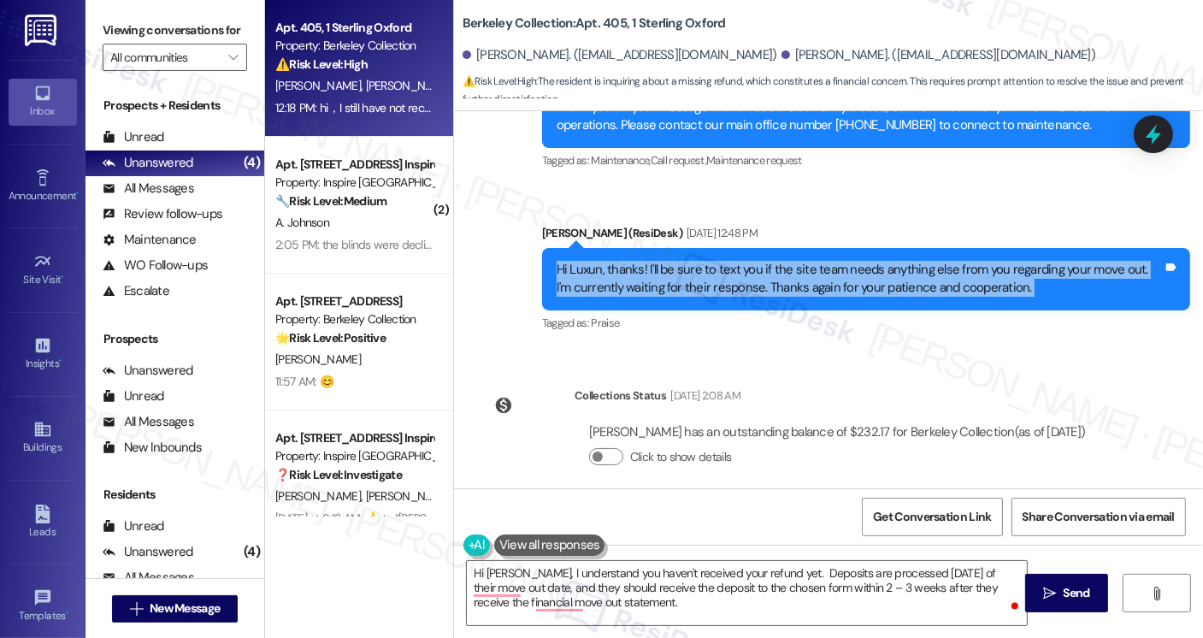
click at [677, 261] on div "Hi Luxun, thanks! I'll be sure to text you if the site team needs anything else…" at bounding box center [860, 279] width 606 height 37
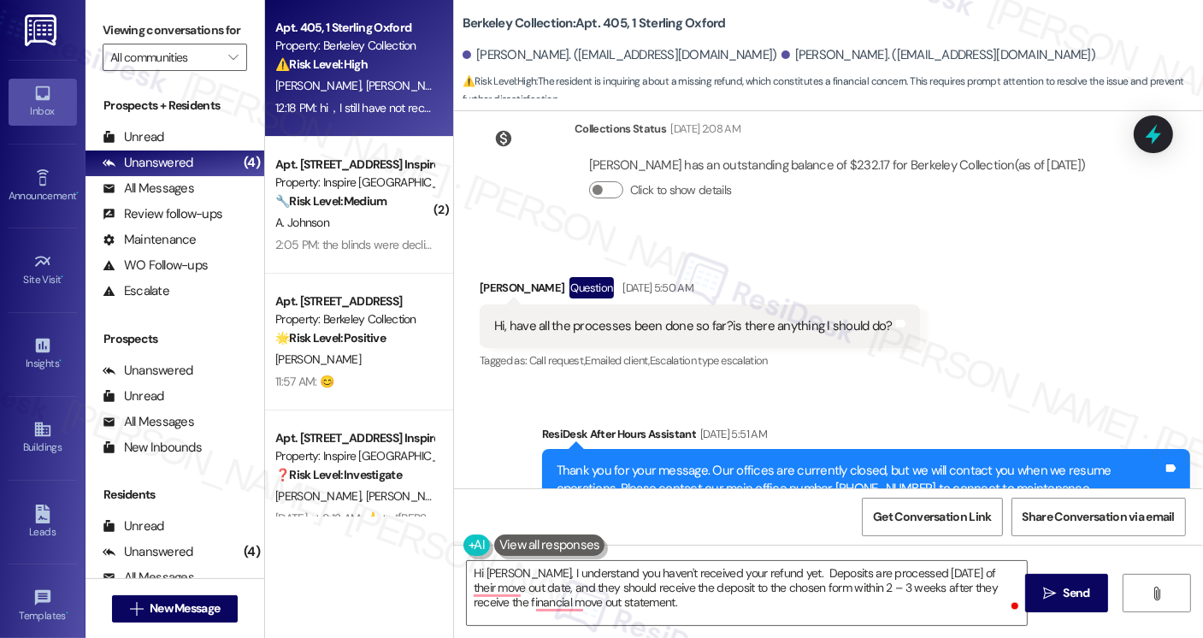
scroll to position [6855, 0]
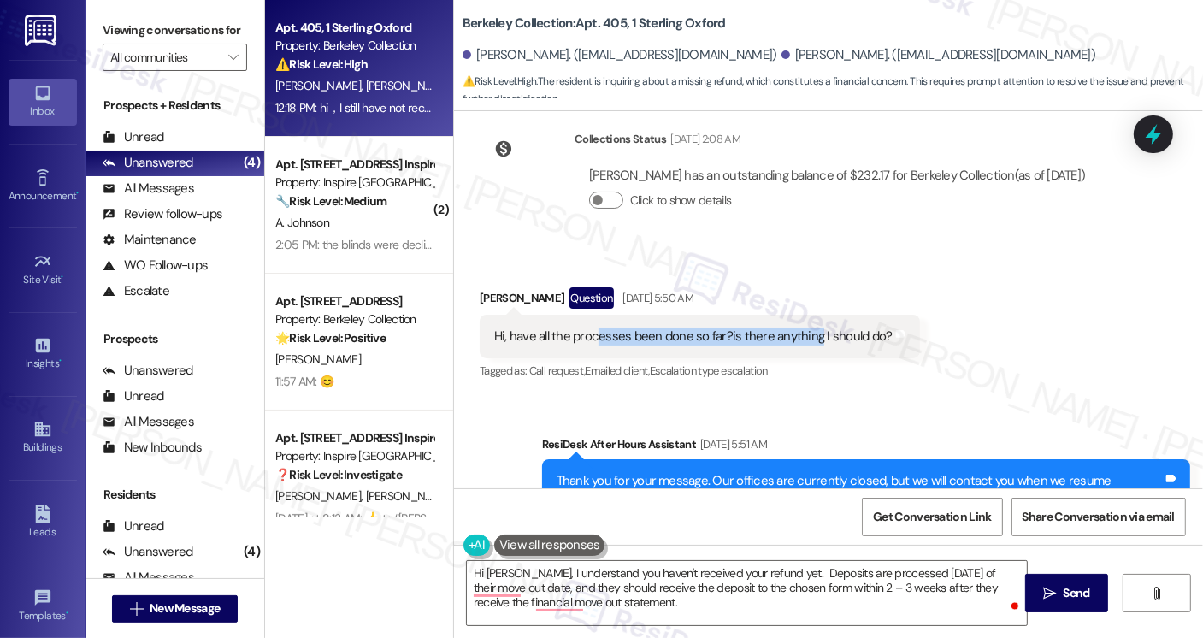
drag, startPoint x: 588, startPoint y: 299, endPoint x: 804, endPoint y: 293, distance: 215.6
click at [804, 328] on div "Hi, have all the processes been done so far?is there anything I should do?" at bounding box center [693, 337] width 399 height 18
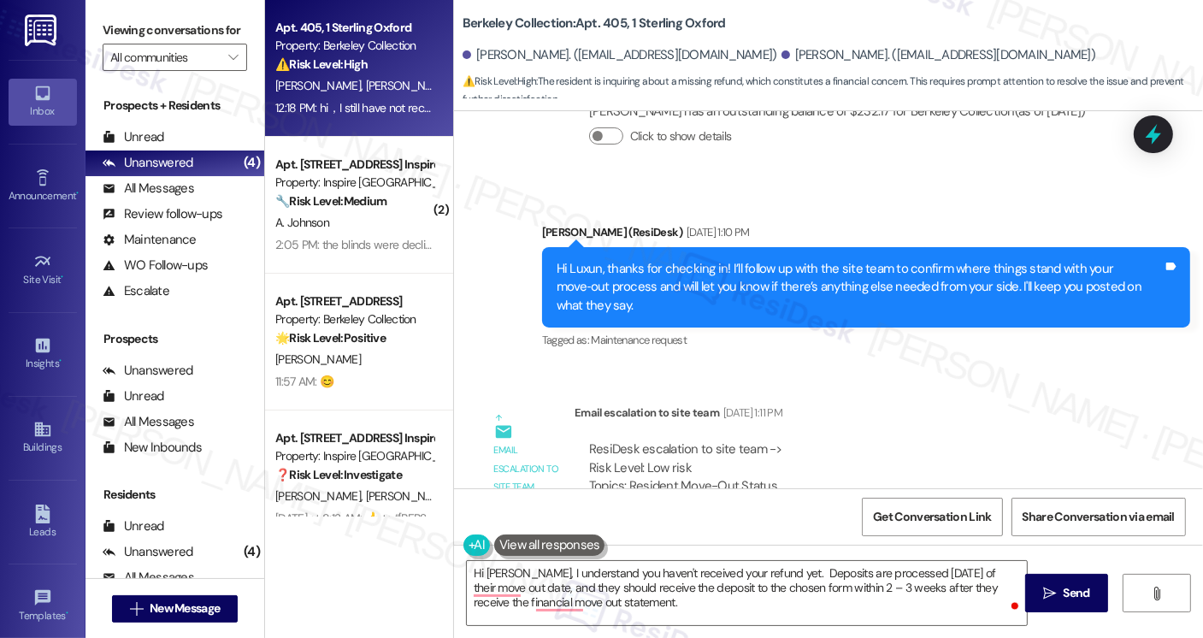
scroll to position [7565, 0]
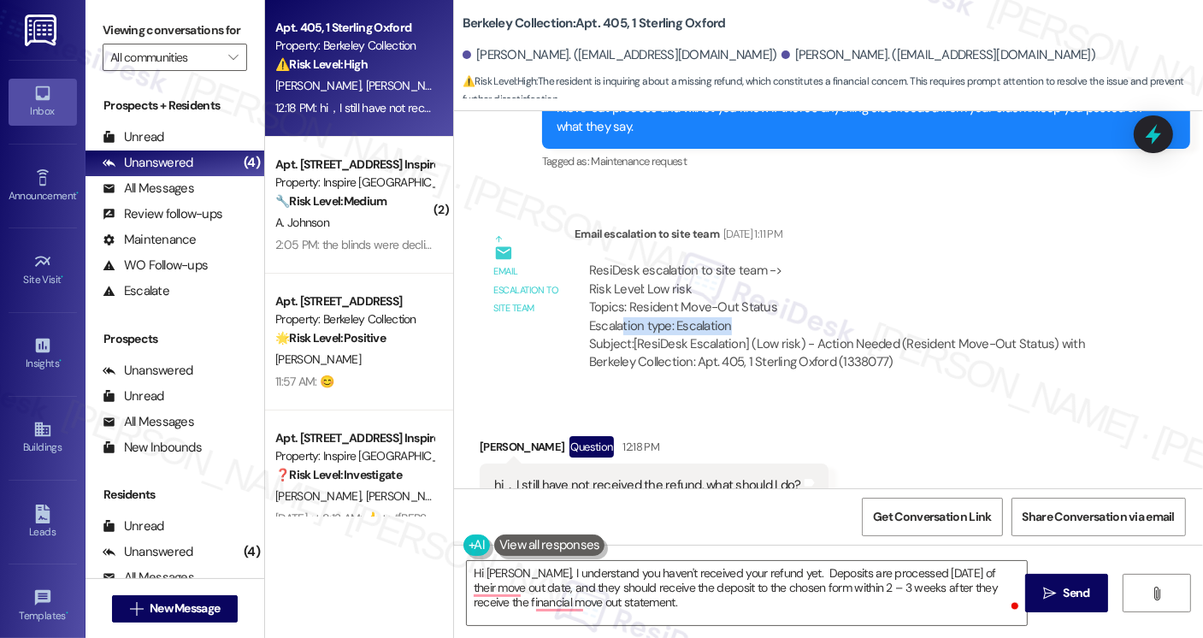
drag, startPoint x: 612, startPoint y: 263, endPoint x: 742, endPoint y: 263, distance: 129.2
click at [742, 263] on div "ResiDesk escalation to site team -> Risk Level: Low risk Topics: Resident Move-…" at bounding box center [851, 299] width 524 height 74
click at [612, 476] on div "hi，I still have not received the refund, what should I do?" at bounding box center [647, 485] width 307 height 18
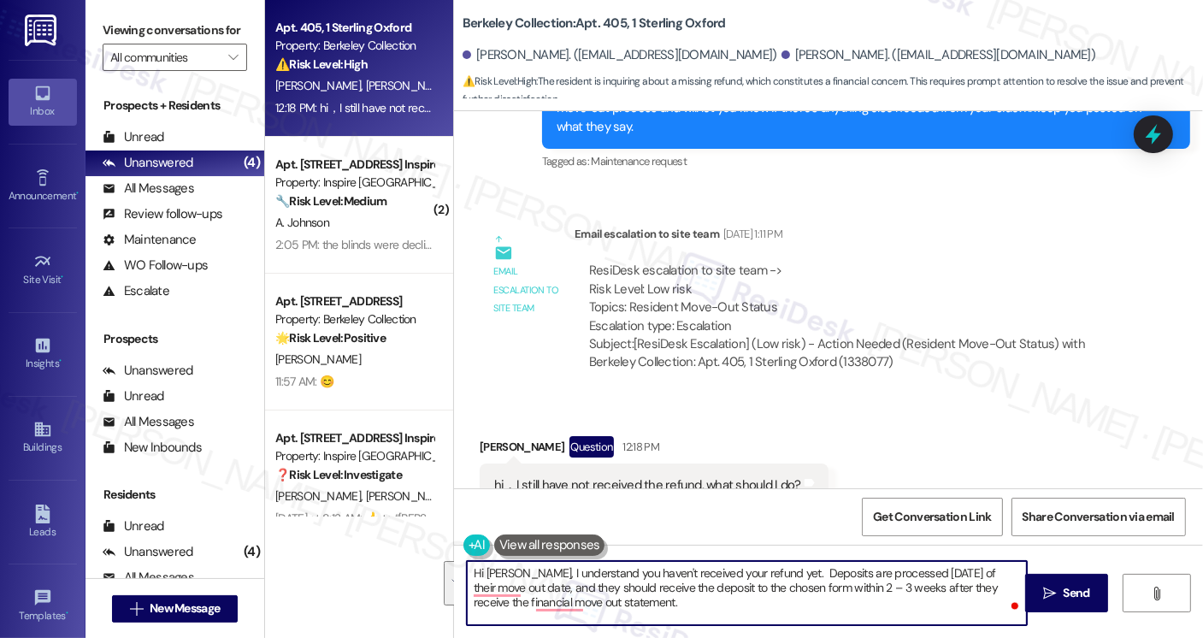
drag, startPoint x: 685, startPoint y: 607, endPoint x: 766, endPoint y: 565, distance: 91.8
click at [769, 564] on textarea "Hi Jiachen, I understand you haven't received your refund yet. Deposits are pro…" at bounding box center [747, 593] width 560 height 64
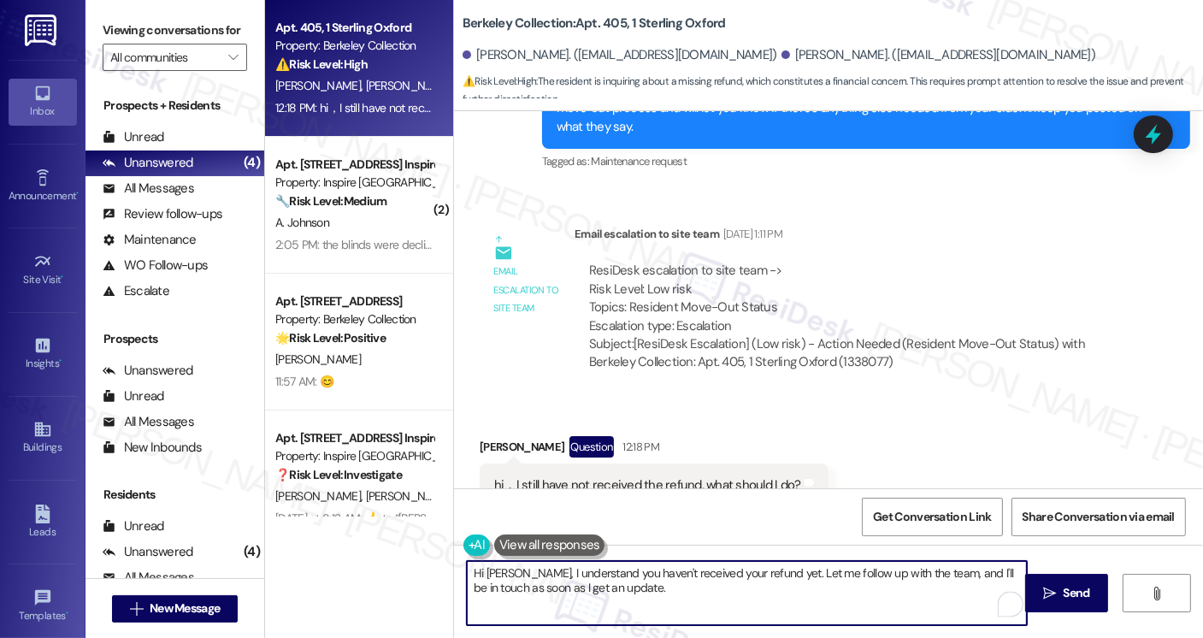
click at [831, 592] on textarea "Hi Jiachen, I understand you haven't received your refund yet. Let me follow up…" at bounding box center [747, 593] width 560 height 64
type textarea "Hi Jiachen, I understand you haven't received your refund yet. Let me follow up…"
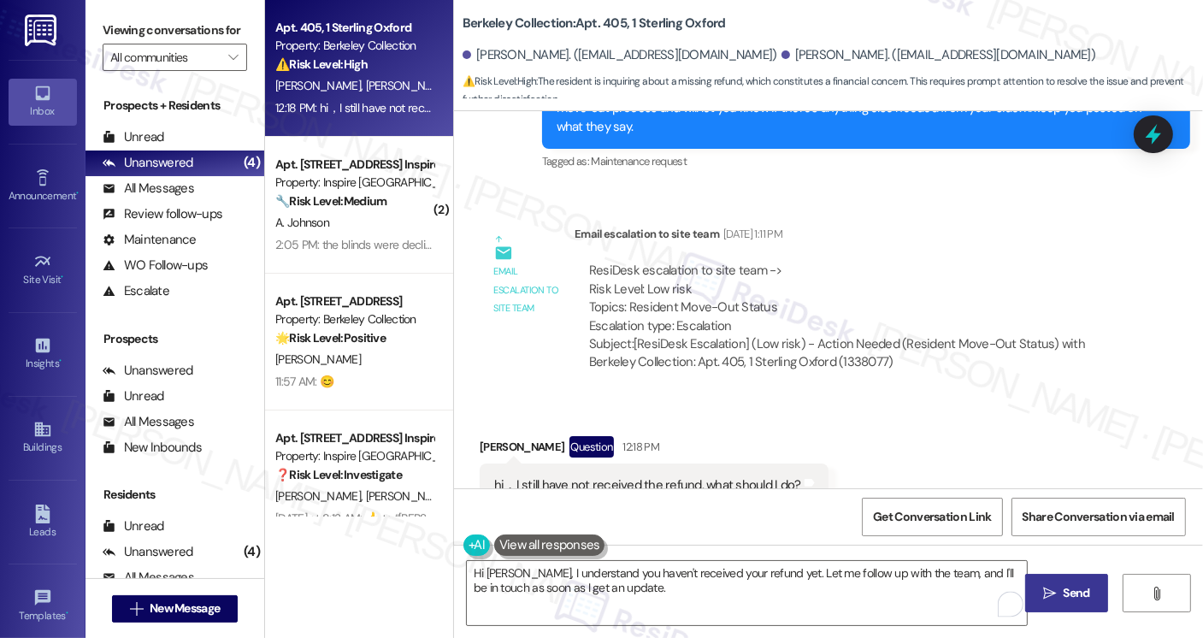
click at [1088, 588] on span "Send" at bounding box center [1077, 593] width 27 height 18
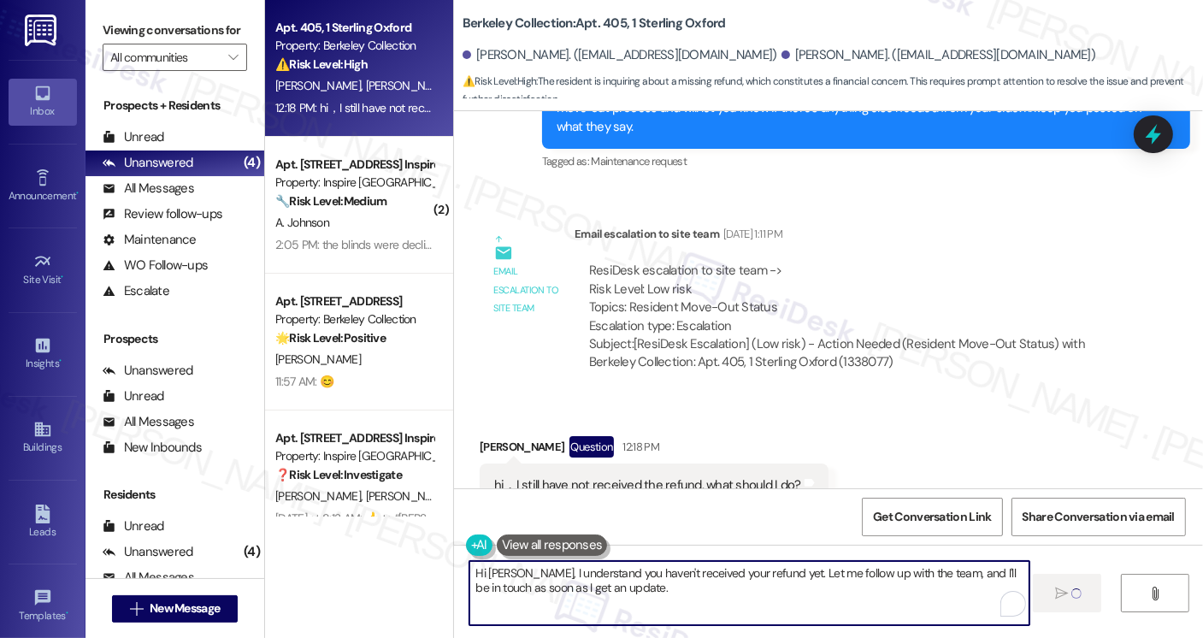
click at [695, 576] on textarea "Hi Jiachen, I understand you haven't received your refund yet. Let me follow up…" at bounding box center [750, 593] width 560 height 64
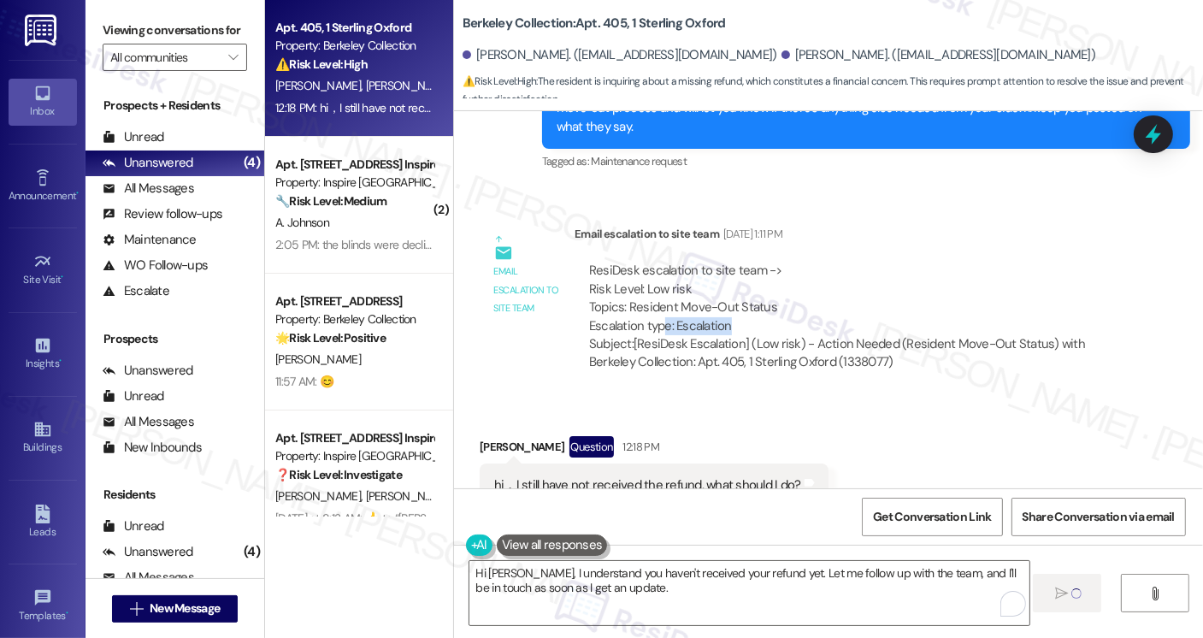
drag, startPoint x: 653, startPoint y: 263, endPoint x: 718, endPoint y: 273, distance: 66.7
click at [718, 273] on div "ResiDesk escalation to site team -> Risk Level: Low risk Topics: Resident Move-…" at bounding box center [851, 299] width 524 height 74
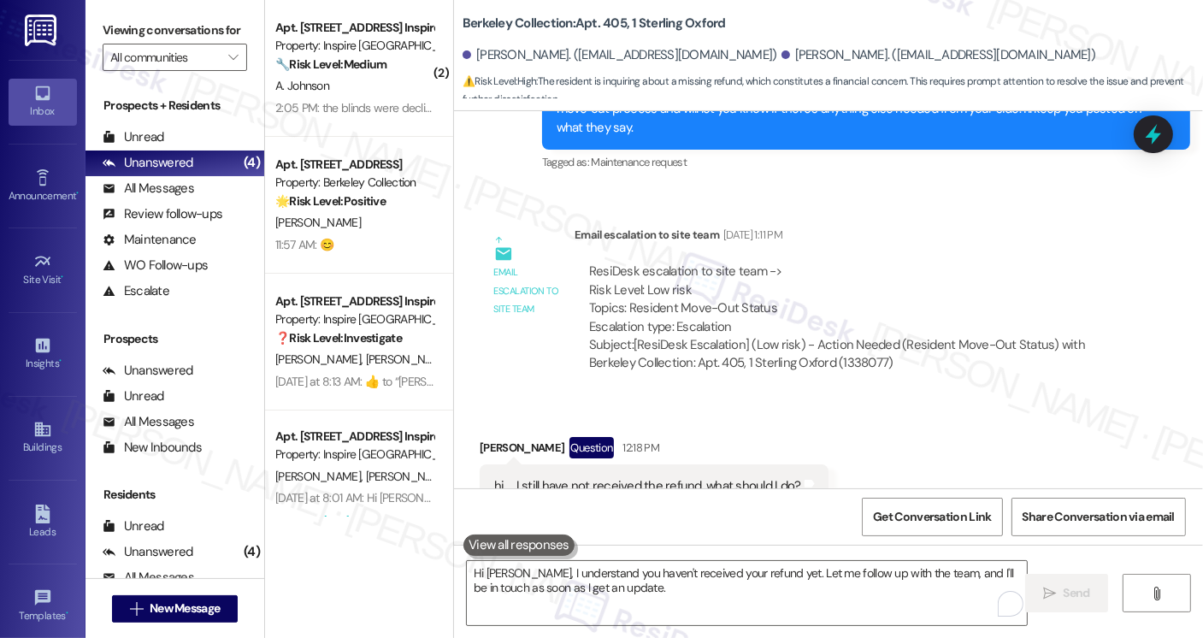
drag, startPoint x: 99, startPoint y: 29, endPoint x: 116, endPoint y: 25, distance: 17.6
click at [99, 29] on div "Viewing conversations for All communities " at bounding box center [175, 44] width 179 height 88
click at [463, 20] on b "Berkeley Collection: Apt. 405, 1 Sterling Oxford" at bounding box center [594, 24] width 263 height 18
copy b "Berkeley"
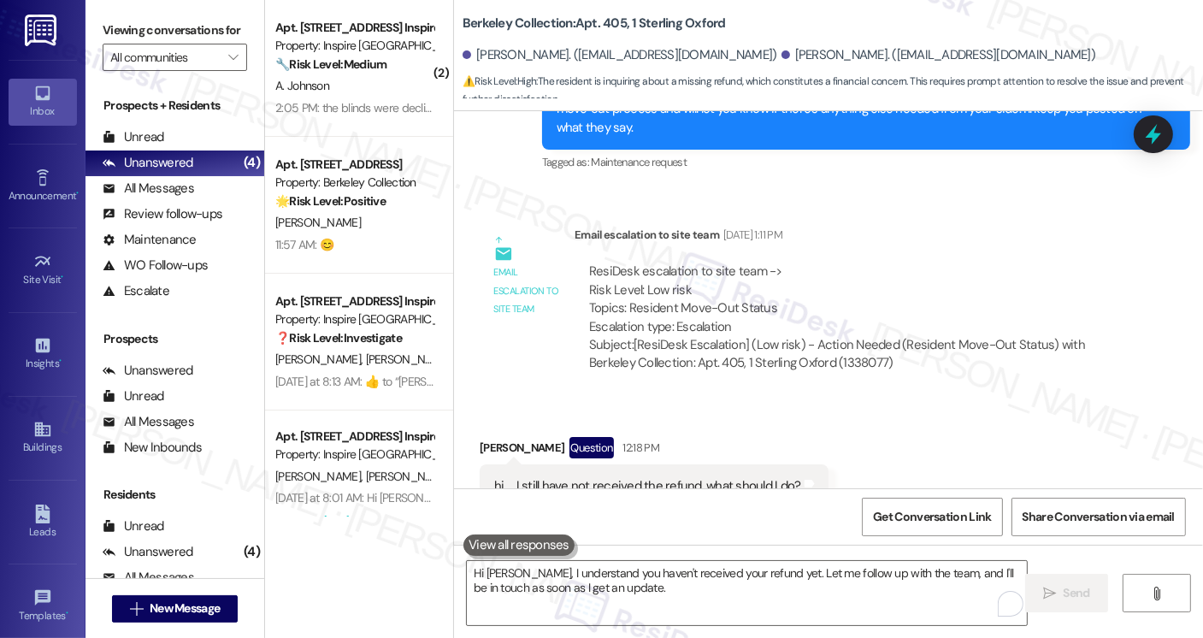
click at [101, 27] on div "Viewing conversations for All communities " at bounding box center [175, 44] width 179 height 88
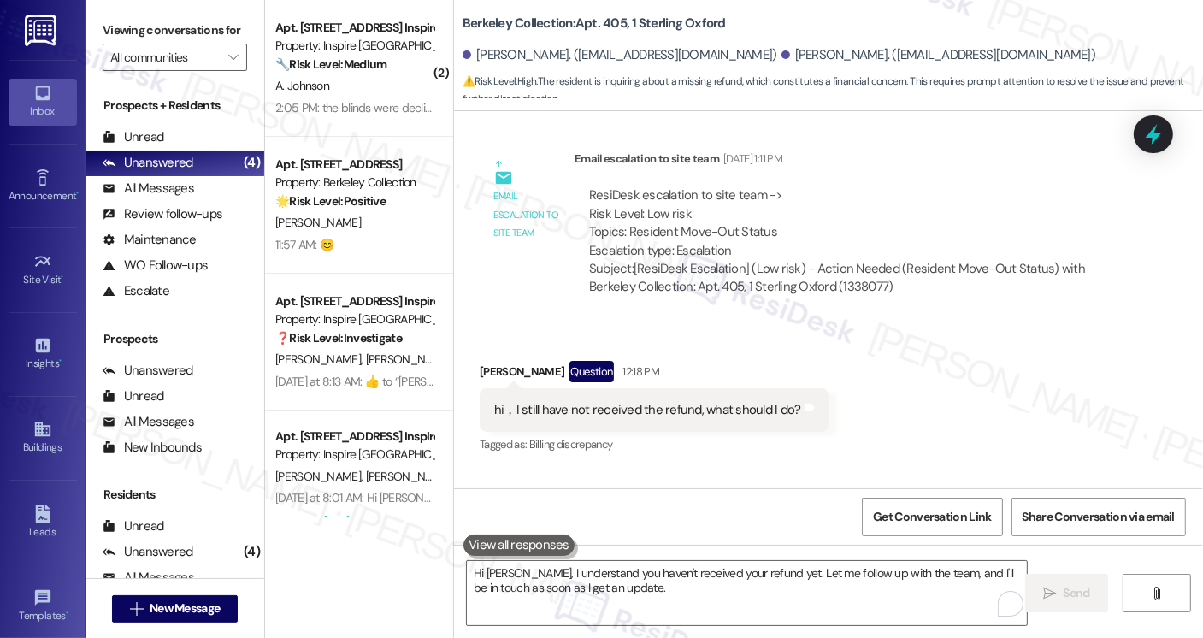
scroll to position [7703, 0]
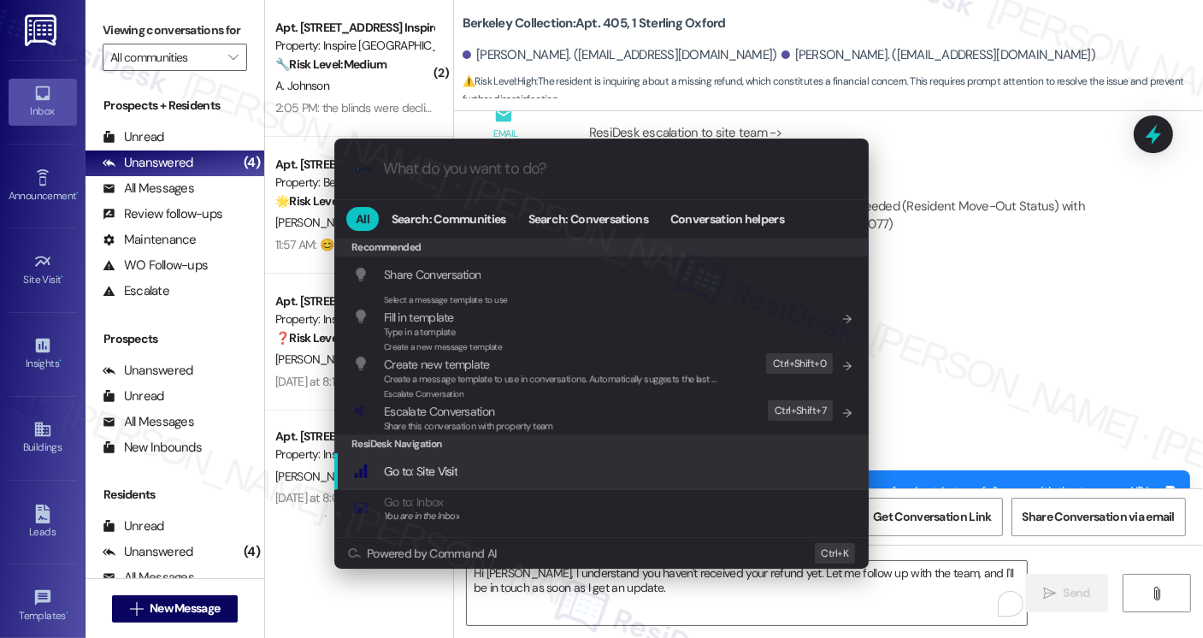
click at [586, 413] on div "Escalate Conversation Escalate Conversation Share this conversation with proper…" at bounding box center [603, 410] width 500 height 46
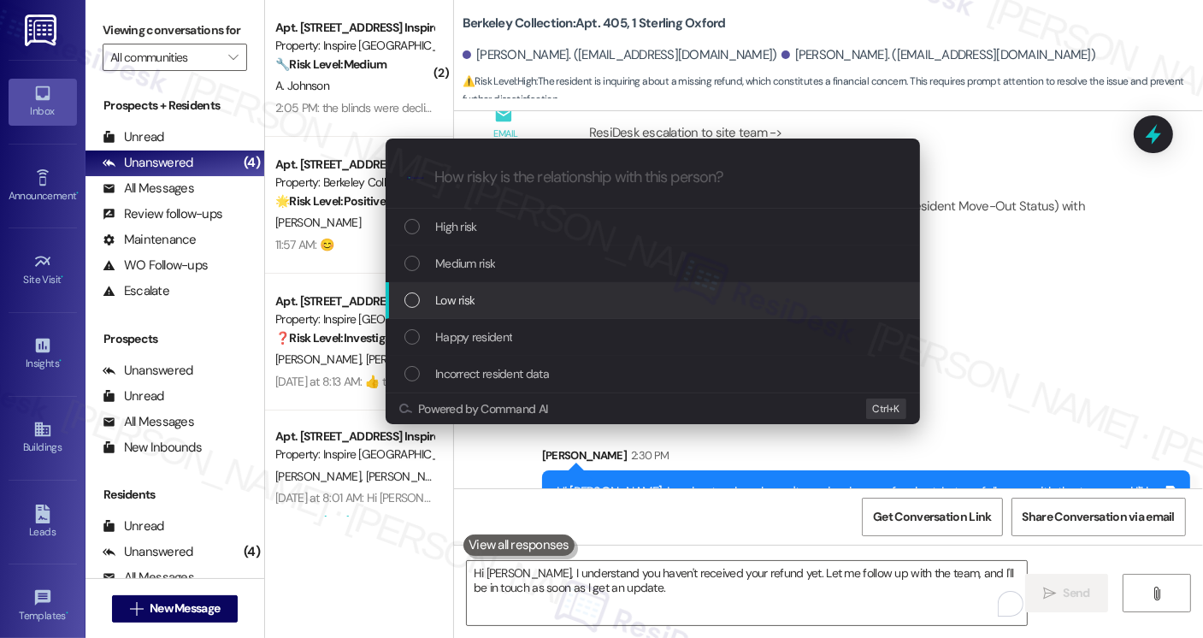
click at [465, 294] on span "Low risk" at bounding box center [454, 300] width 39 height 19
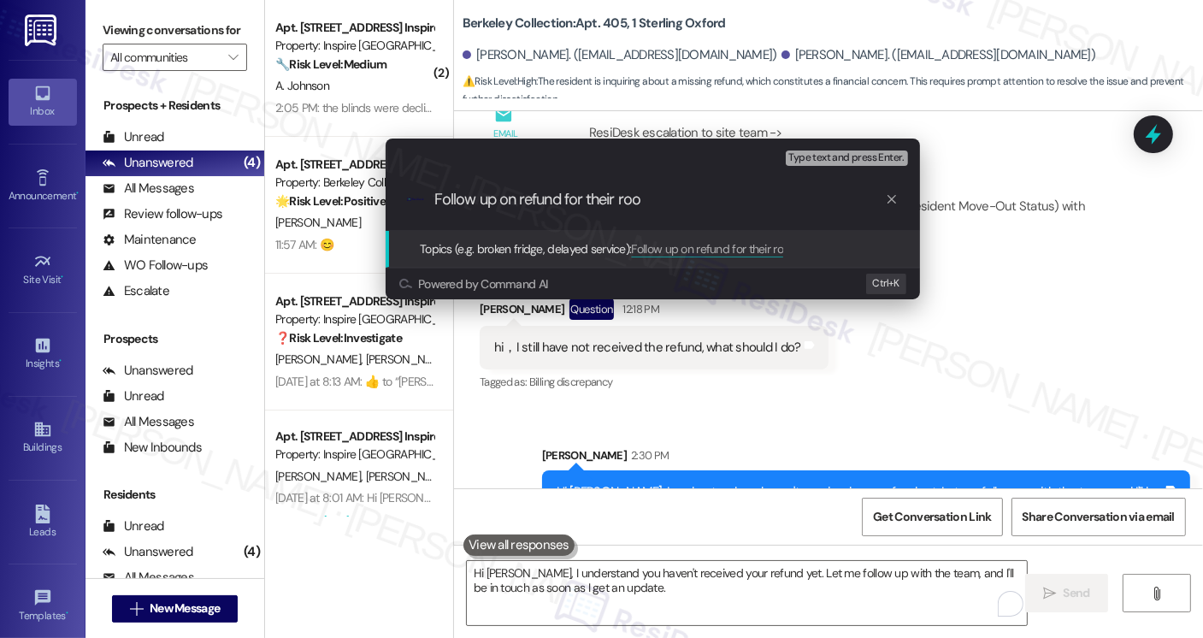
type input "Follow up on refund for their room"
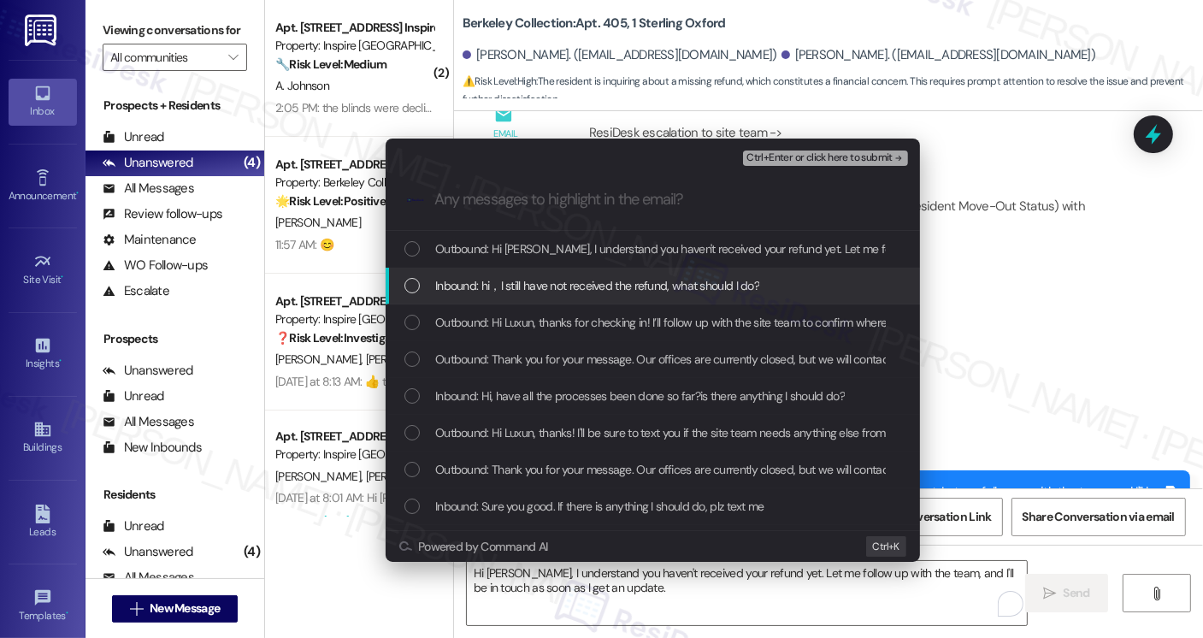
click at [622, 281] on span "Inbound: hi，I still have not received the refund, what should I do?" at bounding box center [597, 285] width 324 height 19
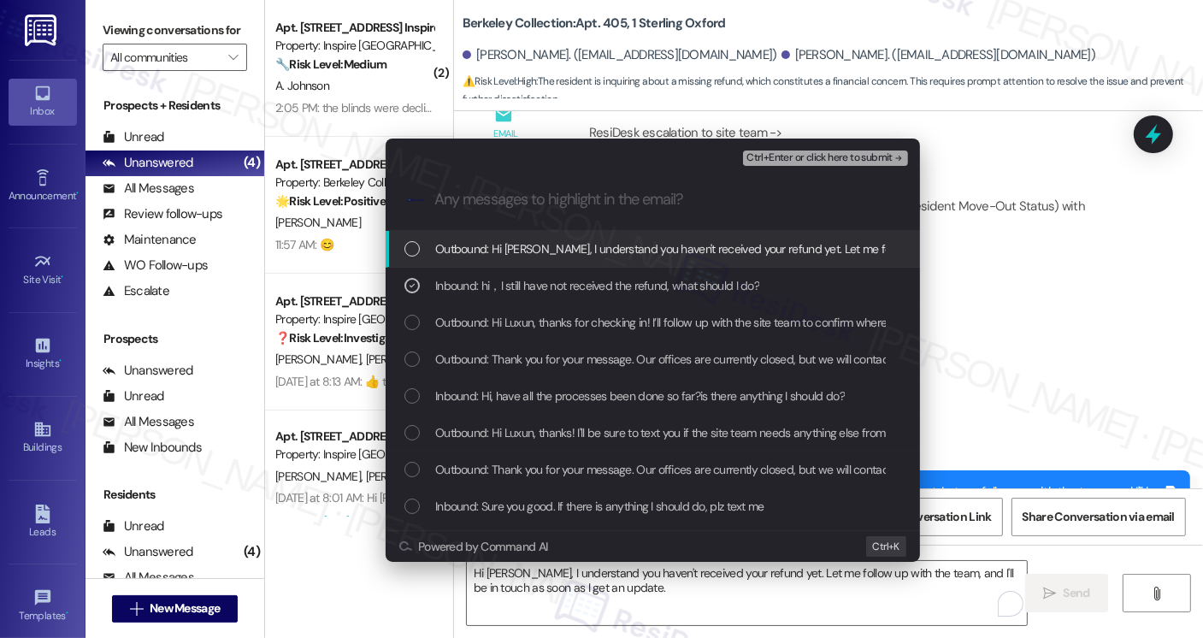
click at [798, 153] on span "Ctrl+Enter or click here to submit" at bounding box center [820, 158] width 146 height 12
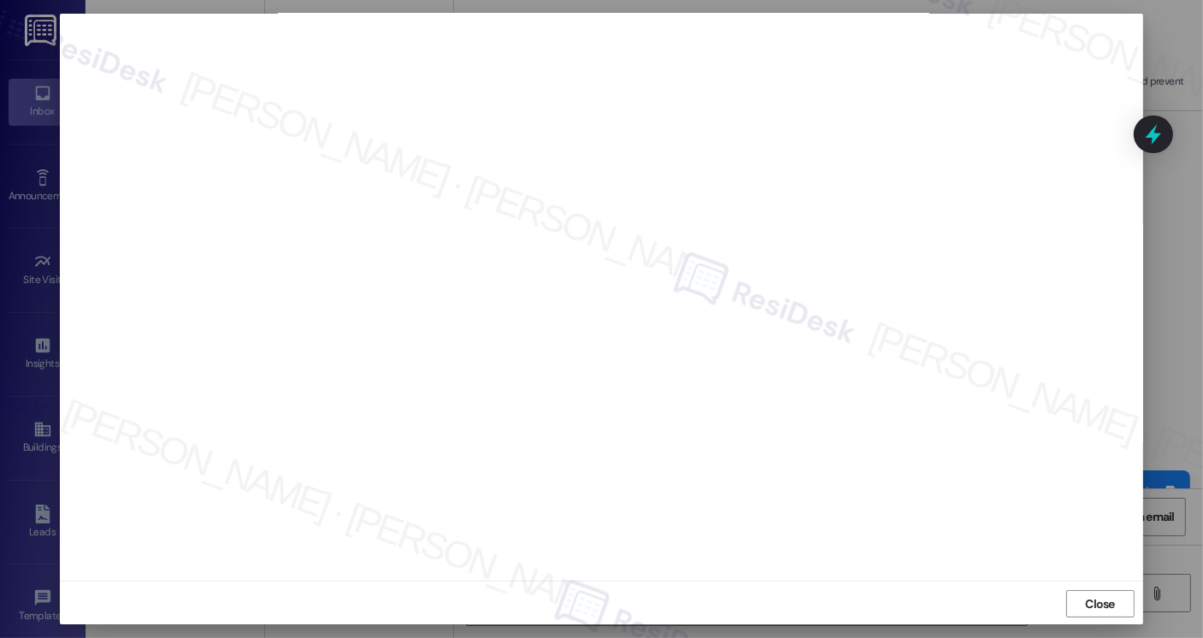
scroll to position [9, 0]
click at [1091, 603] on span "Close" at bounding box center [1100, 603] width 30 height 18
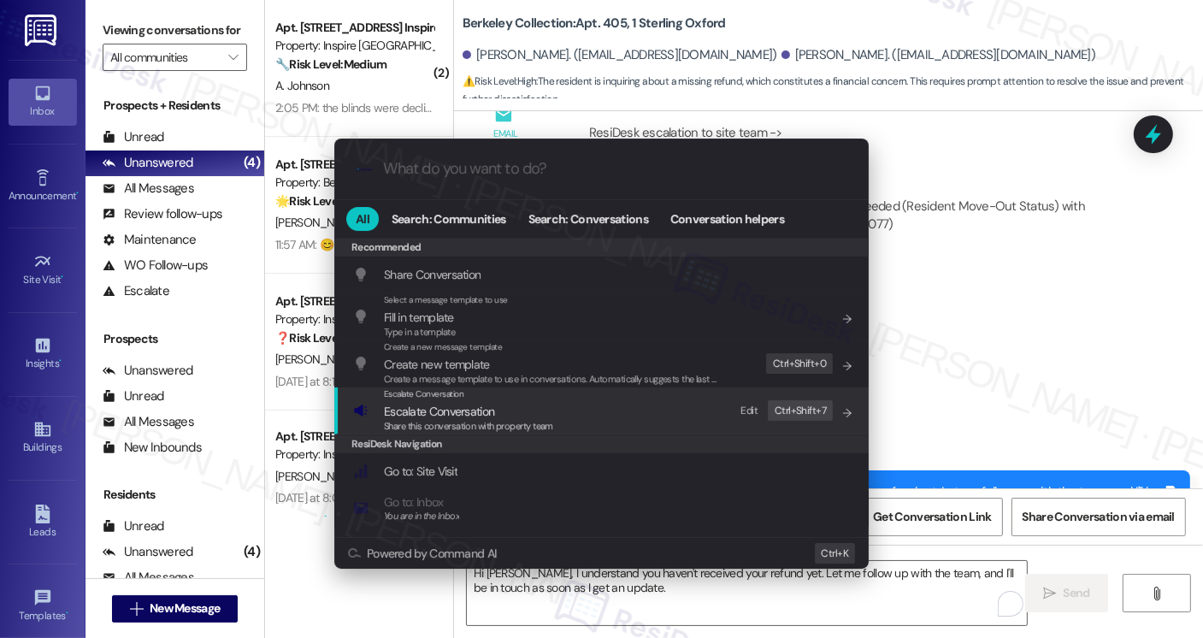
click at [598, 403] on div "Escalate Conversation Escalate Conversation Share this conversation with proper…" at bounding box center [603, 410] width 500 height 46
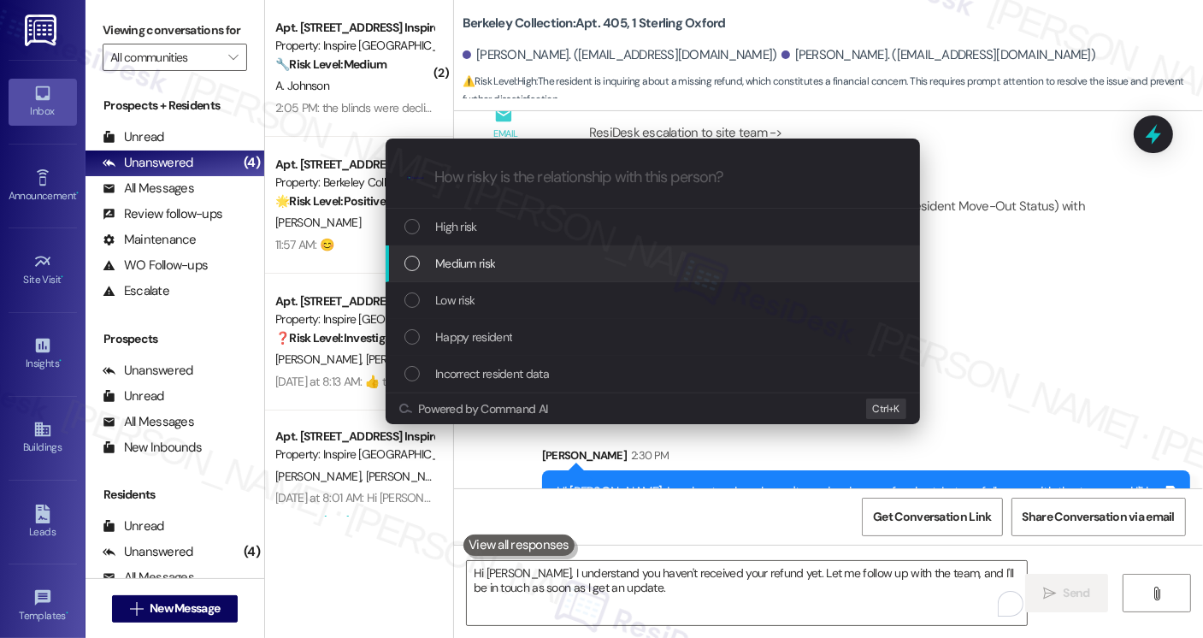
click at [456, 276] on div "Medium risk" at bounding box center [653, 263] width 535 height 37
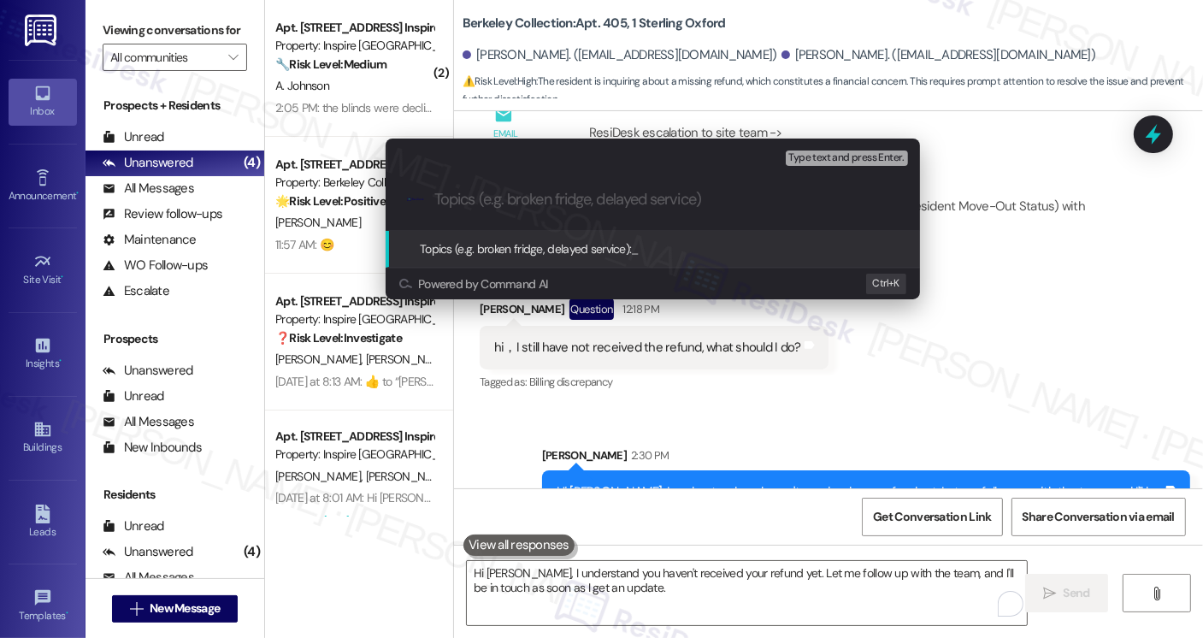
paste input "Follow up on refund for their room"
type input "Follow up on refund for their room"
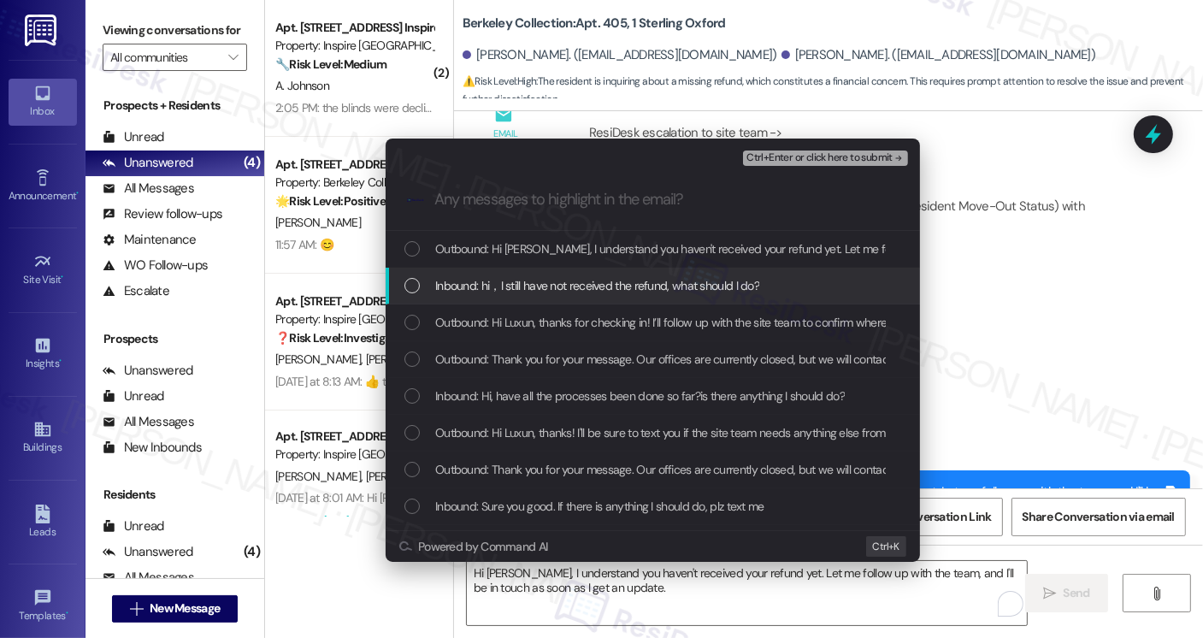
click at [585, 280] on span "Inbound: hi，I still have not received the refund, what should I do?" at bounding box center [597, 285] width 324 height 19
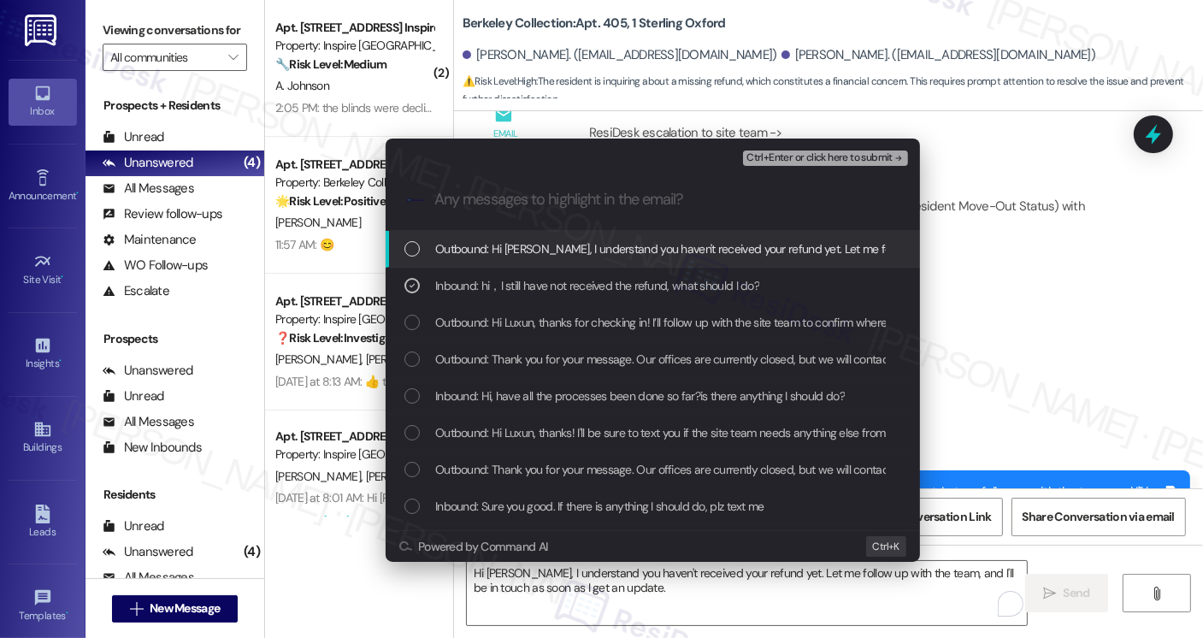
click at [809, 152] on span "Ctrl+Enter or click here to submit" at bounding box center [820, 158] width 146 height 12
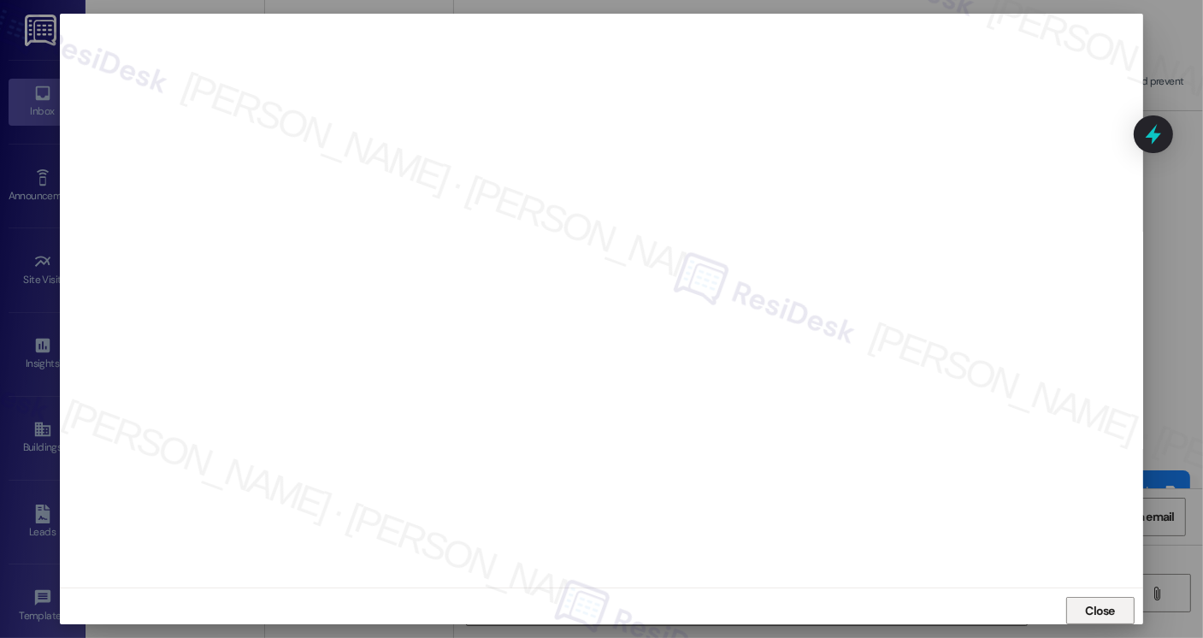
click at [1095, 605] on span "Close" at bounding box center [1100, 611] width 30 height 18
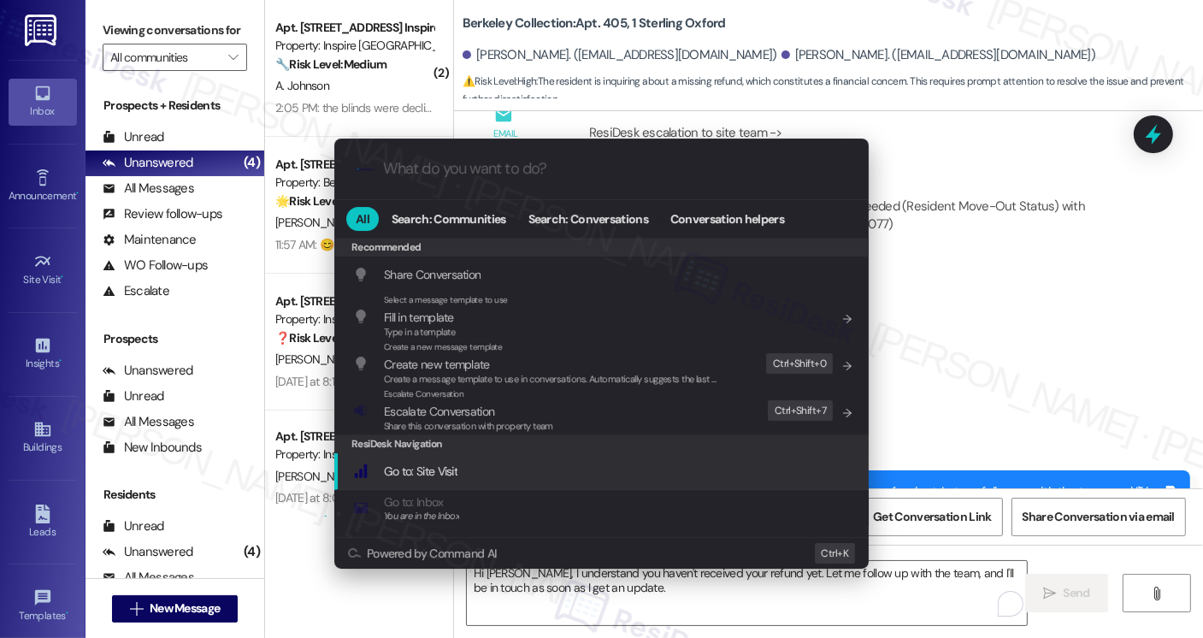
click at [540, 432] on span "Share this conversation with property team" at bounding box center [468, 426] width 169 height 12
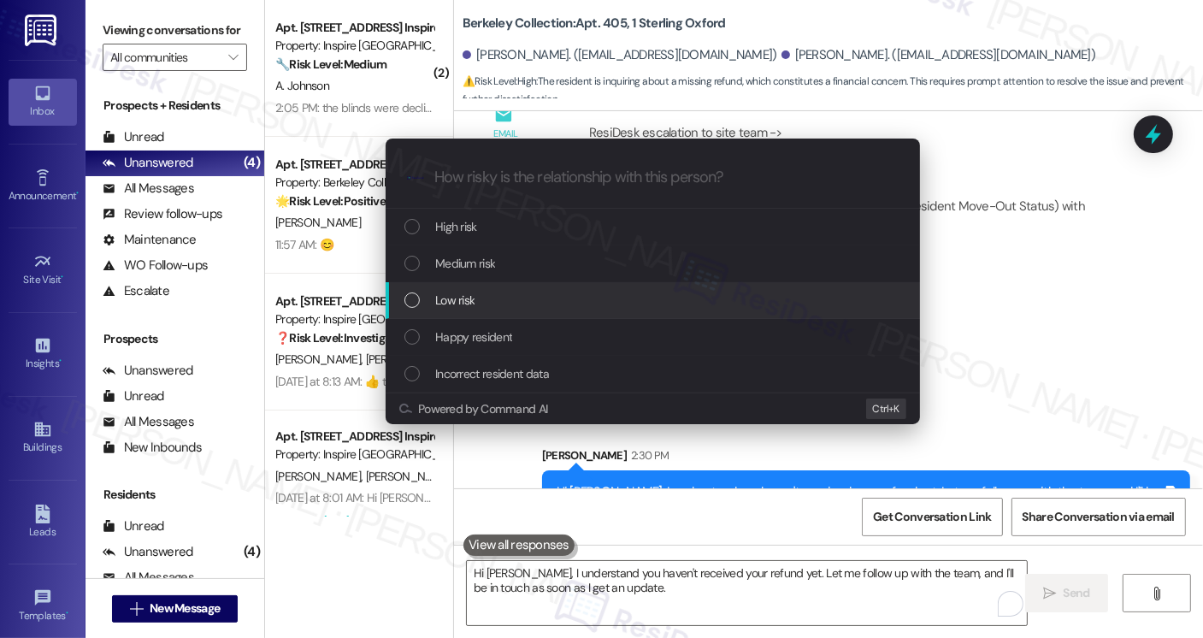
click at [481, 293] on div "Low risk" at bounding box center [655, 300] width 500 height 19
paste input "Follow up on refund for their room"
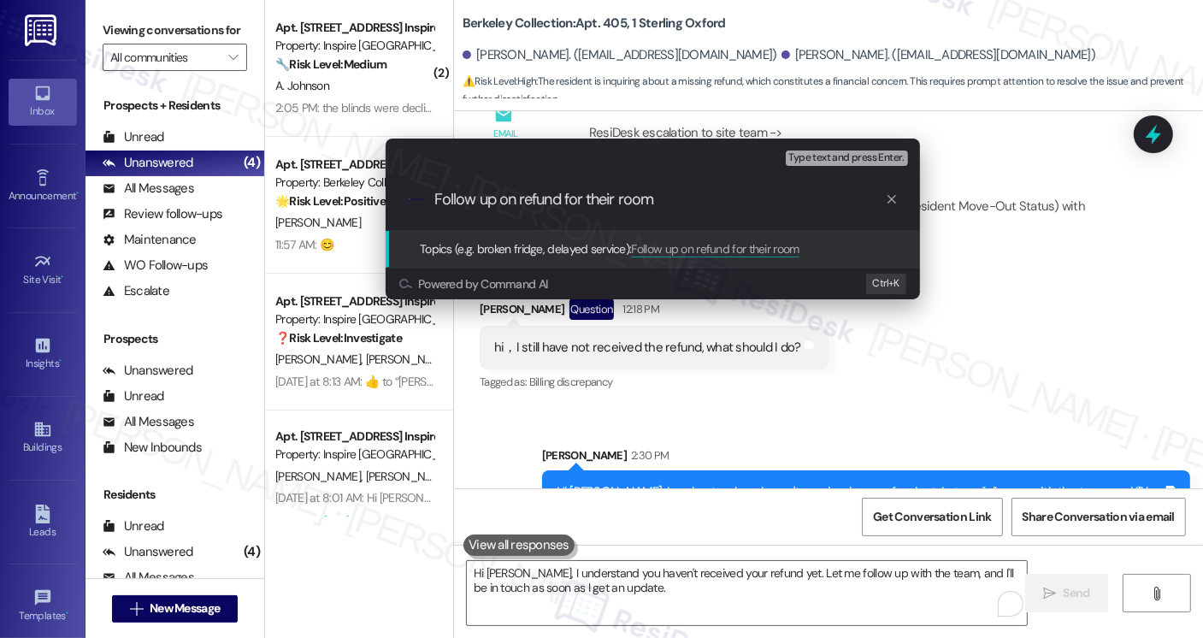
click at [568, 196] on input "Follow up on refund for their room" at bounding box center [660, 200] width 451 height 18
type input "Follow up on refund of their room"
click at [671, 202] on input "Follow up on refund of their room" at bounding box center [660, 200] width 451 height 18
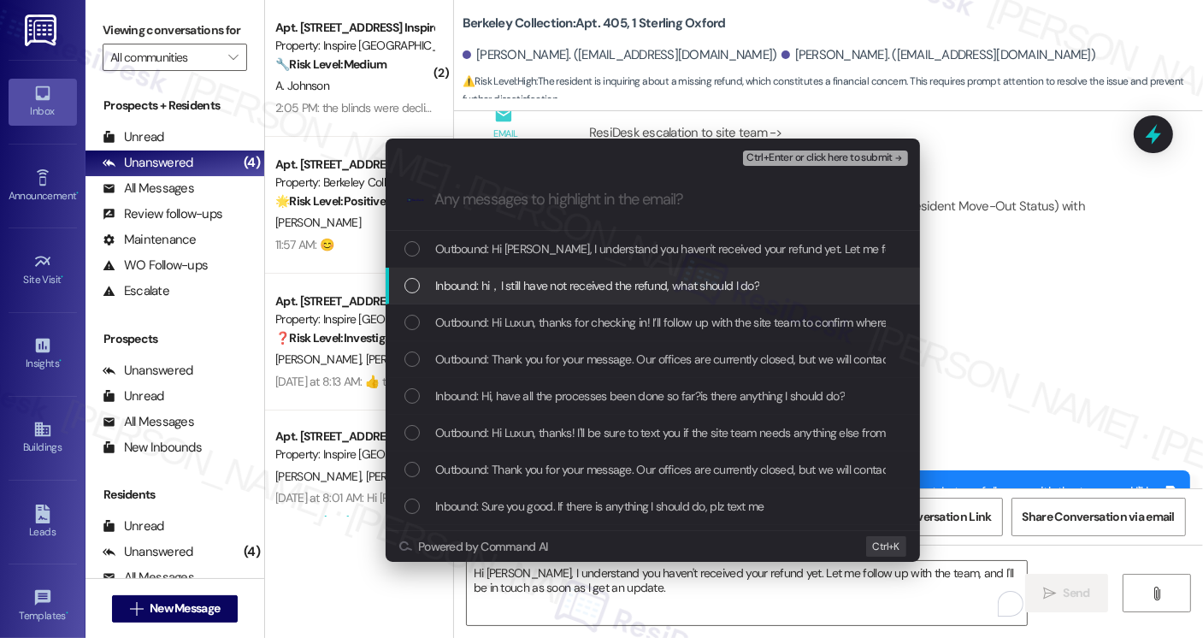
drag, startPoint x: 572, startPoint y: 275, endPoint x: 650, endPoint y: 234, distance: 88.0
click at [572, 275] on div "Inbound: hi，I still have not received the refund, what should I do?" at bounding box center [653, 286] width 535 height 37
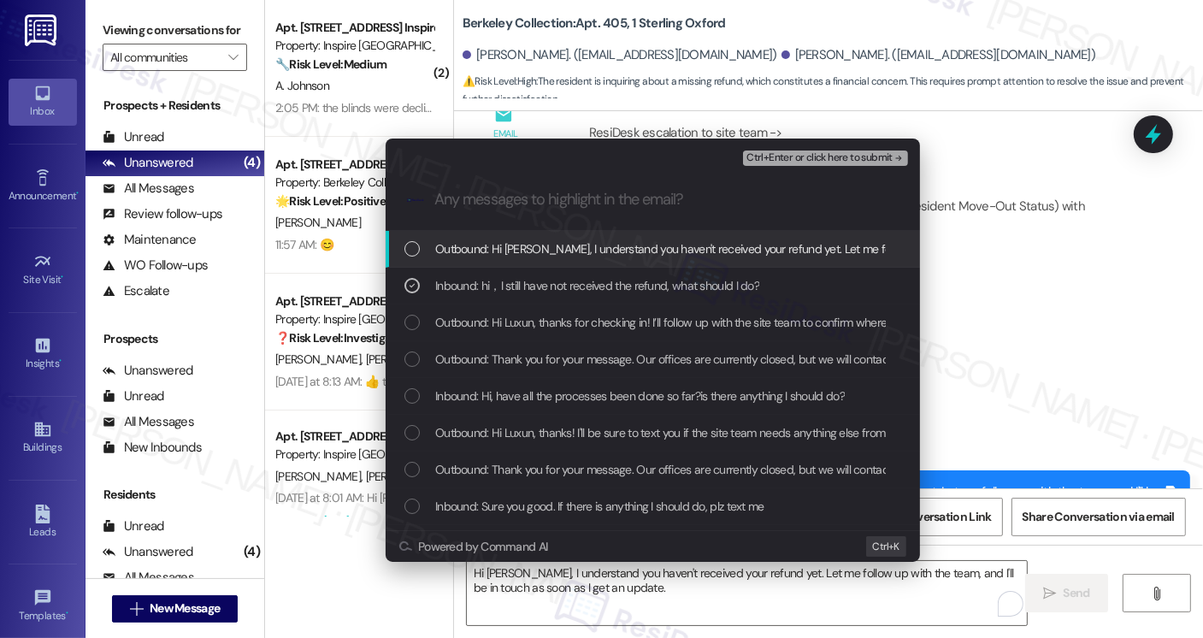
click at [801, 157] on span "Ctrl+Enter or click here to submit" at bounding box center [820, 158] width 146 height 12
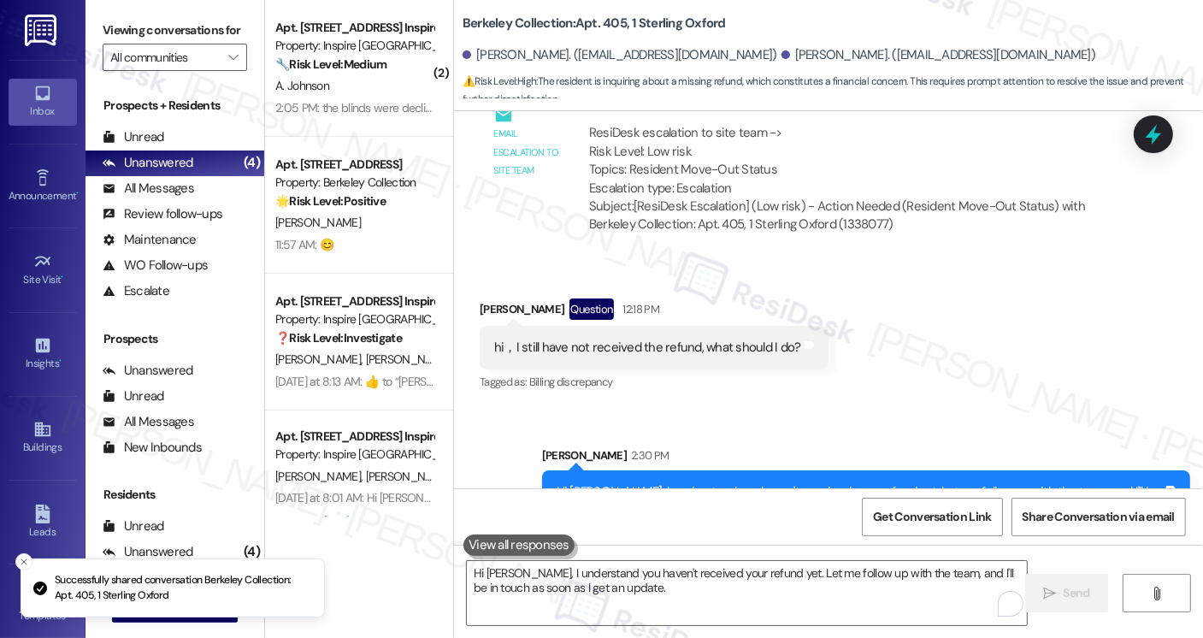
scroll to position [7565, 0]
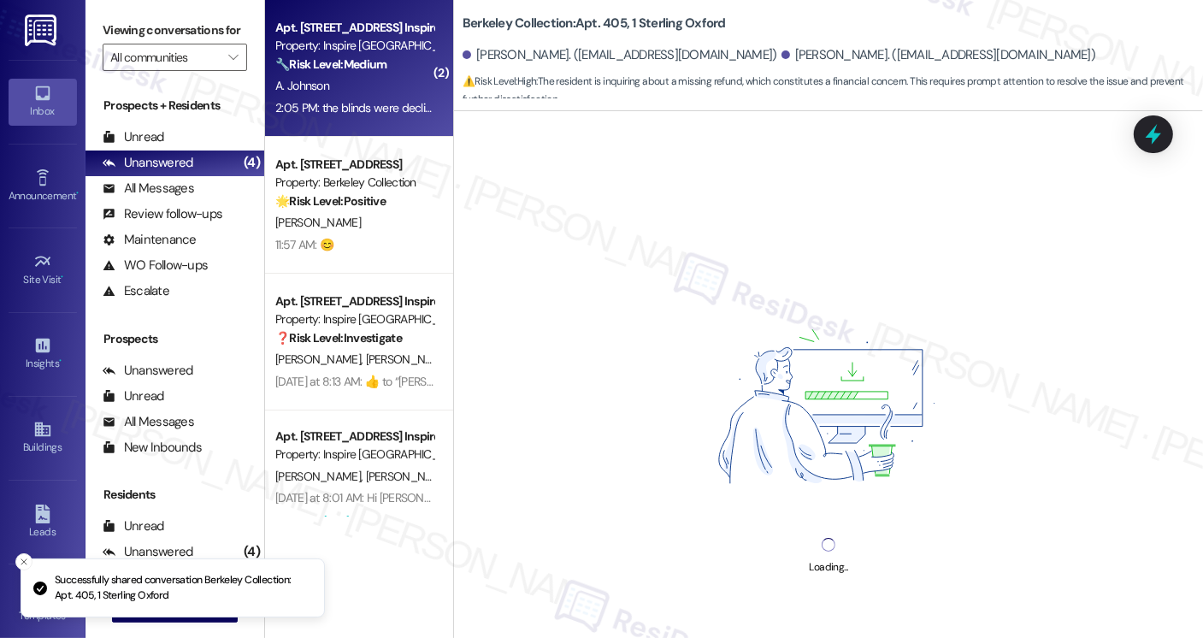
click at [353, 80] on div "A. Johnson" at bounding box center [355, 85] width 162 height 21
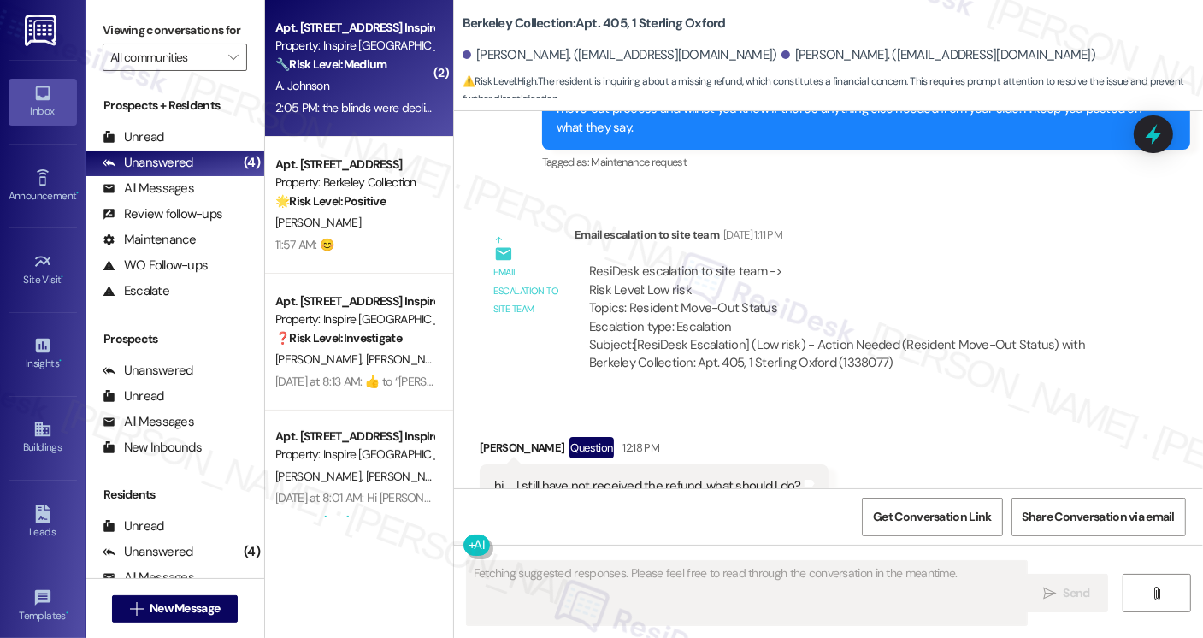
click at [616, 477] on div "hi，I still have not received the refund, what should I do?" at bounding box center [647, 486] width 307 height 18
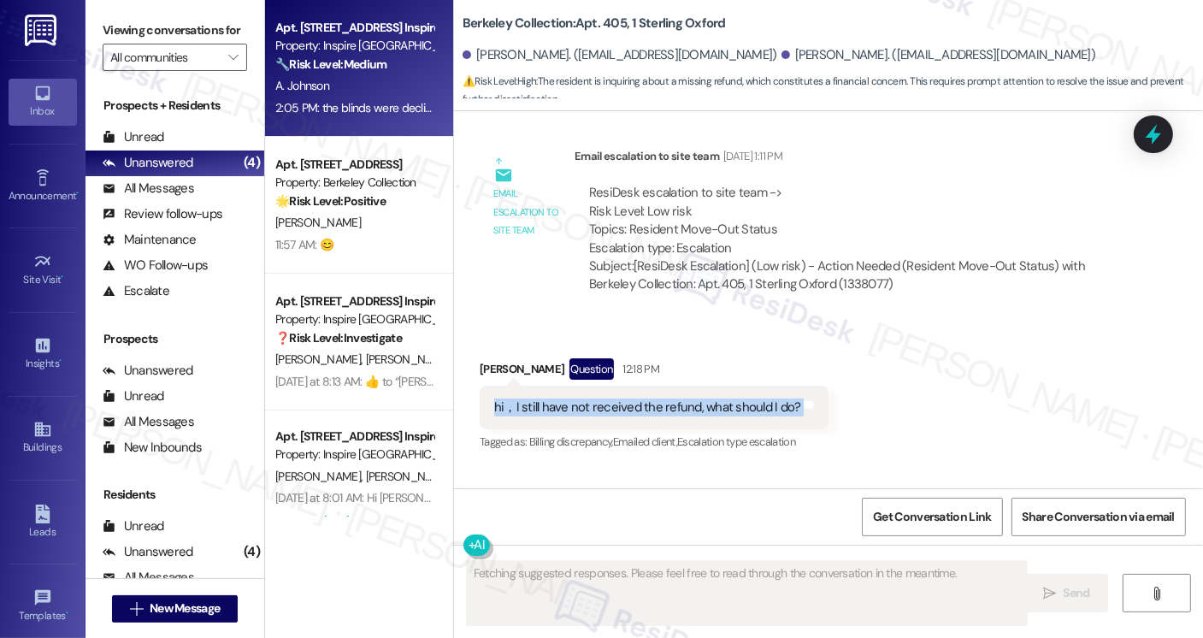
scroll to position [7729, 0]
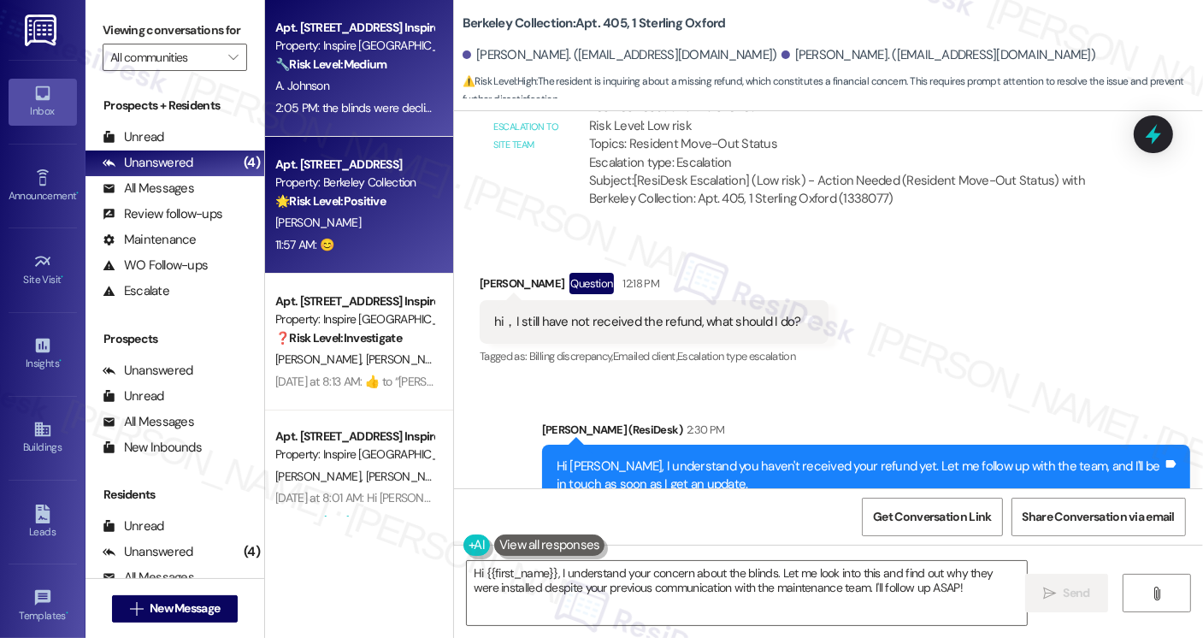
click at [376, 204] on strong "🌟 Risk Level: Positive" at bounding box center [330, 200] width 110 height 15
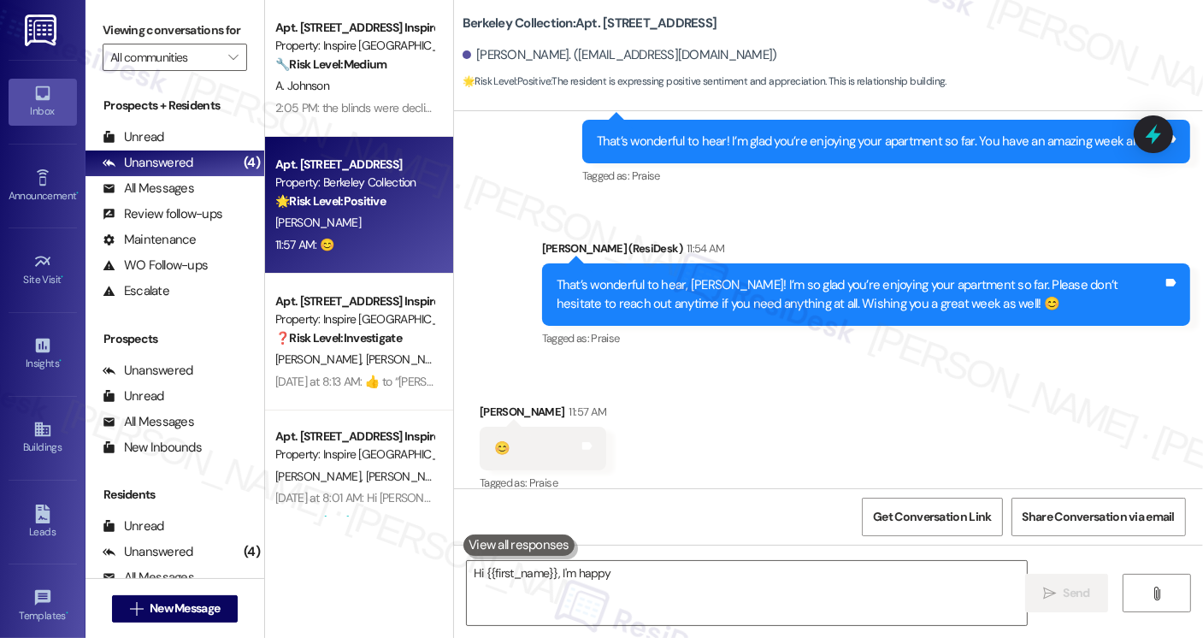
scroll to position [1773, 0]
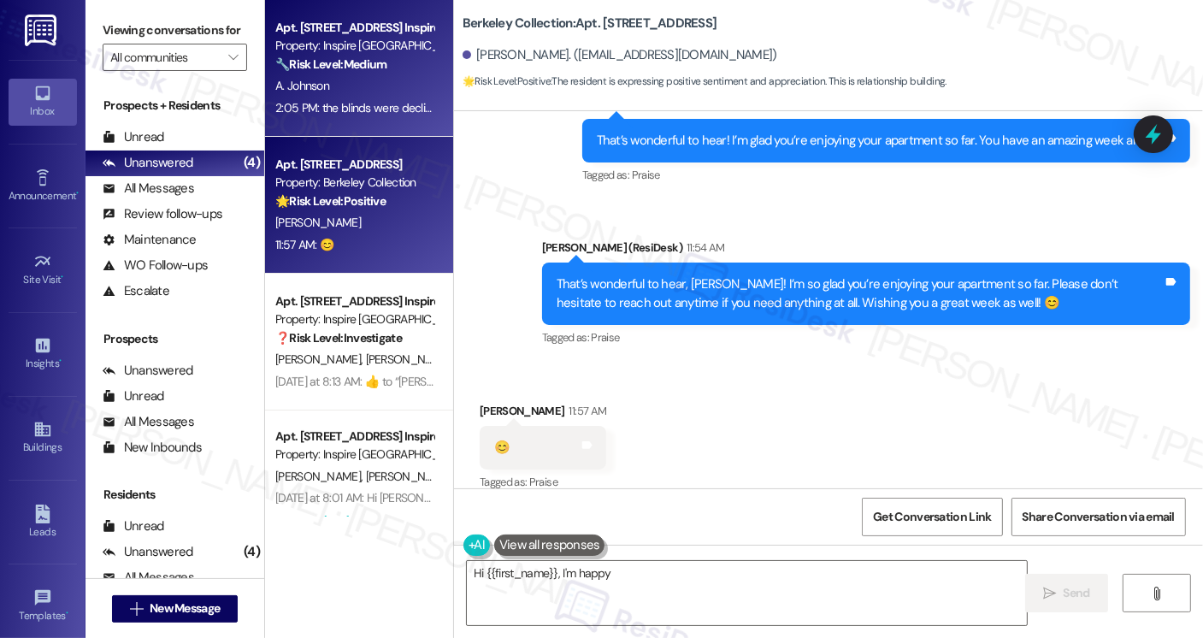
click at [346, 93] on div "A. Johnson" at bounding box center [355, 85] width 162 height 21
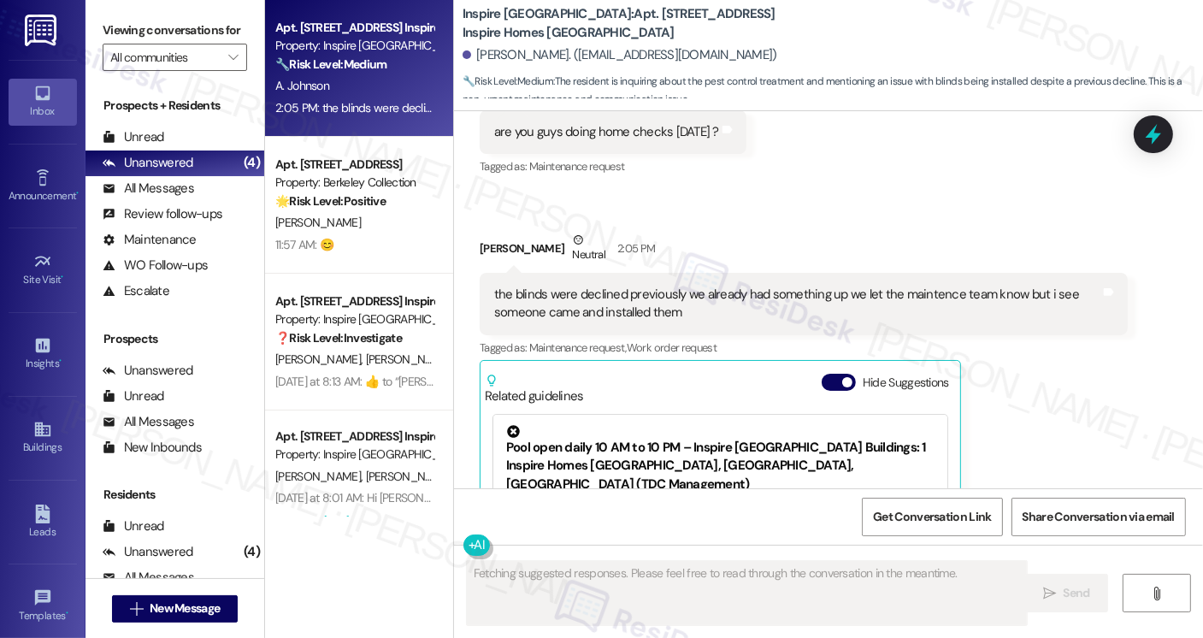
scroll to position [3782, 0]
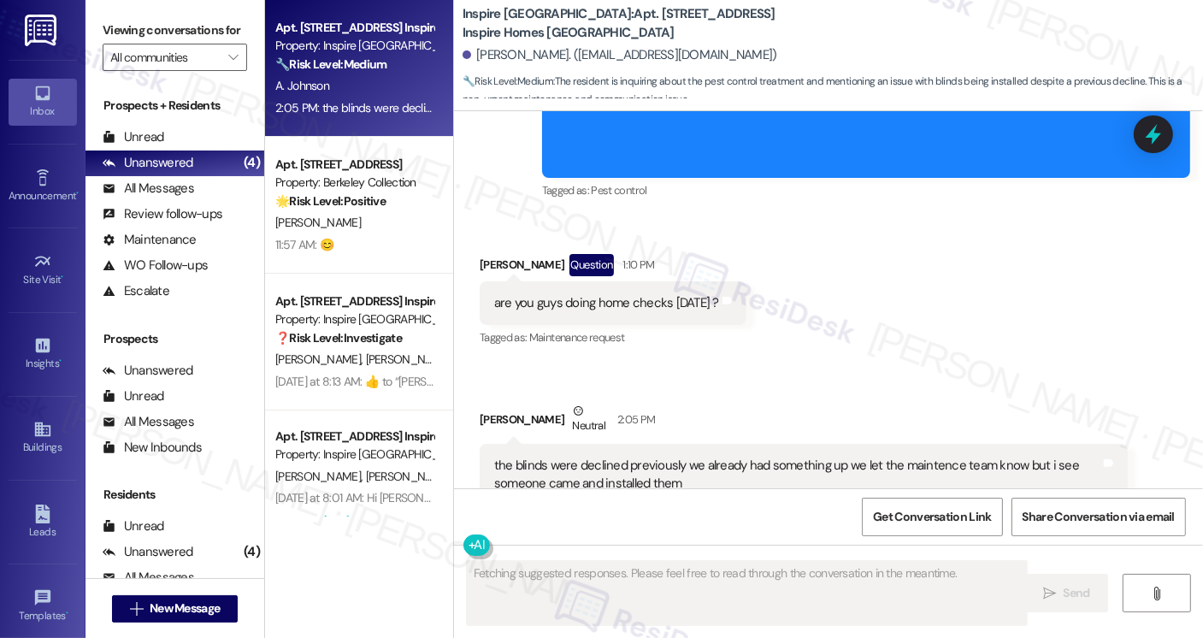
click at [554, 293] on div "are you guys doing home checks today ? Tags and notes" at bounding box center [613, 303] width 267 height 44
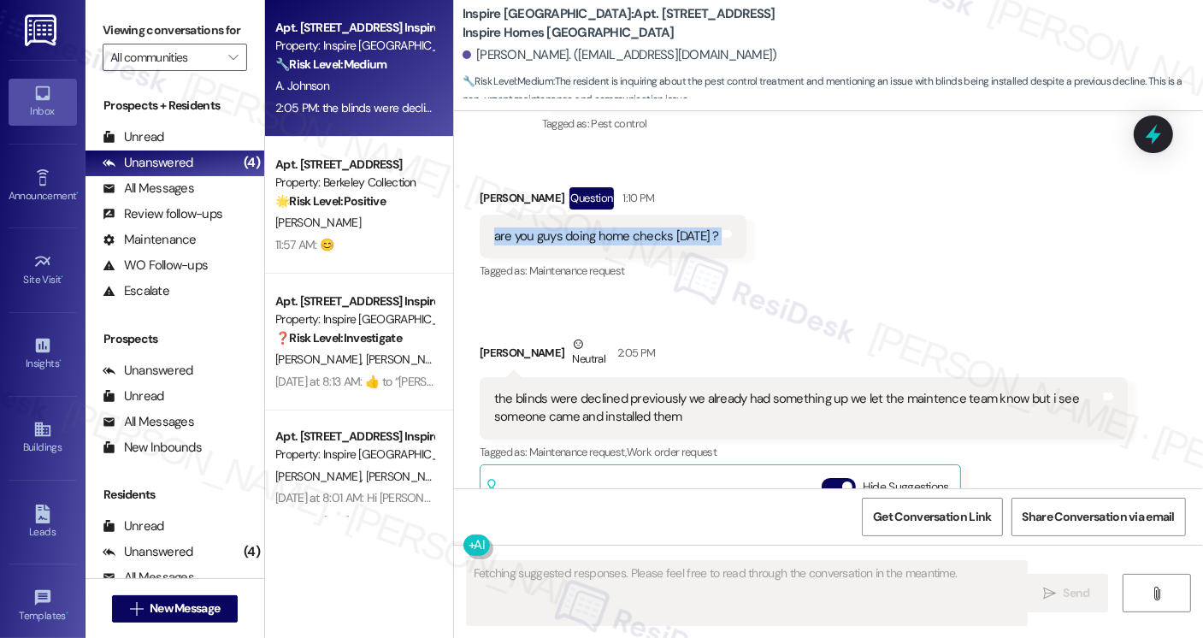
scroll to position [4039, 0]
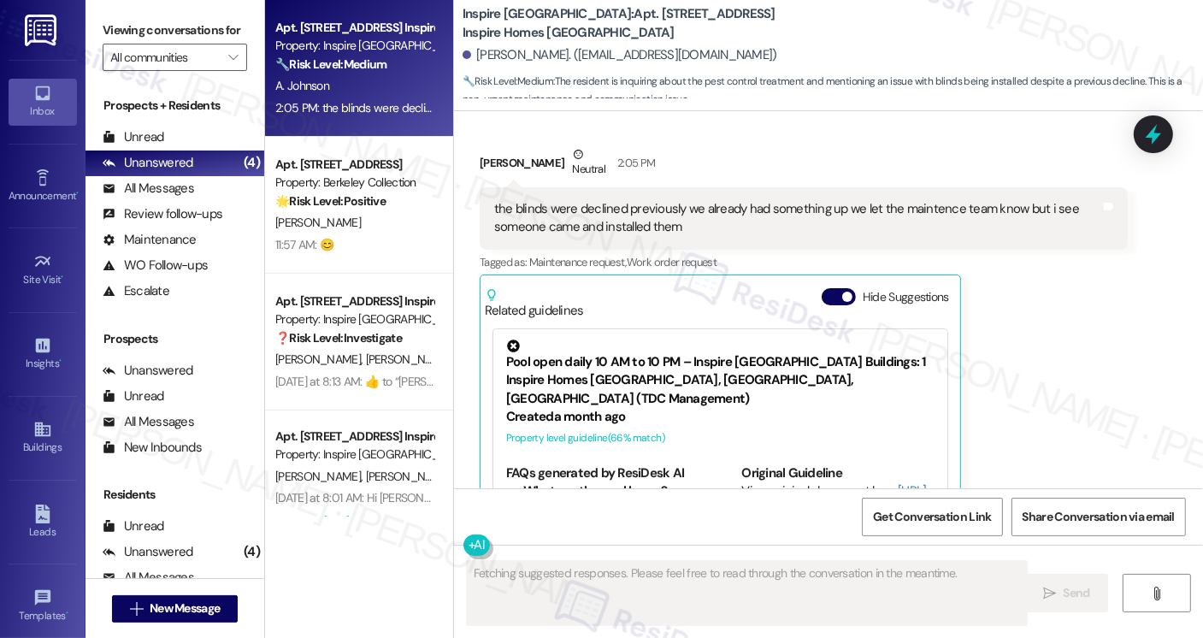
click at [571, 207] on div "the blinds were declined previously we already had something up we let the main…" at bounding box center [797, 218] width 606 height 37
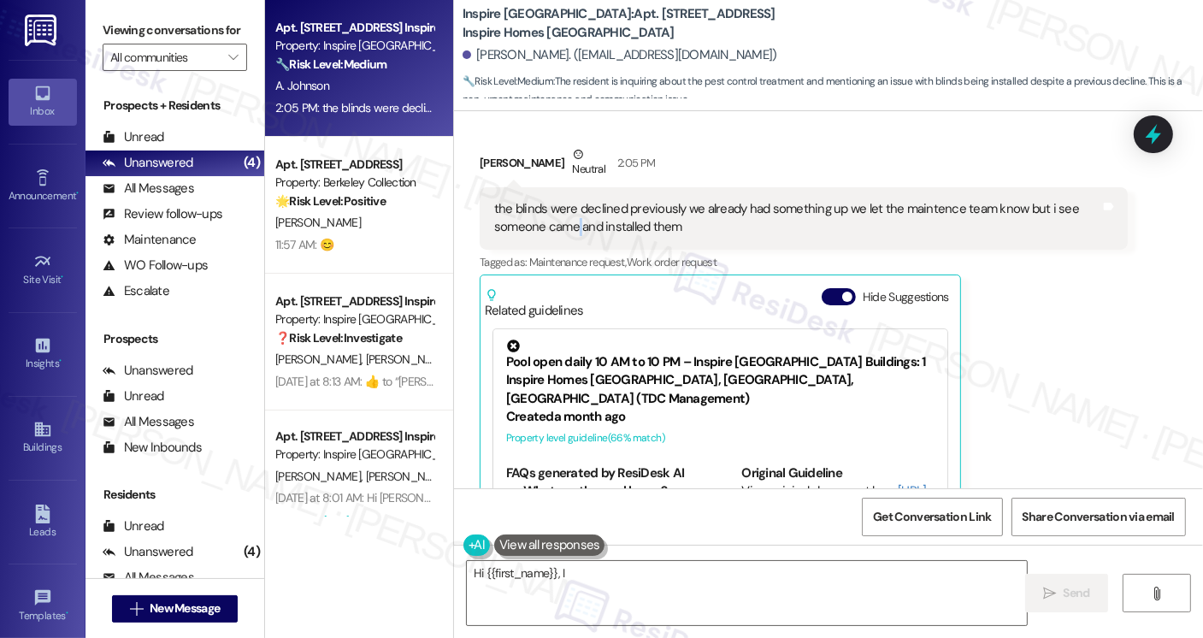
click at [571, 207] on div "the blinds were declined previously we already had something up we let the main…" at bounding box center [797, 218] width 606 height 37
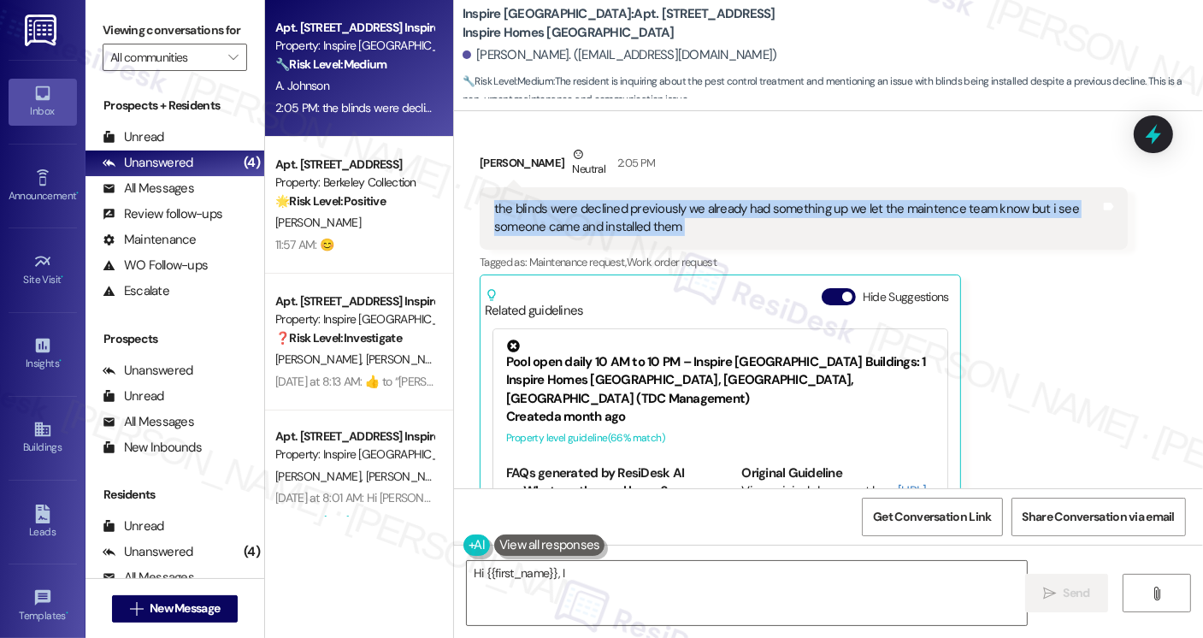
click at [571, 207] on div "the blinds were declined previously we already had something up we let the main…" at bounding box center [797, 218] width 606 height 37
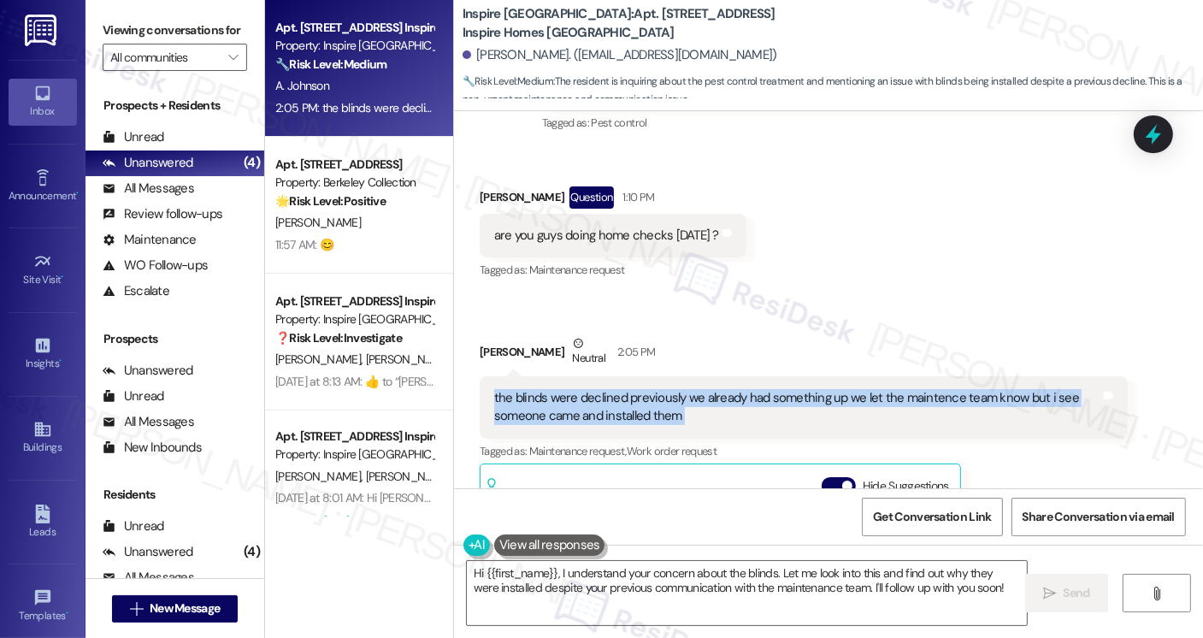
scroll to position [3698, 0]
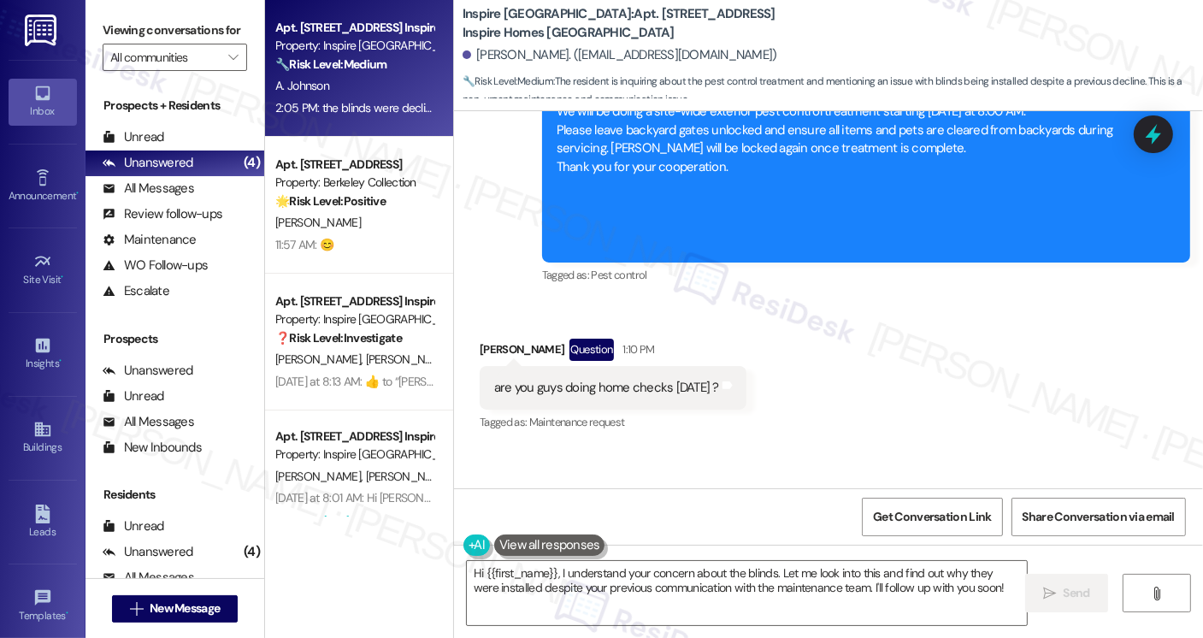
click at [641, 379] on div "are you guys doing home checks today ?" at bounding box center [606, 388] width 225 height 18
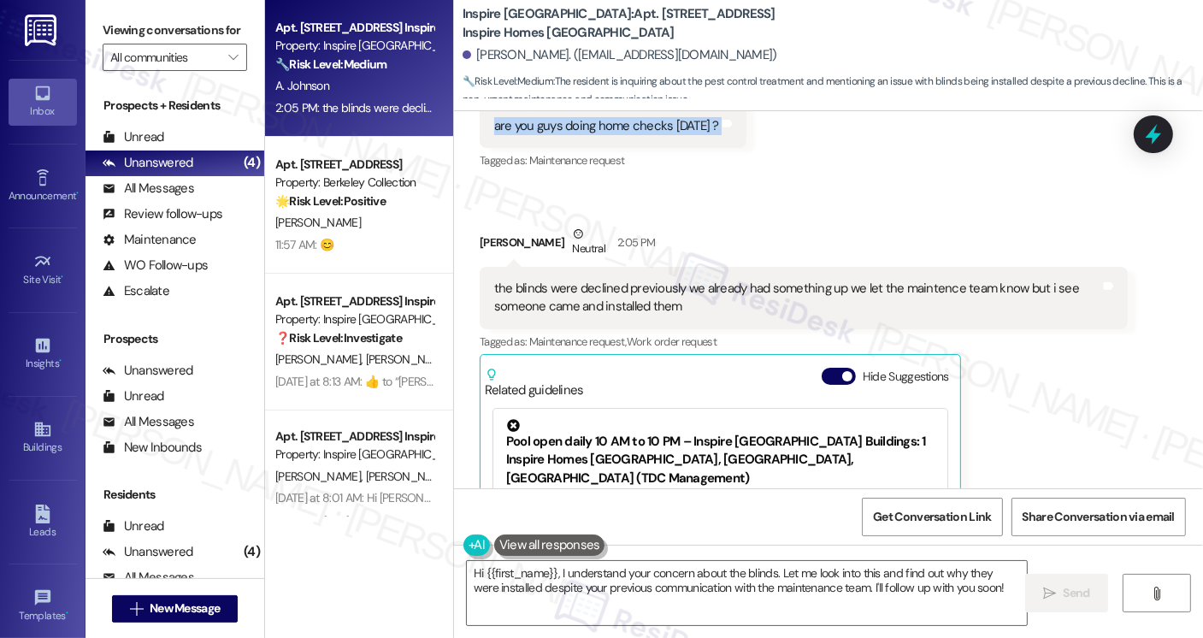
scroll to position [3954, 0]
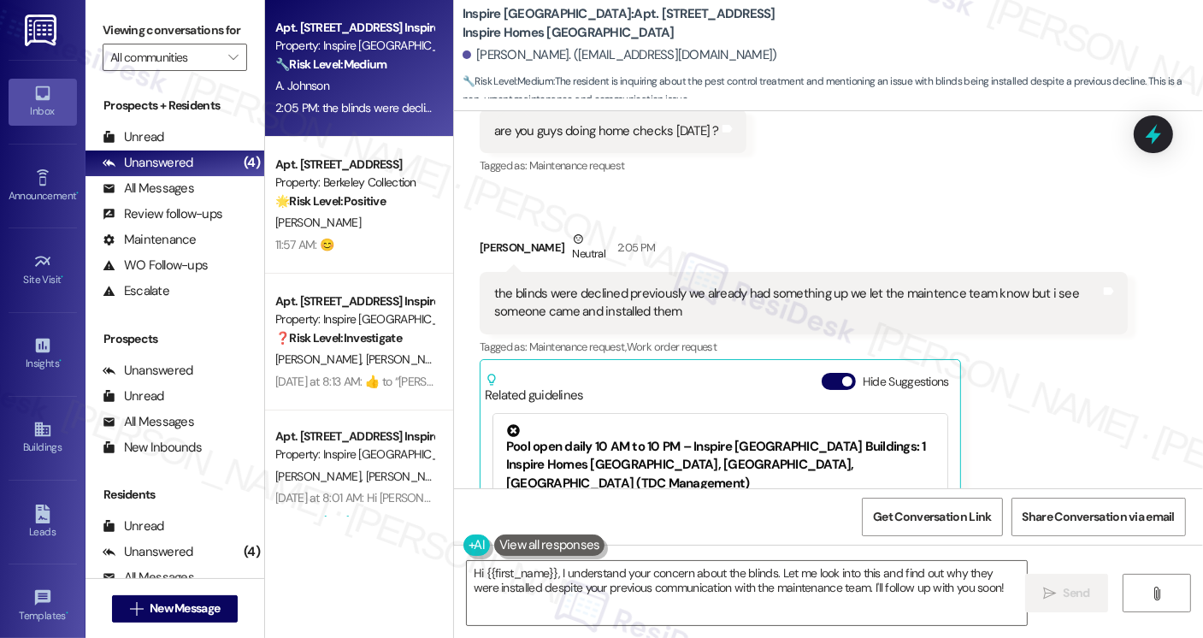
click at [527, 285] on div "the blinds were declined previously we already had something up we let the main…" at bounding box center [797, 303] width 606 height 37
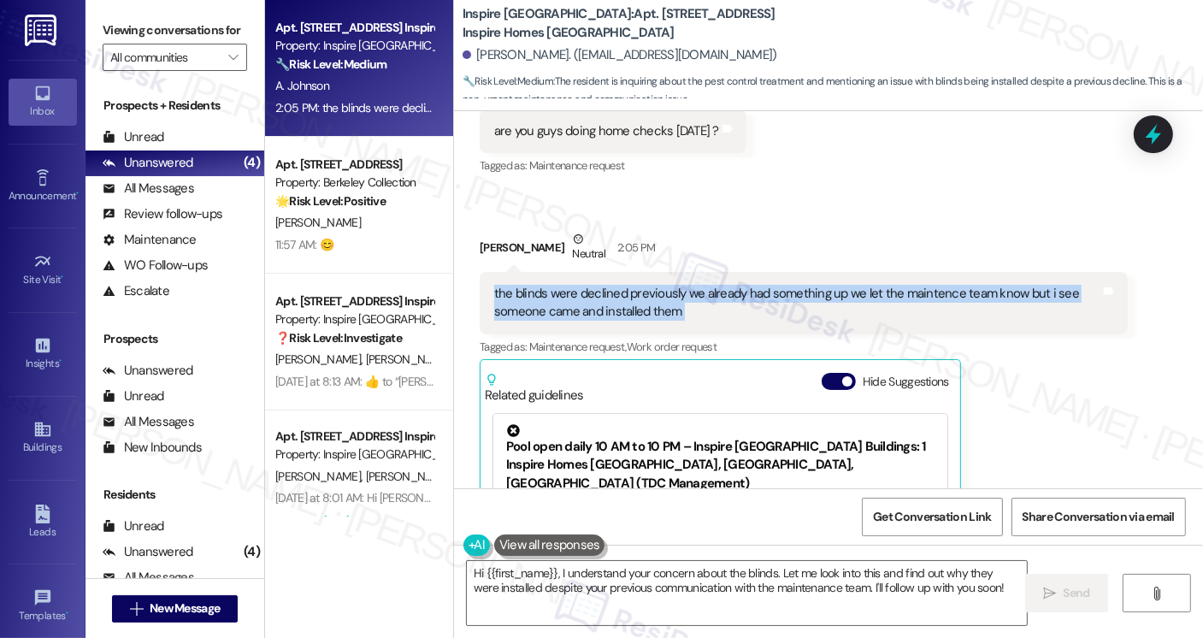
click at [527, 285] on div "the blinds were declined previously we already had something up we let the main…" at bounding box center [797, 303] width 606 height 37
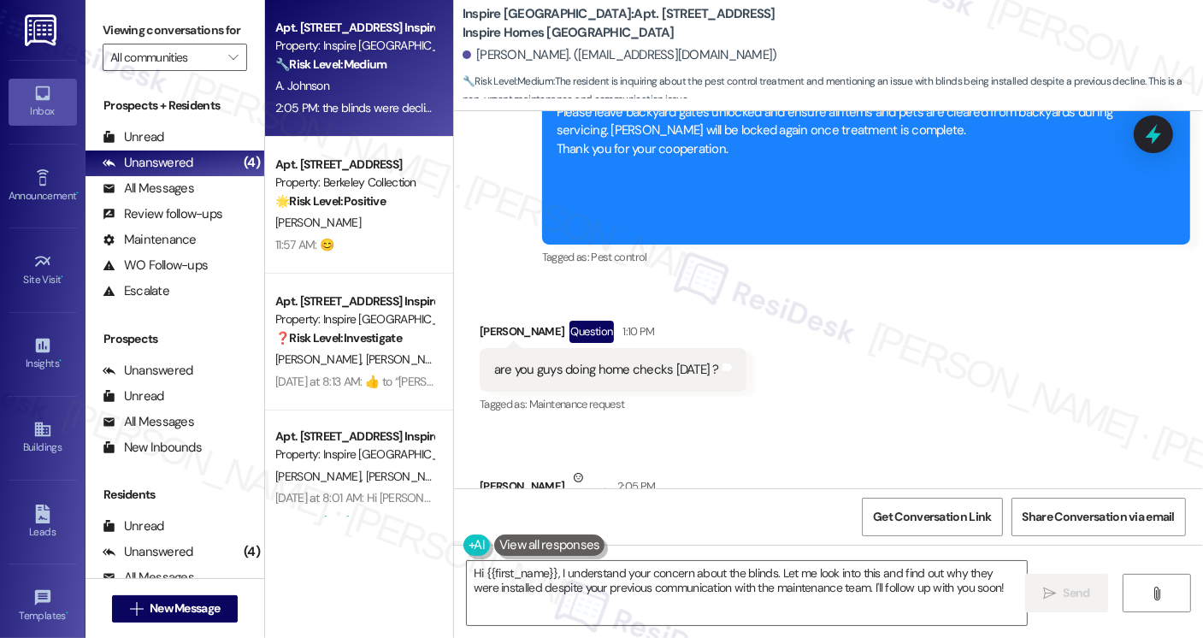
scroll to position [3698, 0]
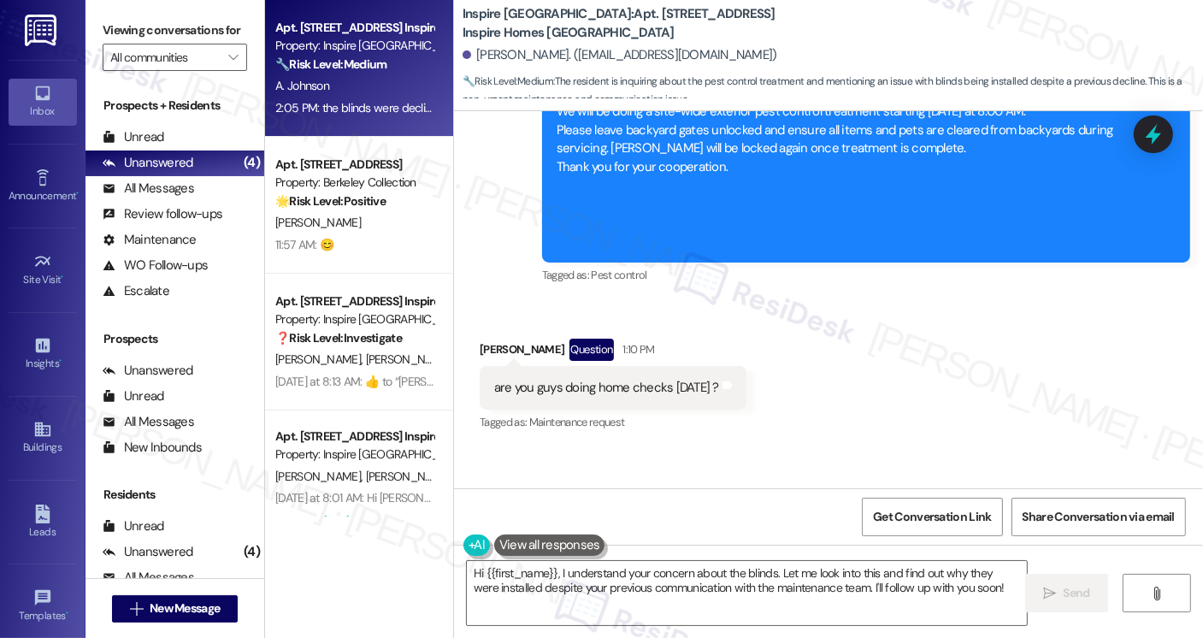
click at [571, 366] on div "are you guys doing home checks today ? Tags and notes" at bounding box center [613, 388] width 267 height 44
copy div "are you guys doing home checks today ? Tags and notes"
click at [102, 25] on div "Viewing conversations for All communities " at bounding box center [175, 44] width 179 height 88
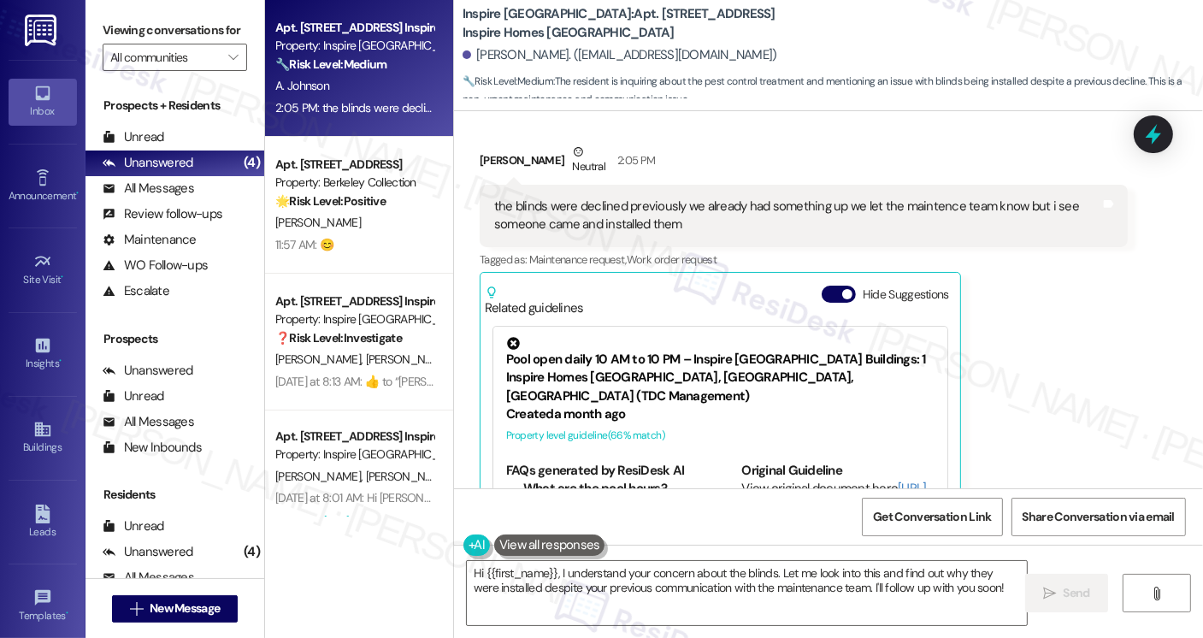
scroll to position [3954, 0]
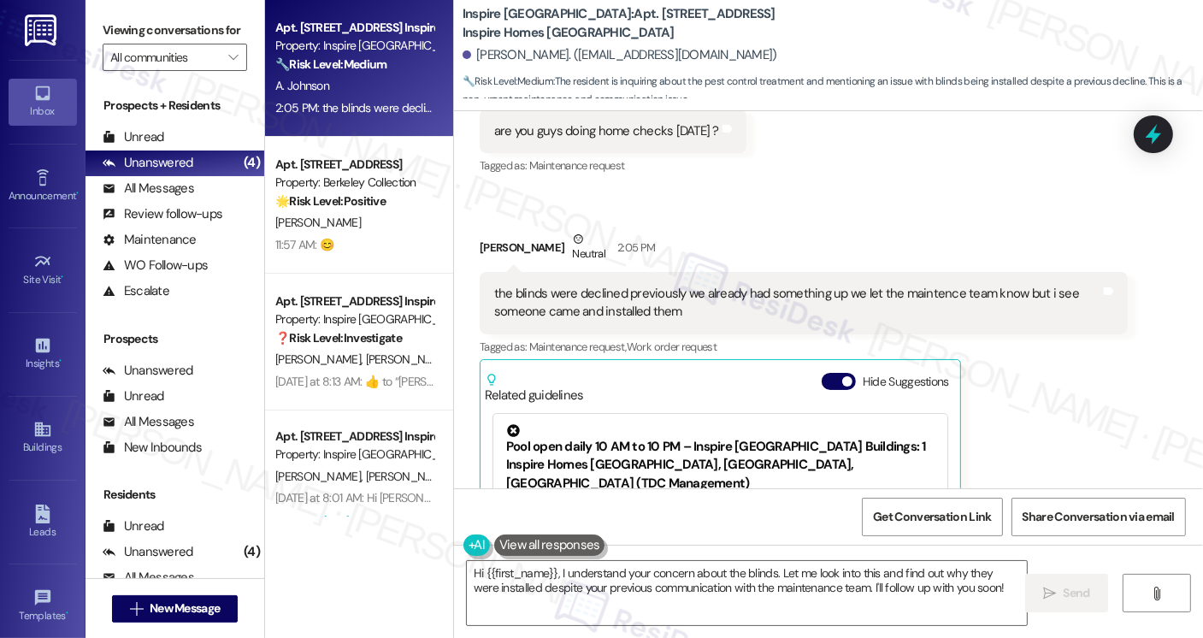
click at [617, 285] on div "the blinds were declined previously we already had something up we let the main…" at bounding box center [797, 303] width 606 height 37
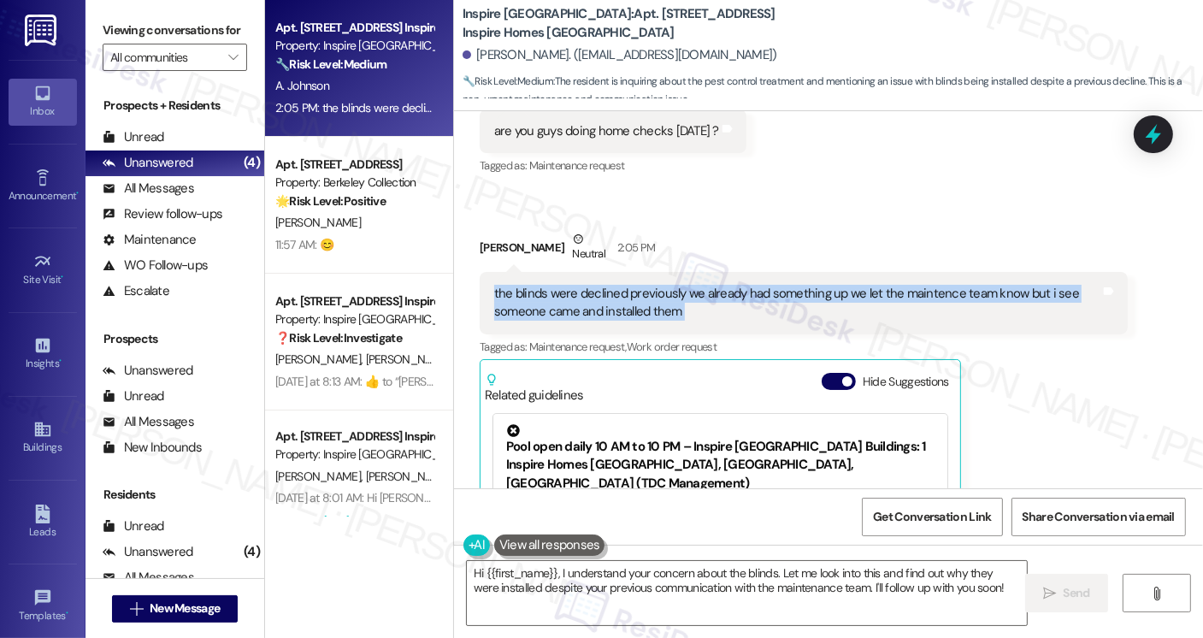
click at [617, 285] on div "the blinds were declined previously we already had something up we let the main…" at bounding box center [797, 303] width 606 height 37
copy div "the blinds were declined previously we already had something up we let the main…"
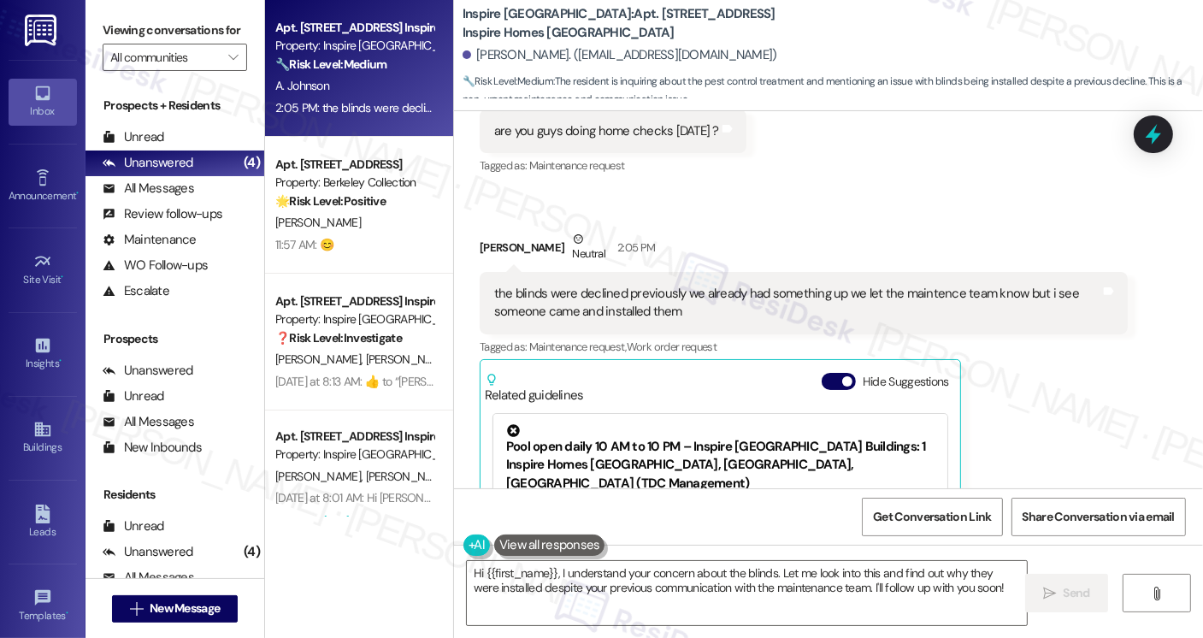
click at [104, 26] on label "Viewing conversations for" at bounding box center [175, 30] width 145 height 27
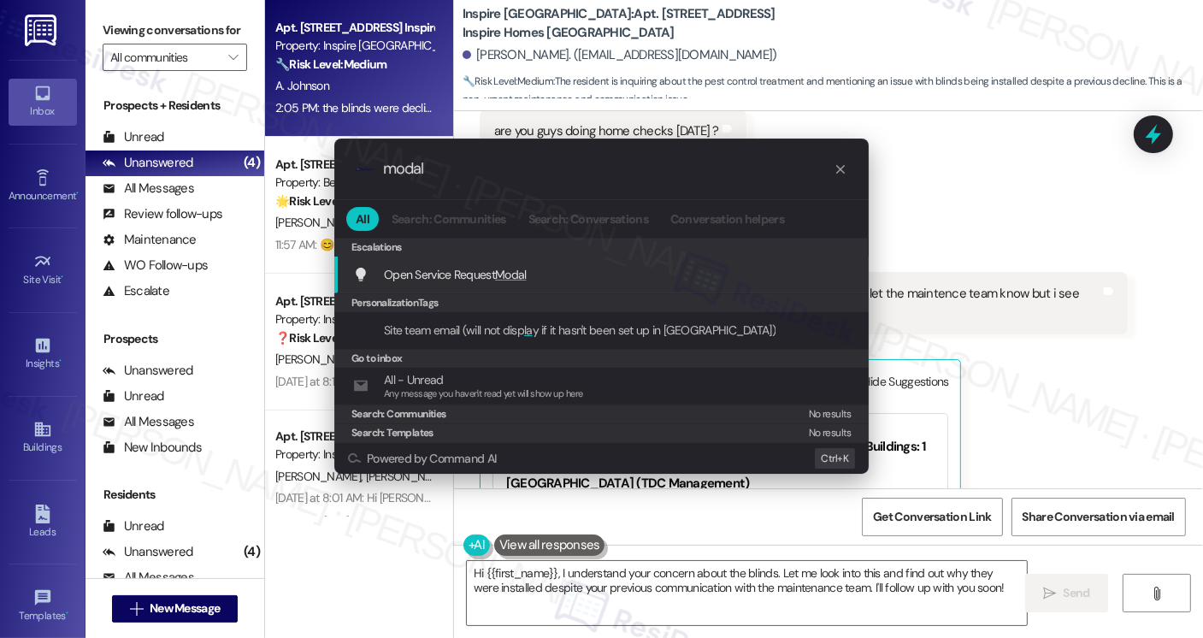
type input "modal"
click at [517, 268] on span "Modal" at bounding box center [511, 274] width 32 height 15
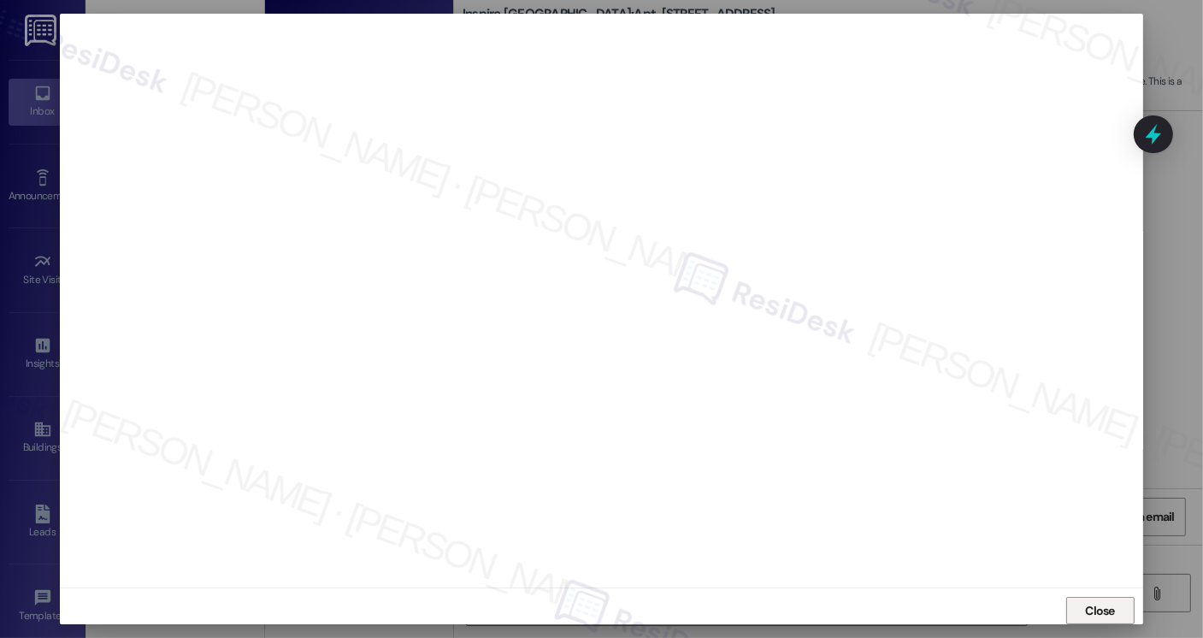
click at [1091, 603] on span "Close" at bounding box center [1100, 611] width 30 height 18
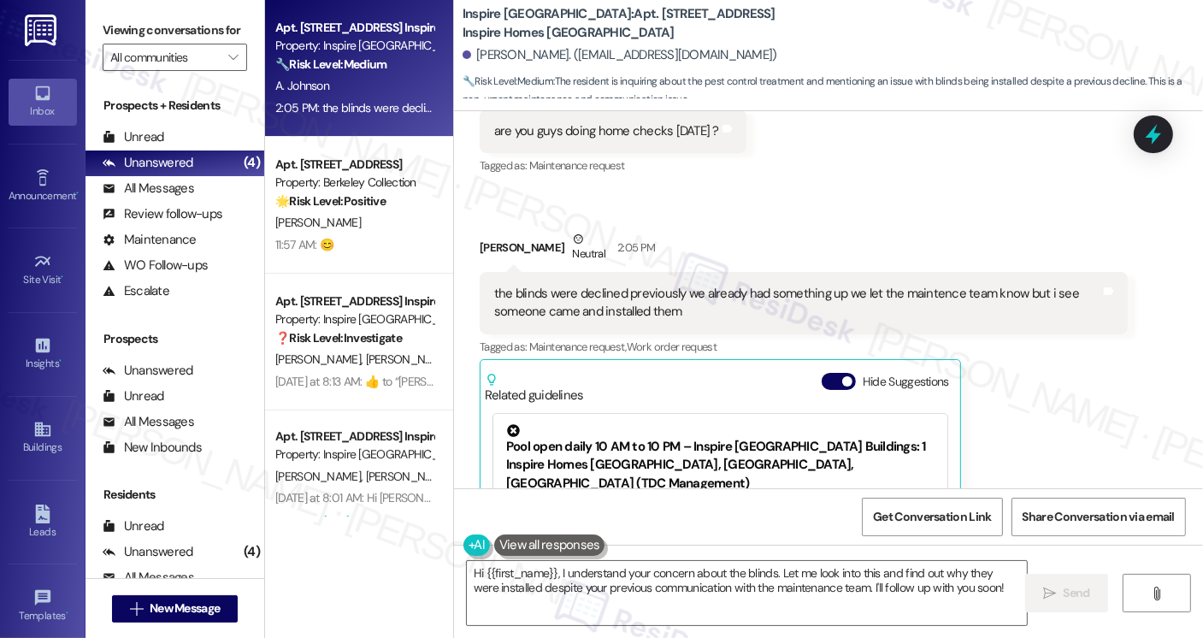
click at [636, 285] on div "the blinds were declined previously we already had something up we let the main…" at bounding box center [797, 303] width 606 height 37
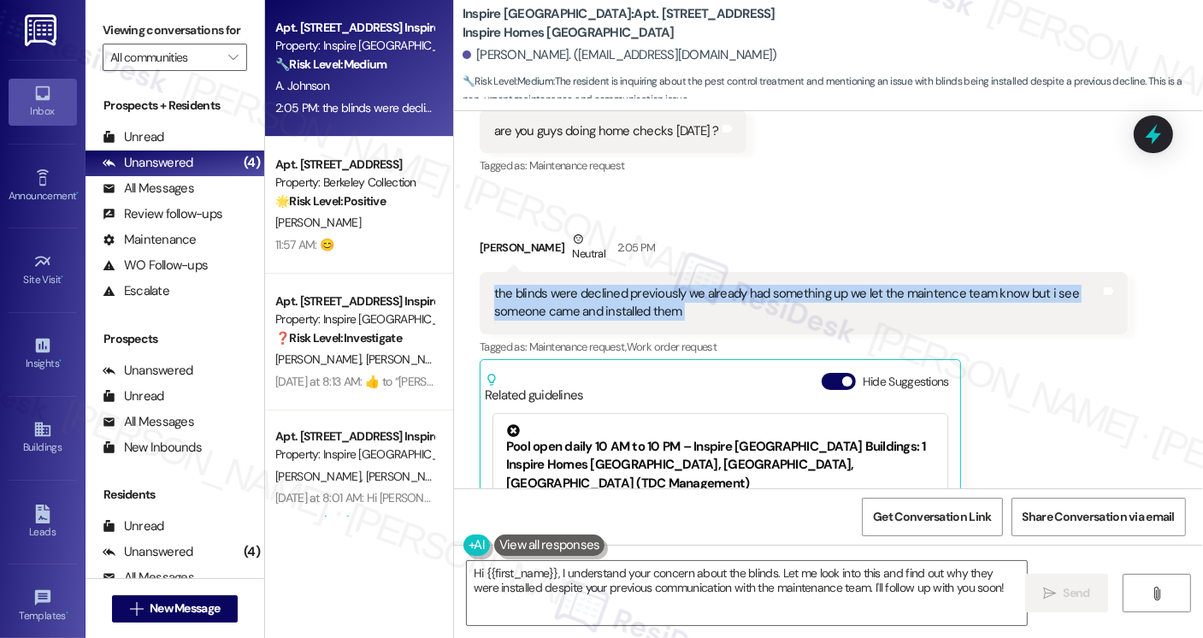
click at [636, 285] on div "the blinds were declined previously we already had something up we let the main…" at bounding box center [797, 303] width 606 height 37
copy div "the blinds were declined previously we already had something up we let the main…"
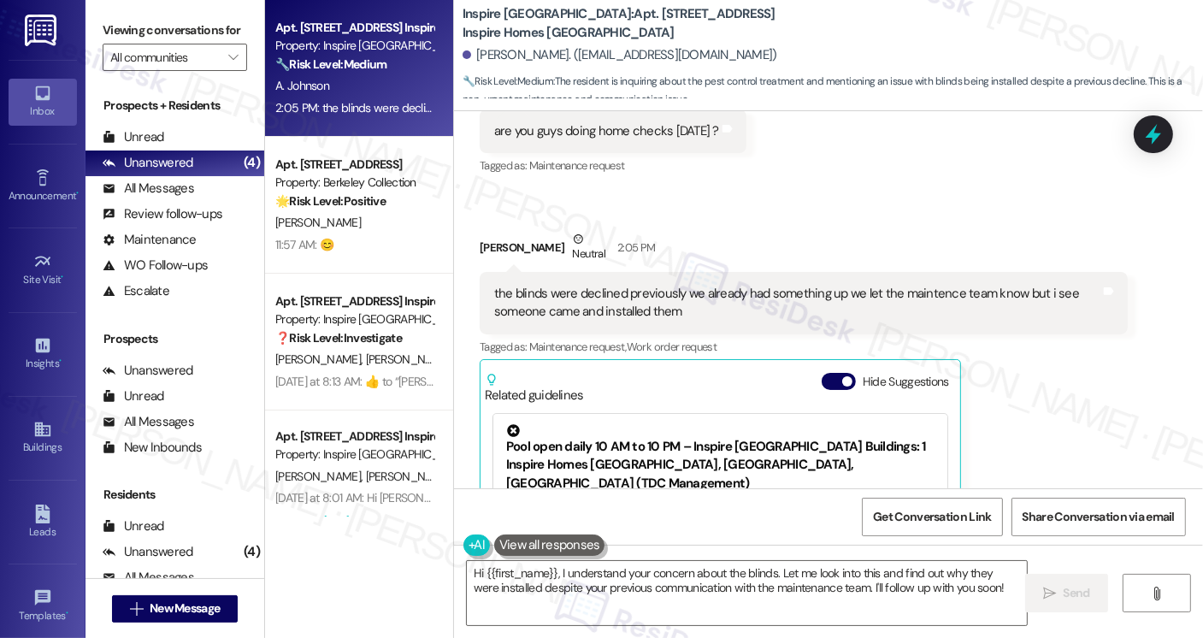
click at [100, 48] on div "Viewing conversations for All communities " at bounding box center [175, 44] width 179 height 88
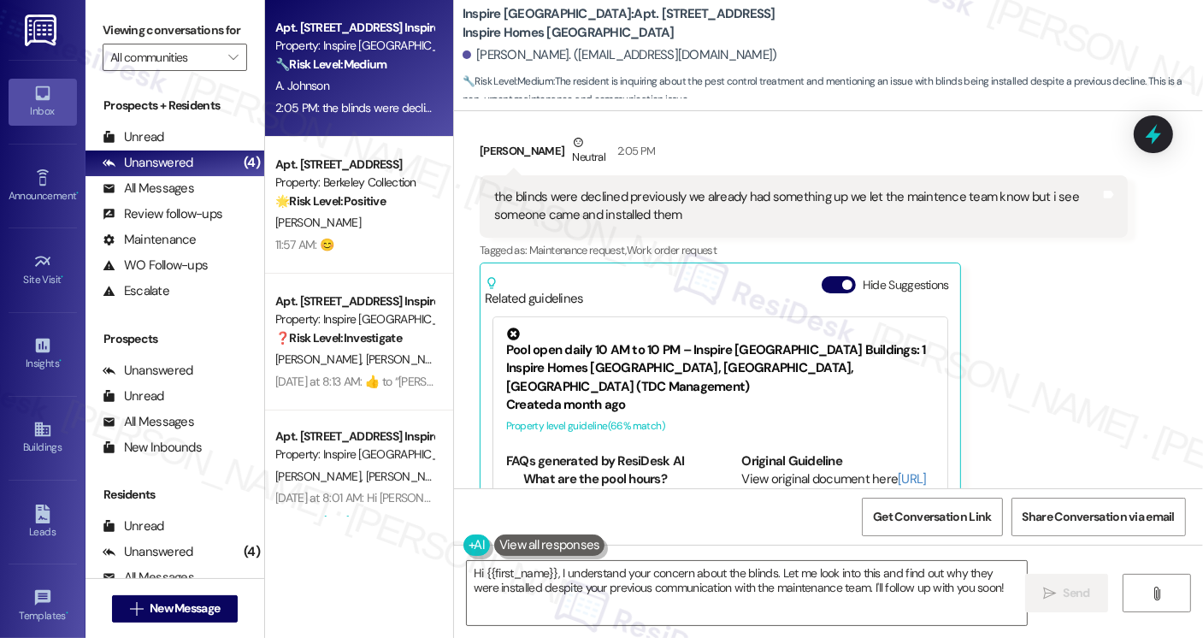
scroll to position [4125, 0]
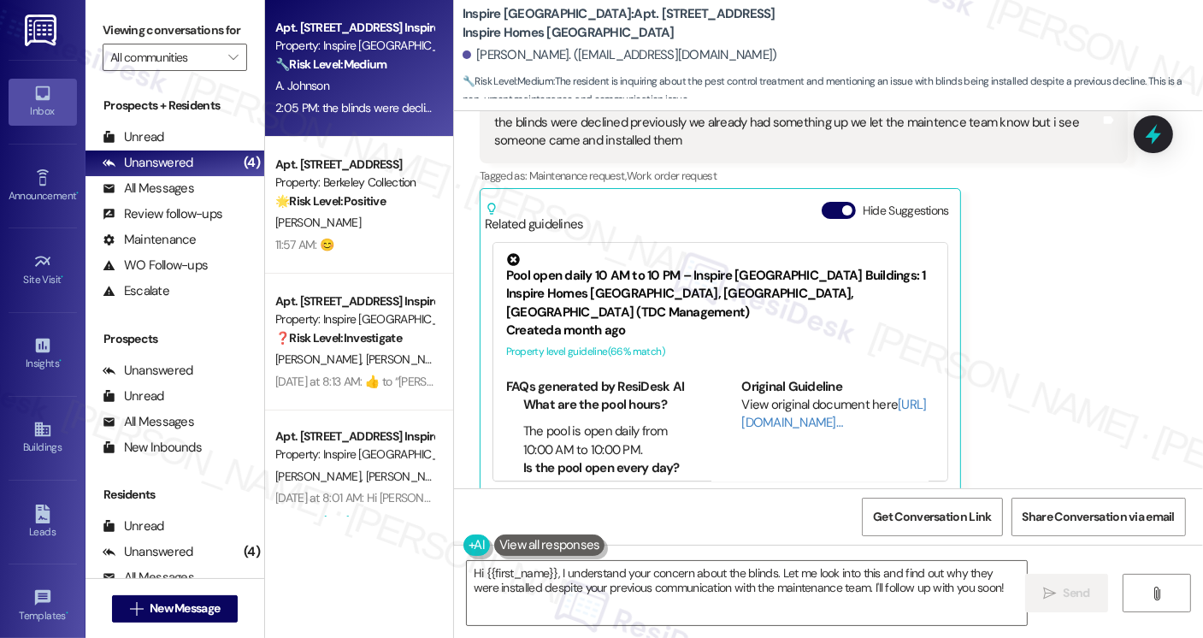
click at [99, 47] on div "Viewing conversations for All communities " at bounding box center [175, 44] width 179 height 88
click at [685, 591] on textarea "Hi {{first_name}}, I understand your concern about the blinds. Let me look into…" at bounding box center [747, 593] width 560 height 64
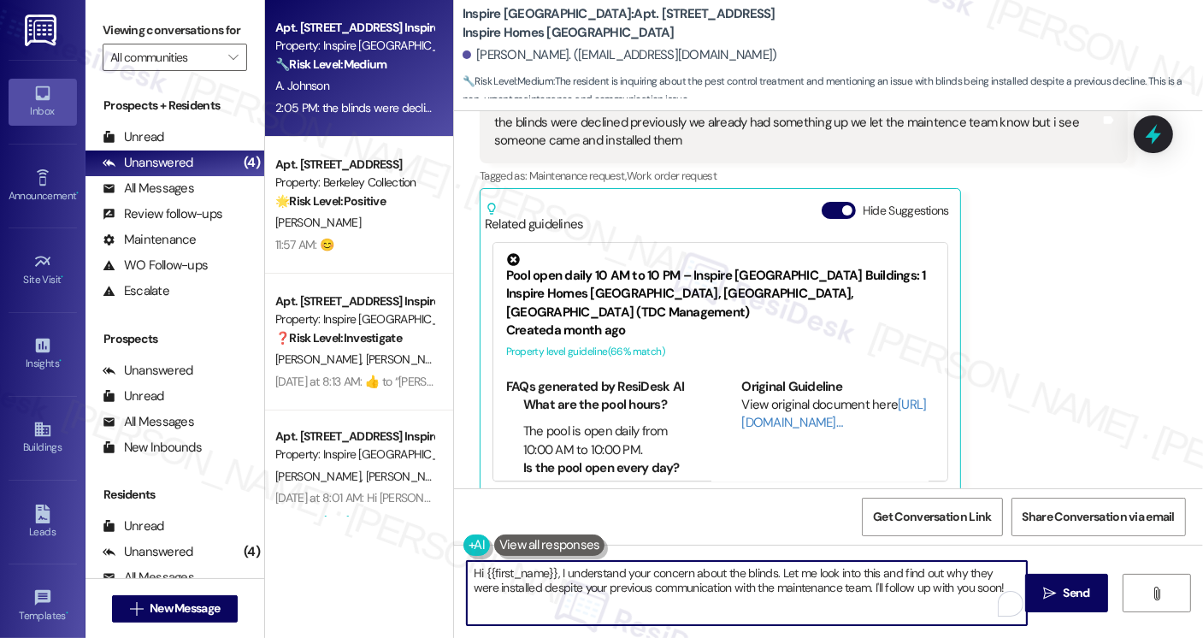
click at [685, 591] on textarea "Hi {{first_name}}, I understand your concern about the blinds. Let me look into…" at bounding box center [747, 593] width 560 height 64
click at [686, 591] on textarea "Hi {{first_name}}, I understand your concern about the blinds. Let me look into…" at bounding box center [747, 593] width 560 height 64
paste textarea "thank you for reaching out. I understand your concern about the blinds being in…"
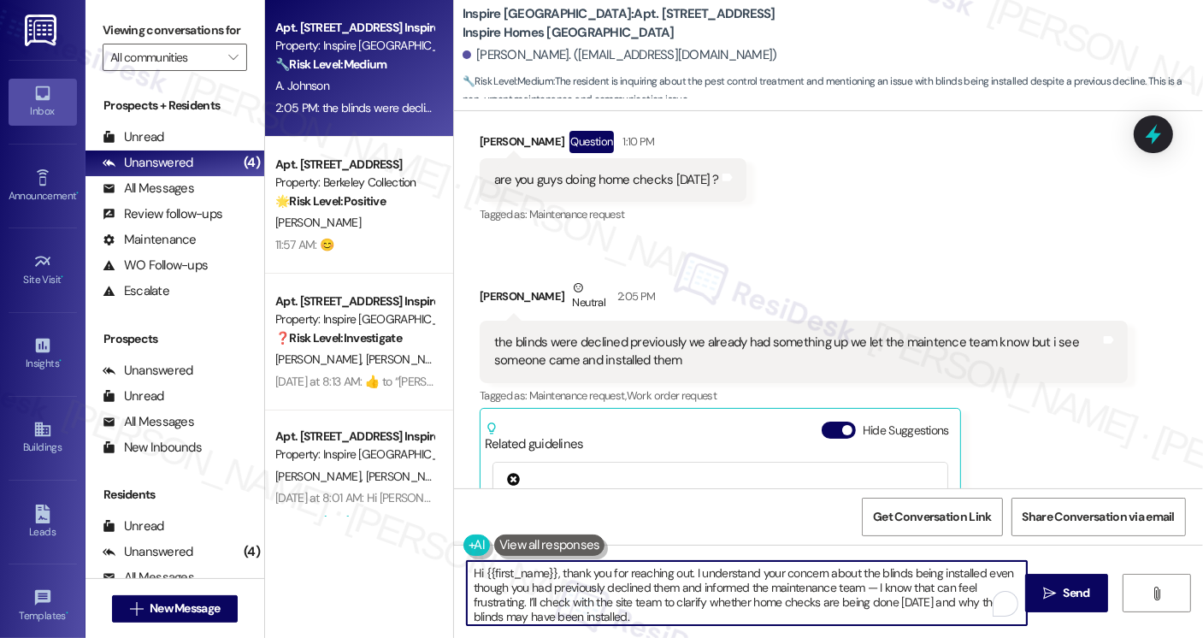
scroll to position [3869, 0]
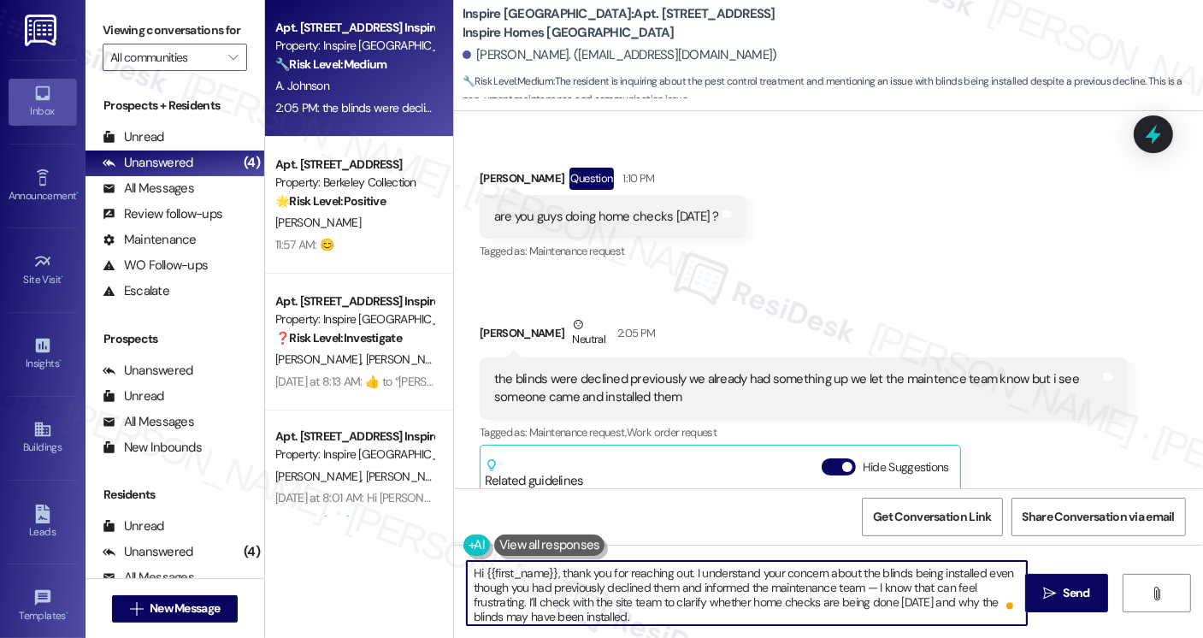
click at [636, 370] on div "the blinds were declined previously we already had something up we let the main…" at bounding box center [797, 388] width 606 height 37
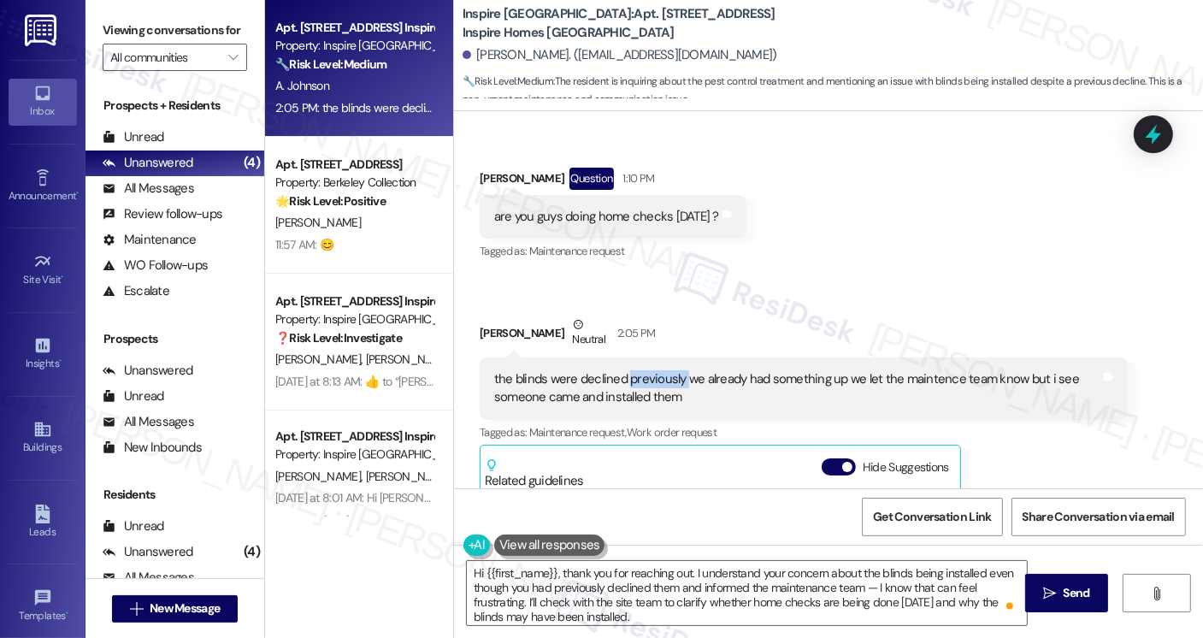
click at [636, 370] on div "the blinds were declined previously we already had something up we let the main…" at bounding box center [797, 388] width 606 height 37
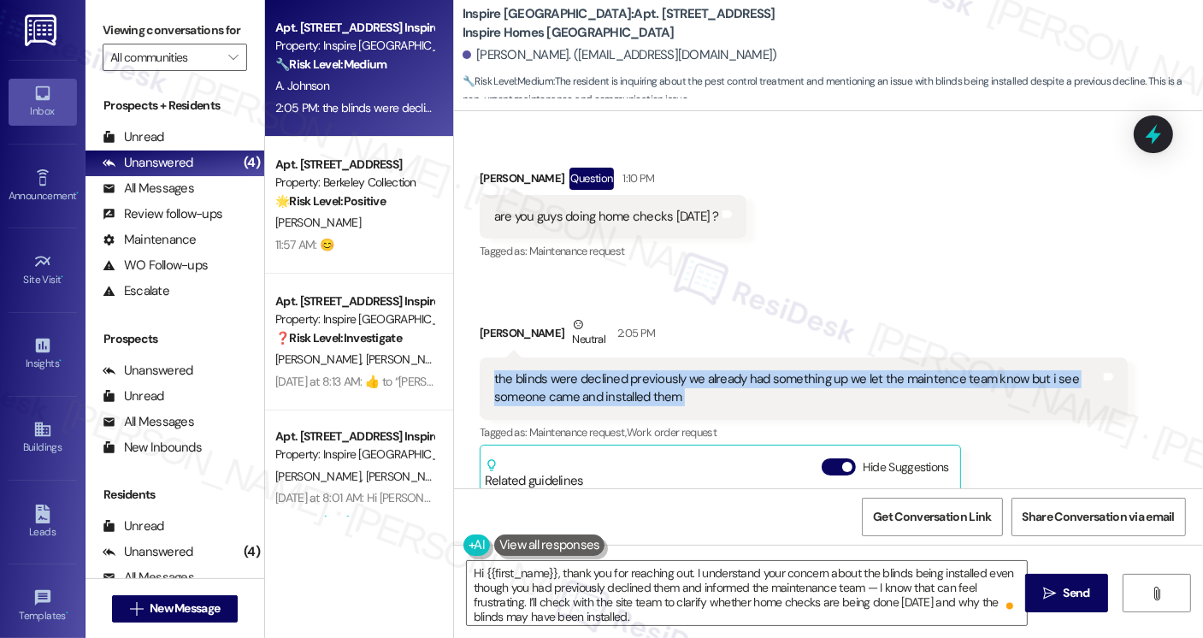
click at [636, 370] on div "the blinds were declined previously we already had something up we let the main…" at bounding box center [797, 388] width 606 height 37
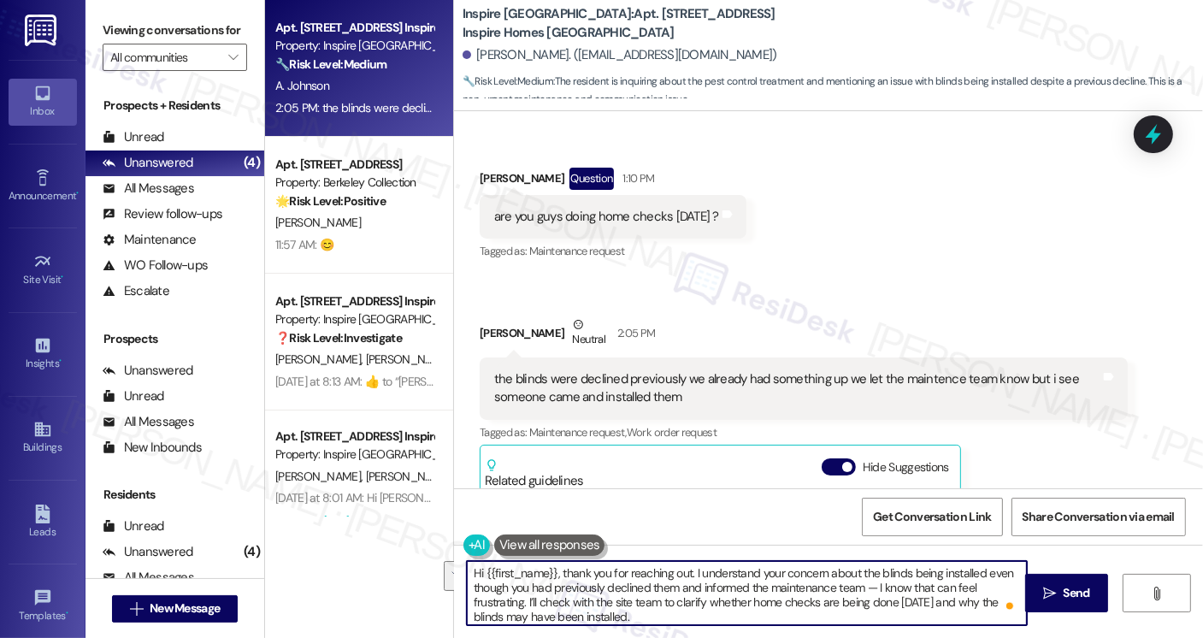
drag, startPoint x: 852, startPoint y: 587, endPoint x: 517, endPoint y: 601, distance: 335.6
click at [517, 601] on textarea "Hi {{first_name}}, thank you for reaching out. I understand your concern about …" at bounding box center [747, 593] width 560 height 64
click at [949, 581] on textarea "Hi {{first_name}}, thank you for reaching out. I understand your concern about …" at bounding box center [747, 593] width 560 height 64
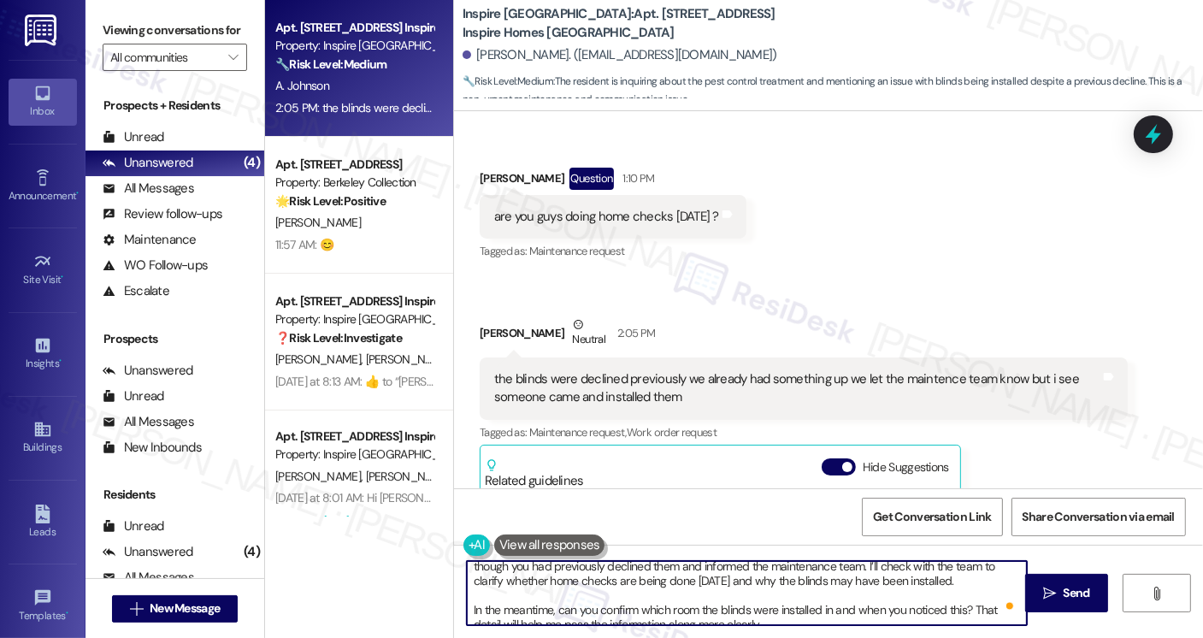
scroll to position [33, 0]
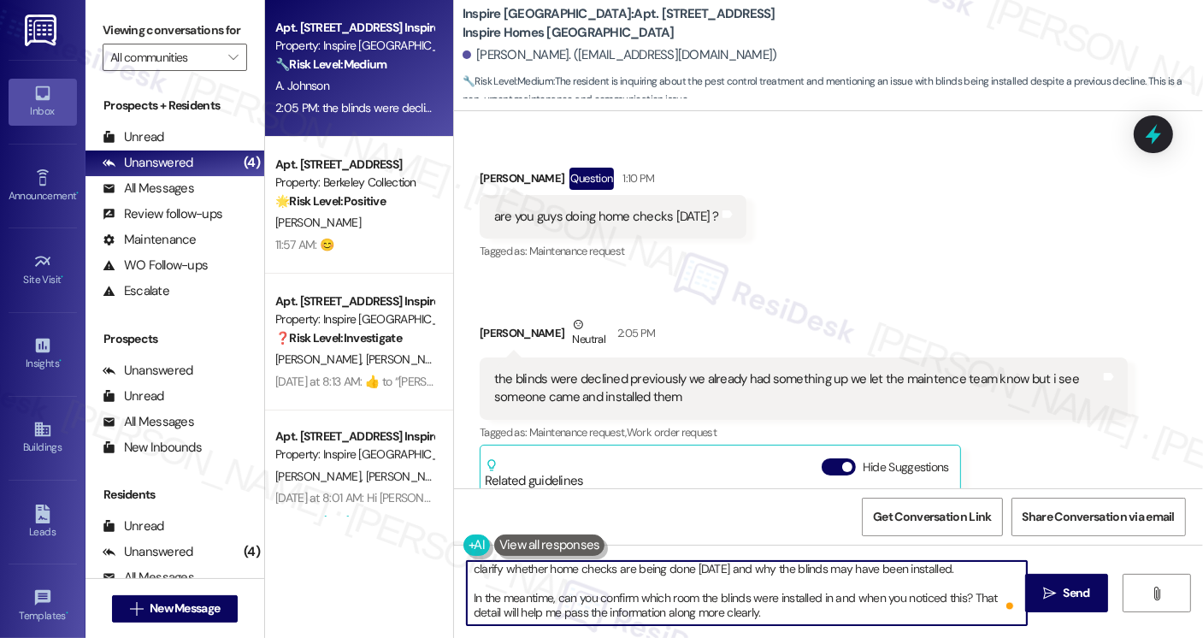
click at [726, 605] on textarea "Hi {{first_name}}, thank you for reaching out. I understand your concern about …" at bounding box center [747, 593] width 560 height 64
click at [807, 602] on textarea "Hi {{first_name}}, thank you for reaching out. I understand your concern about …" at bounding box center [747, 593] width 560 height 64
click at [868, 600] on textarea "Hi {{first_name}}, thank you for reaching out. I understand your concern about …" at bounding box center [747, 593] width 560 height 64
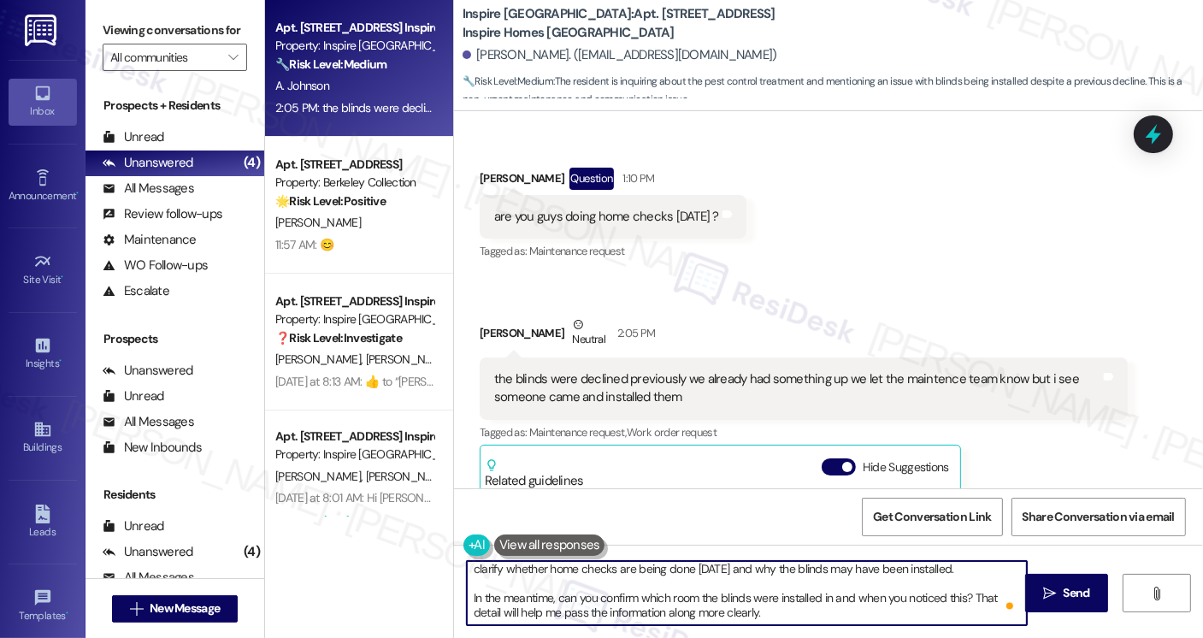
click at [868, 600] on textarea "Hi {{first_name}}, thank you for reaching out. I understand your concern about …" at bounding box center [747, 593] width 560 height 64
click at [826, 606] on textarea "Hi {{first_name}}, thank you for reaching out. I understand your concern about …" at bounding box center [747, 593] width 560 height 64
drag, startPoint x: 788, startPoint y: 601, endPoint x: 700, endPoint y: 582, distance: 90.3
click at [700, 582] on textarea "Hi {{first_name}}, thank you for reaching out. I understand your concern about …" at bounding box center [747, 593] width 560 height 64
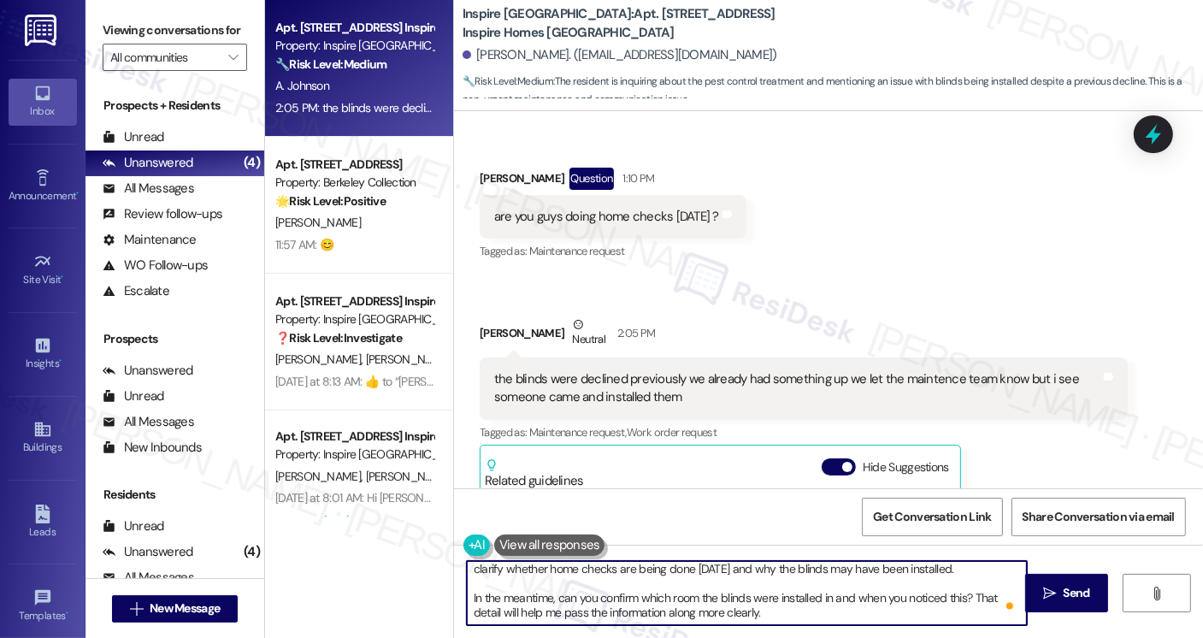
scroll to position [0, 0]
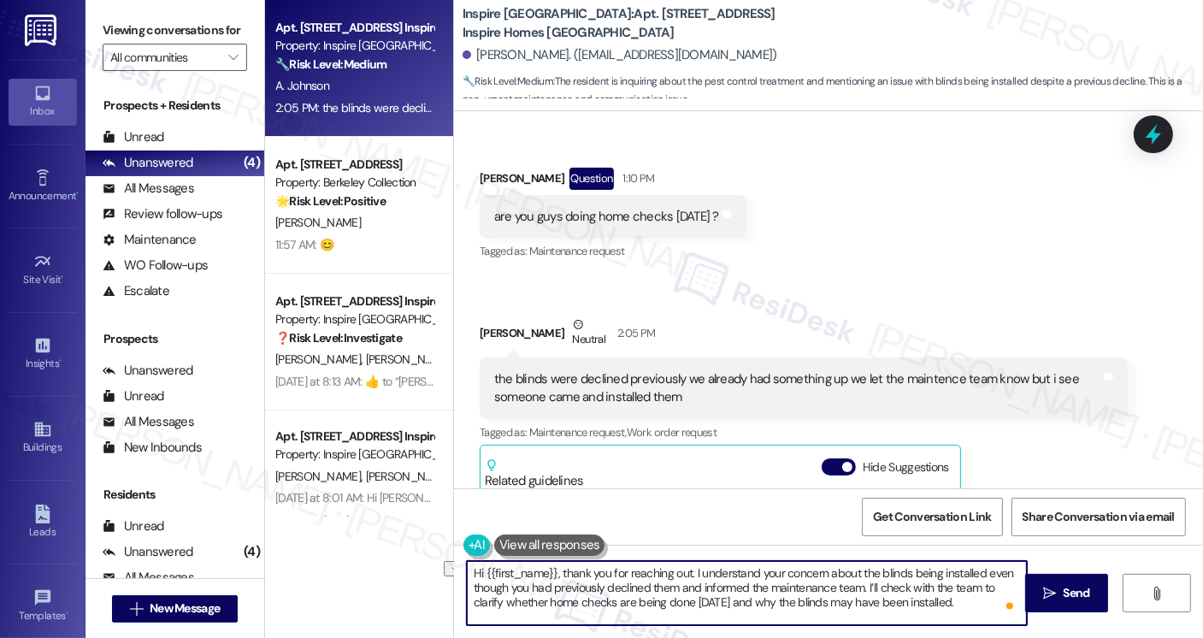
click at [661, 573] on textarea "Hi {{first_name}}, thank you for reaching out. I understand your concern about …" at bounding box center [747, 593] width 560 height 64
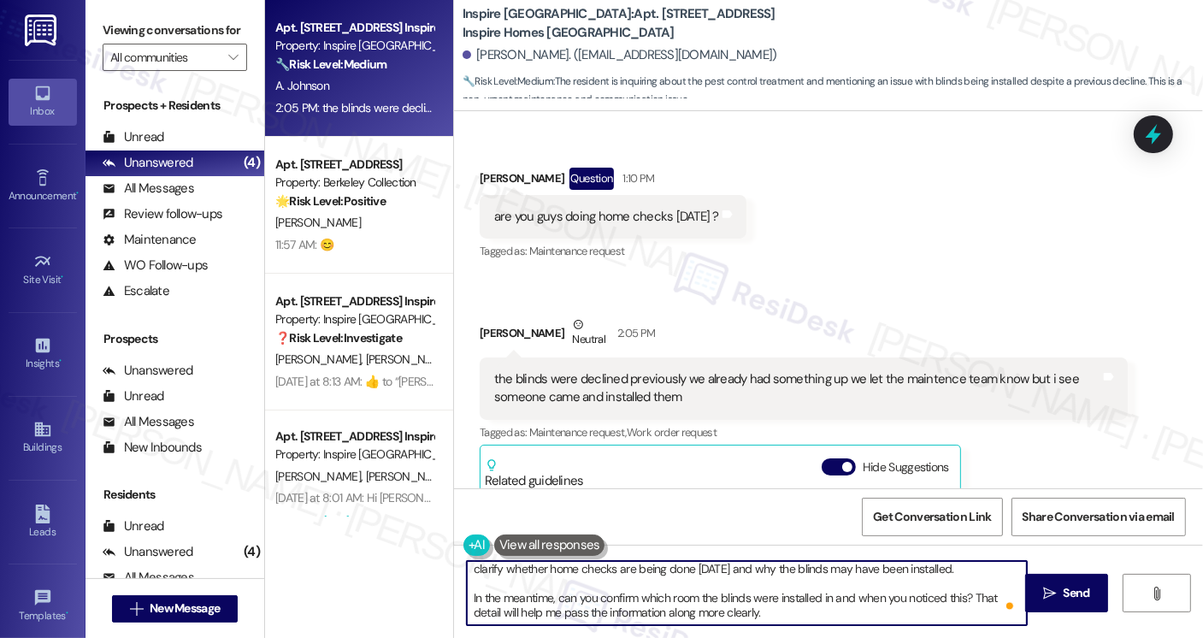
scroll to position [33, 0]
click at [818, 598] on textarea "Hi {{first_name}}, thank you for reaching out. I understand your concern about …" at bounding box center [747, 593] width 560 height 64
click at [819, 598] on textarea "Hi {{first_name}}, thank you for reaching out. I understand your concern about …" at bounding box center [747, 593] width 560 height 64
click at [869, 608] on textarea "Hi {{first_name}}, thank you for reaching out. I understand your concern about …" at bounding box center [747, 593] width 560 height 64
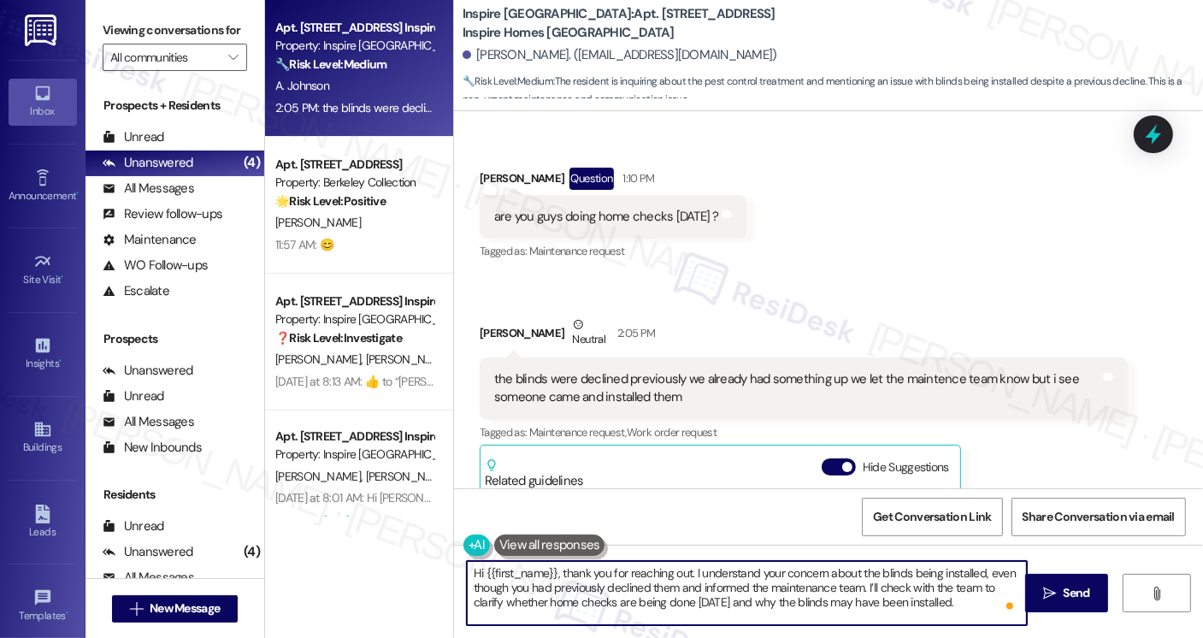
type textarea "Hi {{first_name}}, thank you for reaching out. I understand your concern about …"
click at [1061, 572] on div "Hi {{first_name}}, thank you for reaching out. I understand your concern about …" at bounding box center [828, 609] width 749 height 128
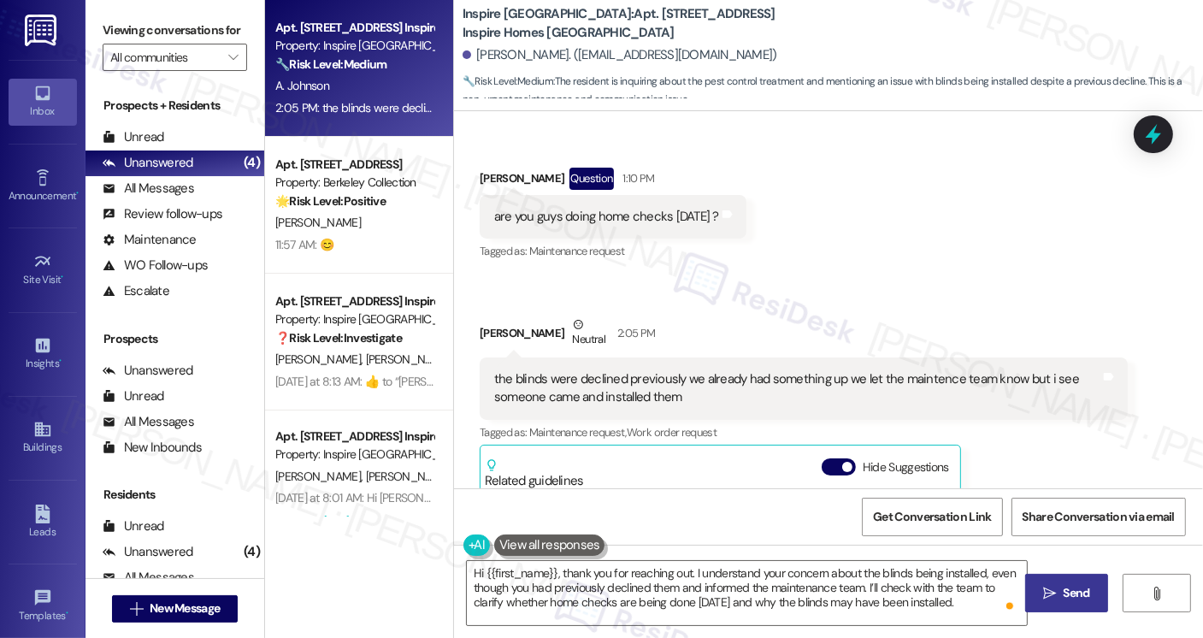
click at [1092, 590] on span "Send" at bounding box center [1077, 593] width 33 height 18
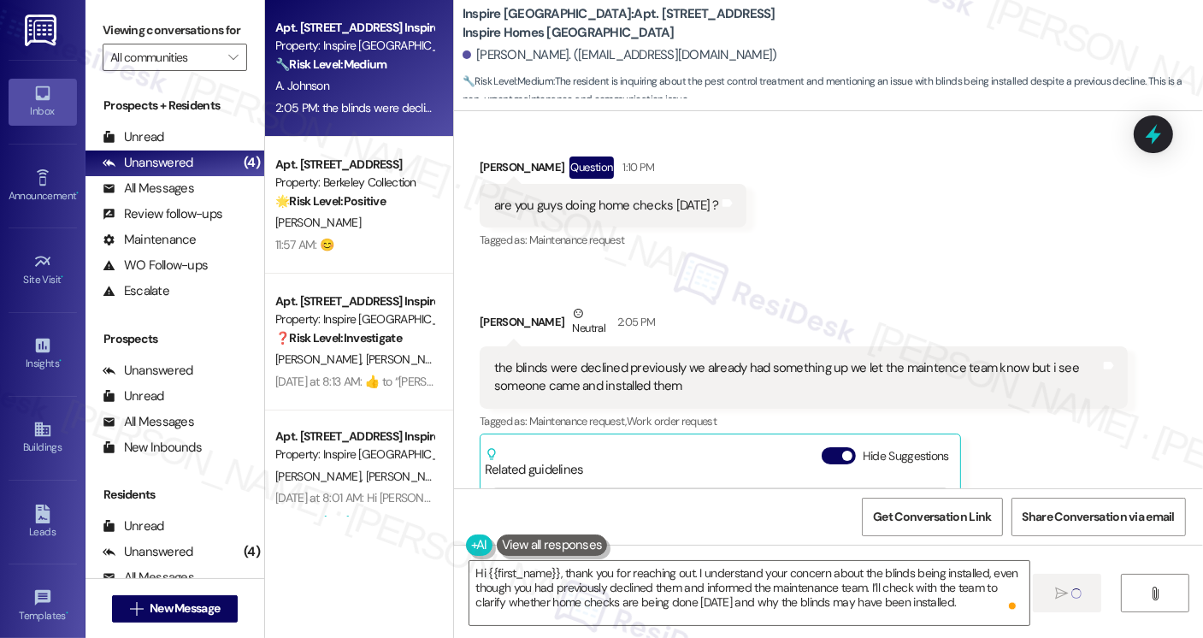
scroll to position [3869, 0]
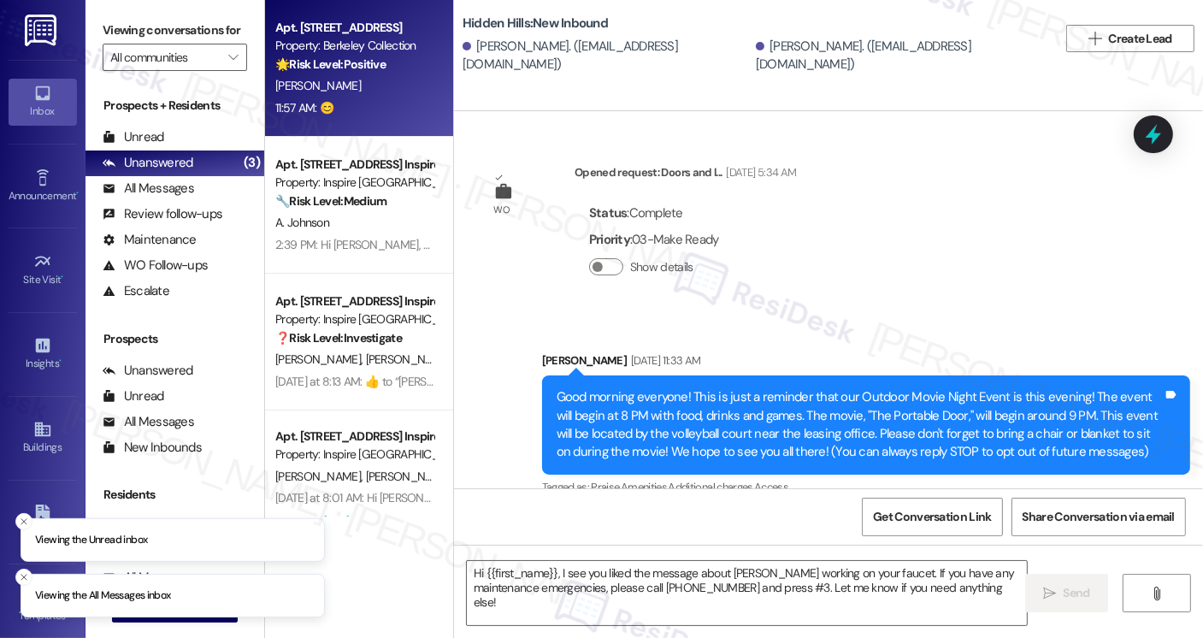
scroll to position [29150, 0]
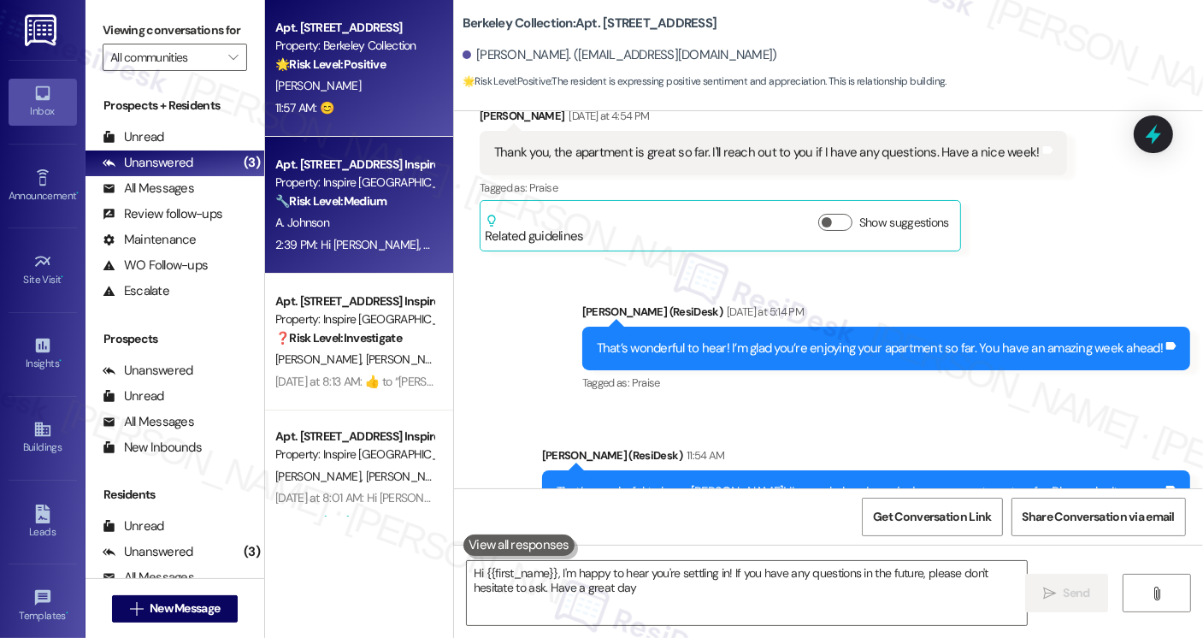
type textarea "Hi {{first_name}}, I'm happy to hear you're settling in! If you have any questi…"
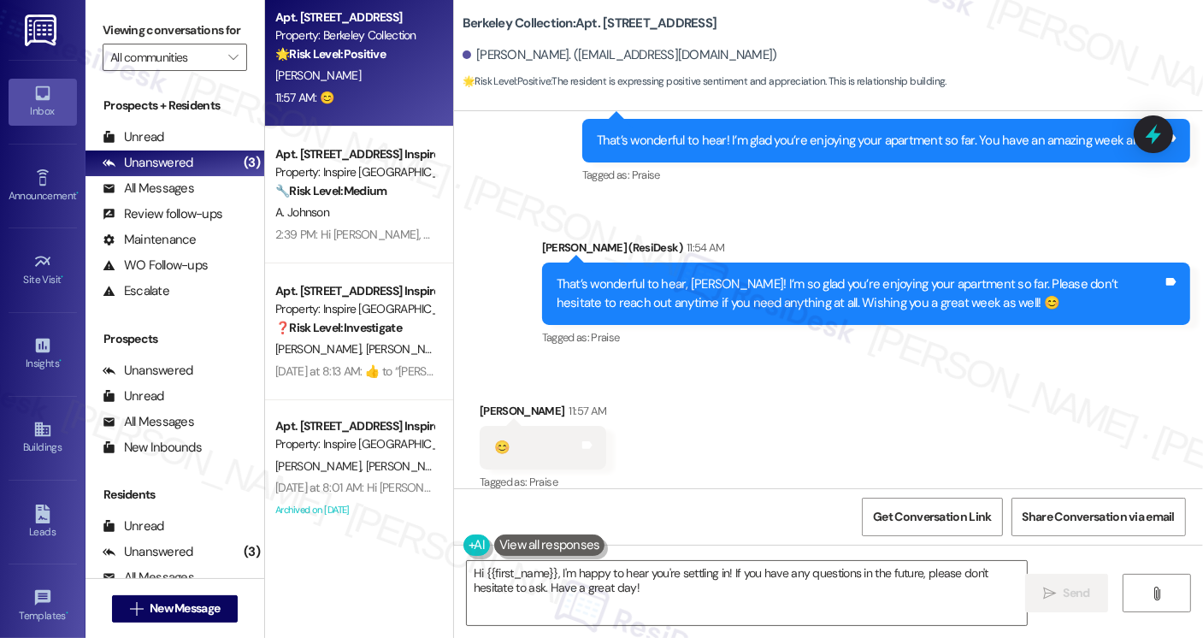
scroll to position [0, 0]
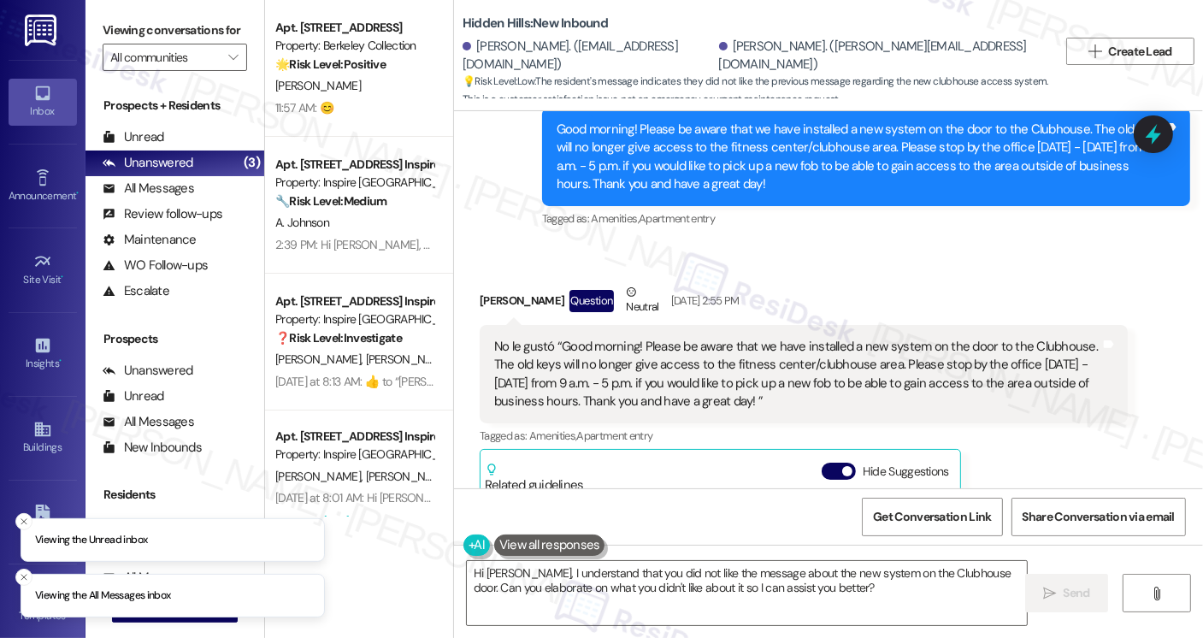
scroll to position [12153, 0]
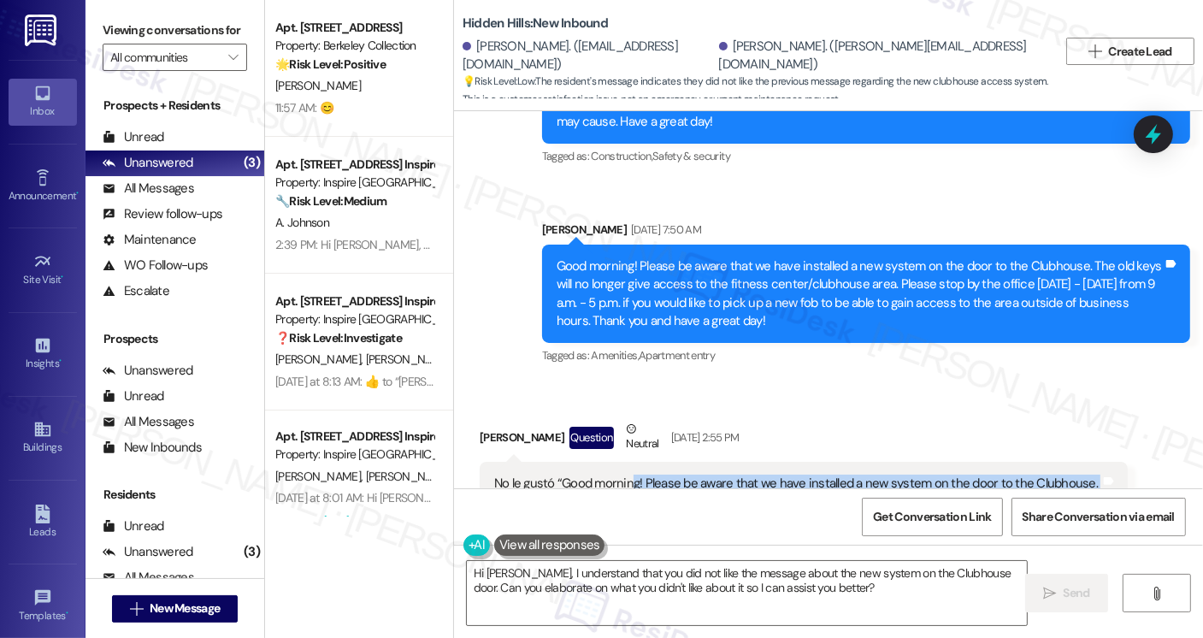
drag, startPoint x: 623, startPoint y: 406, endPoint x: 738, endPoint y: 430, distance: 117.9
click at [738, 475] on div "No le gustó “Good morning! Please be aware that we have installed a new system …" at bounding box center [797, 512] width 606 height 74
